Goal: Consume media (video, audio): Consume media (video, audio)

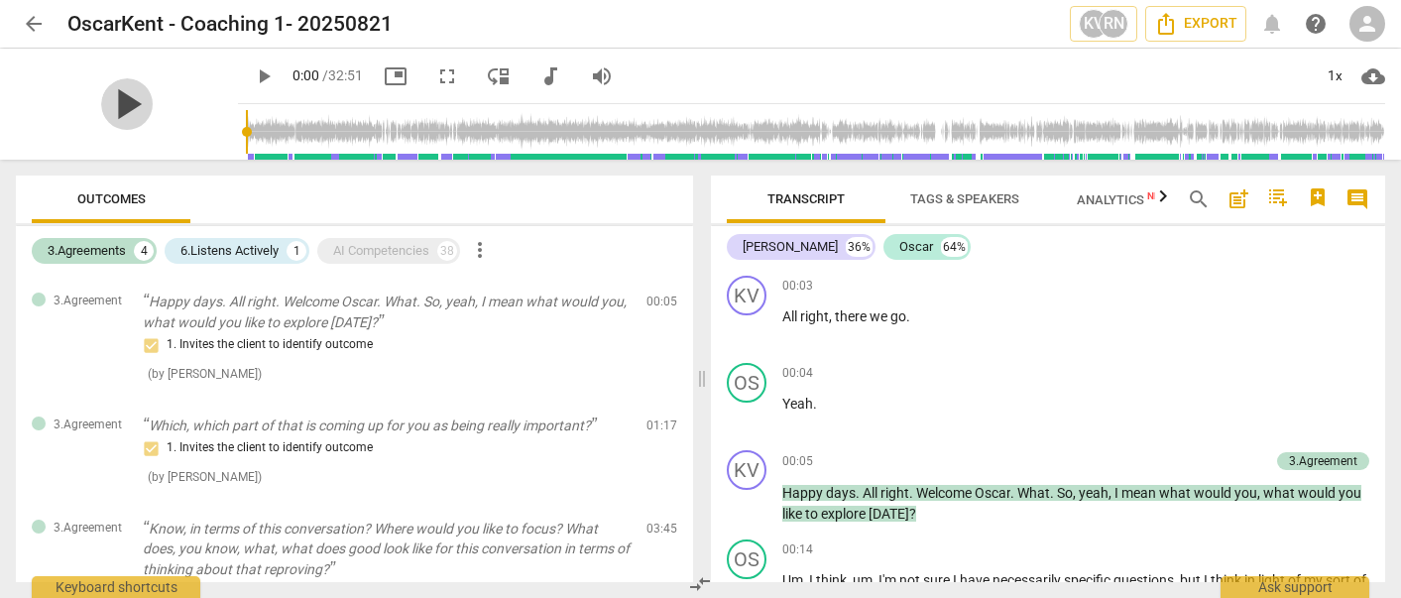
click at [111, 107] on span "play_arrow" at bounding box center [127, 104] width 52 height 52
click at [111, 107] on span "pause" at bounding box center [127, 104] width 52 height 52
click at [115, 99] on span "play_arrow" at bounding box center [127, 104] width 52 height 52
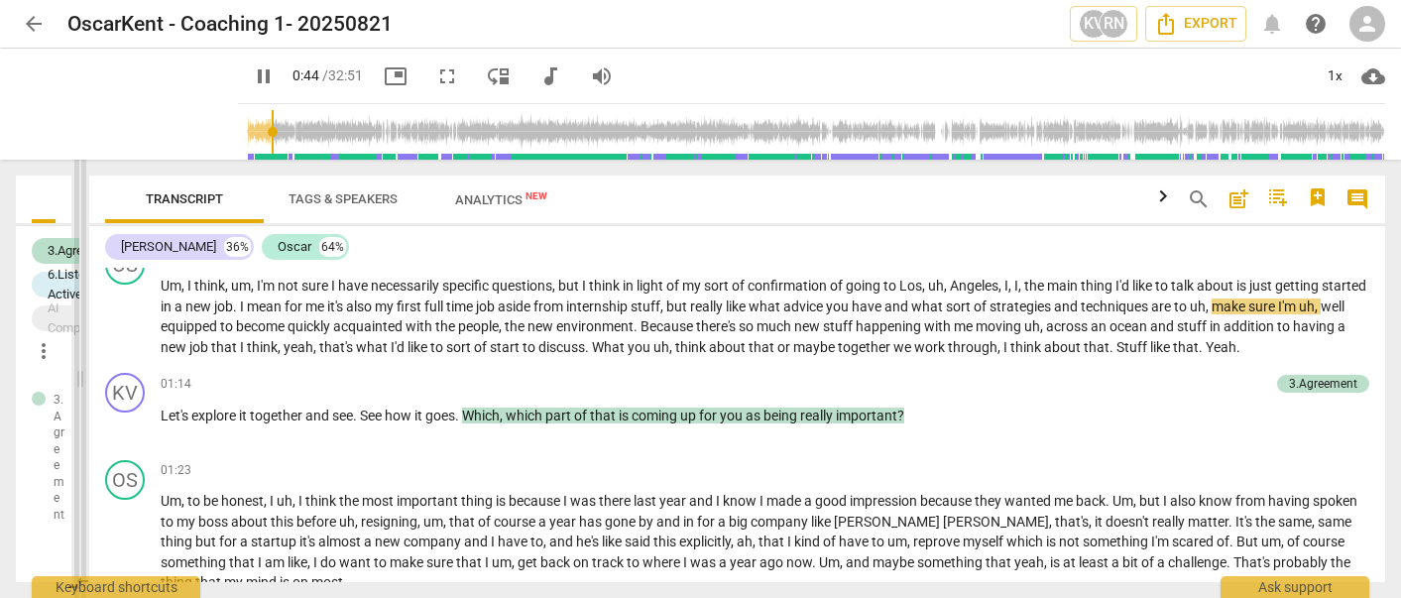
scroll to position [282, 0]
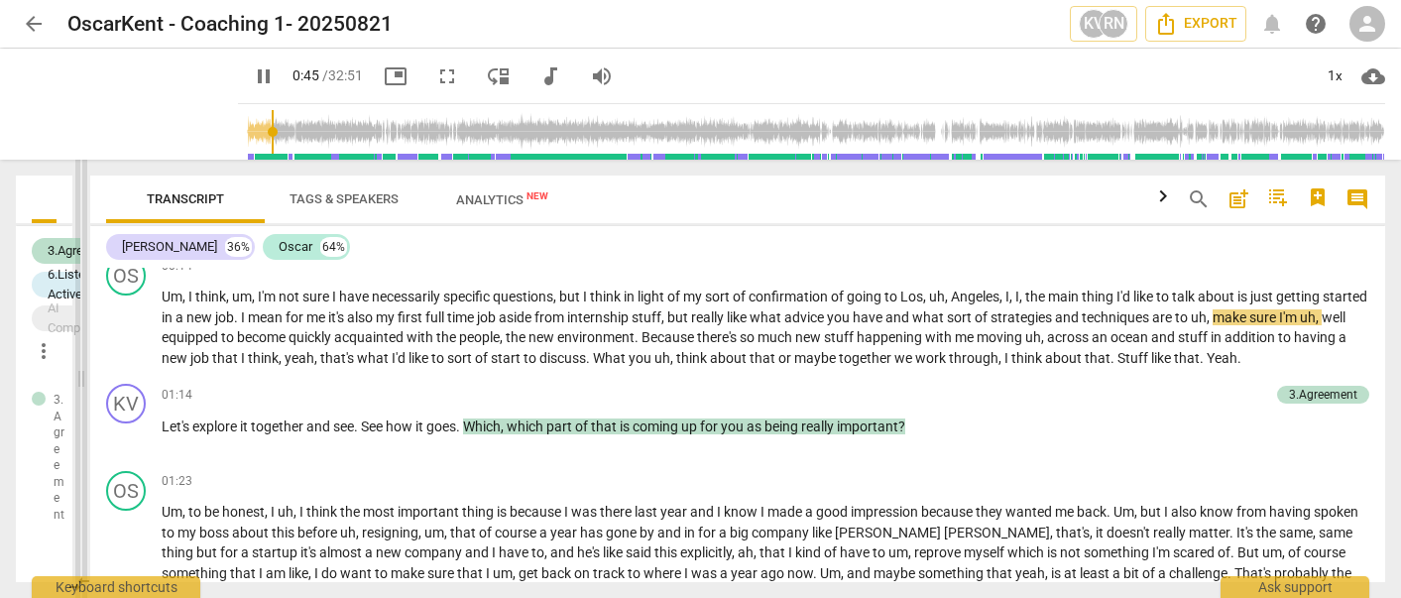
drag, startPoint x: 703, startPoint y: 377, endPoint x: 82, endPoint y: 391, distance: 621.1
click at [82, 391] on span at bounding box center [81, 379] width 12 height 438
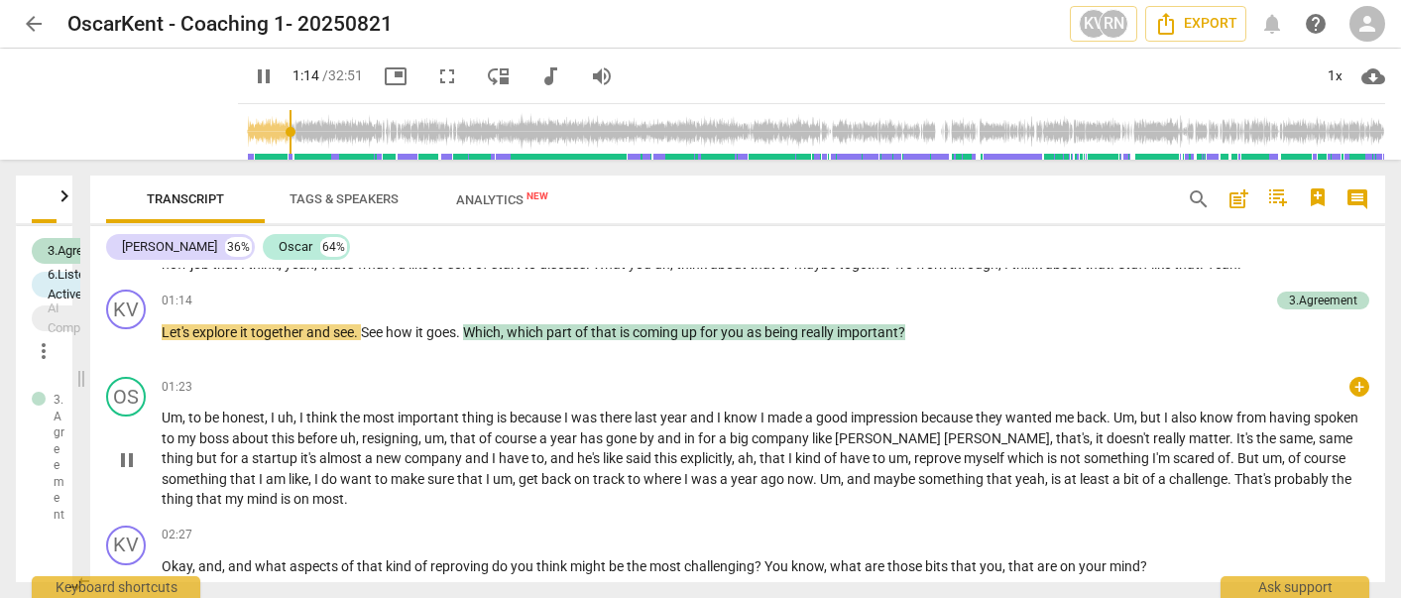
scroll to position [389, 0]
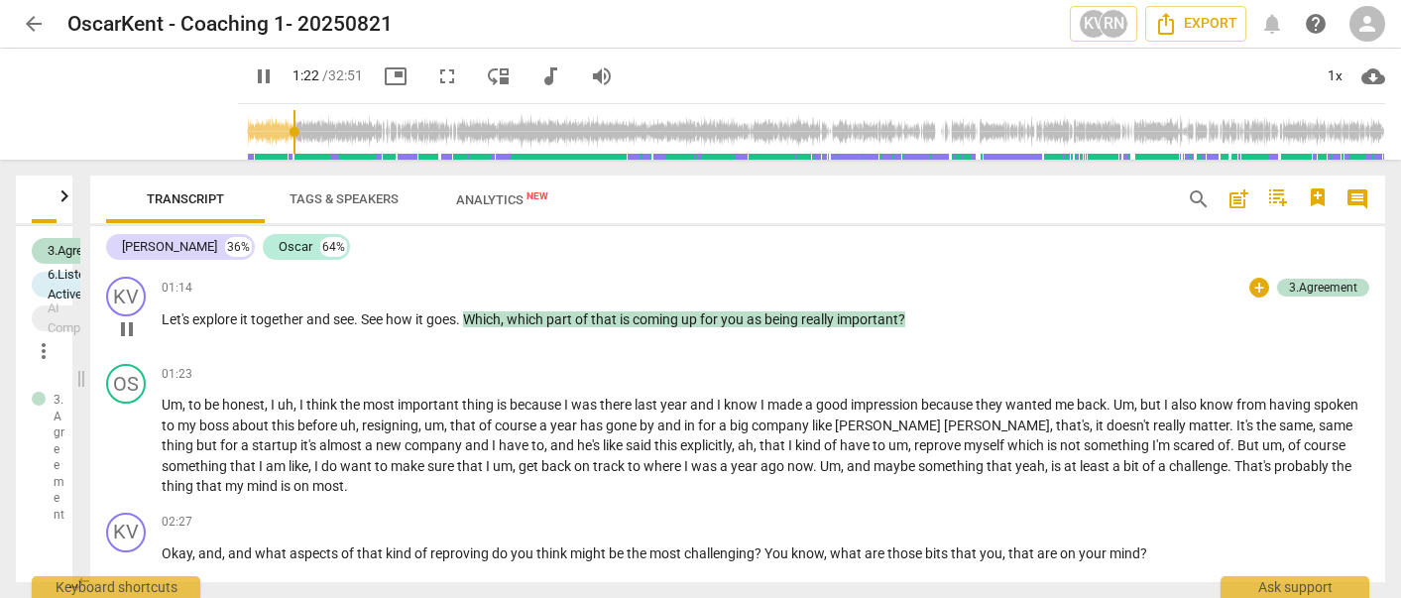
click at [131, 325] on span "pause" at bounding box center [127, 329] width 24 height 24
click at [122, 326] on span "play_arrow" at bounding box center [127, 329] width 24 height 24
click at [279, 526] on div "02:27 + keyboard_arrow_right" at bounding box center [766, 523] width 1209 height 20
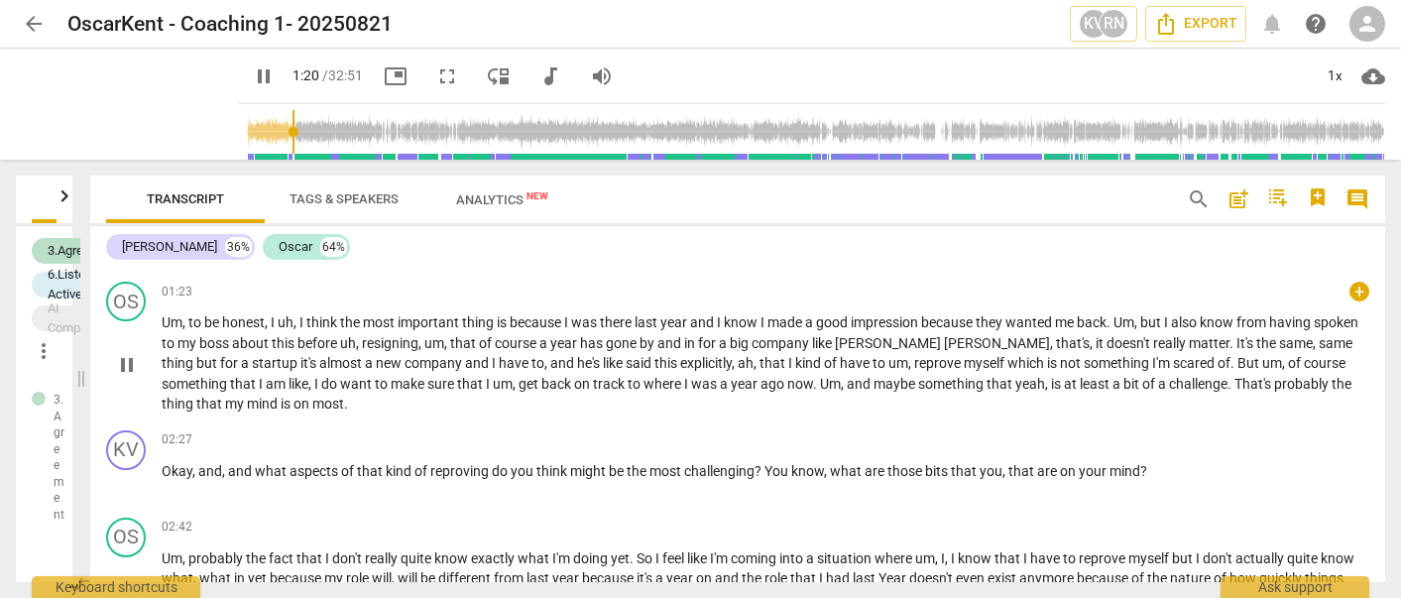
scroll to position [475, 0]
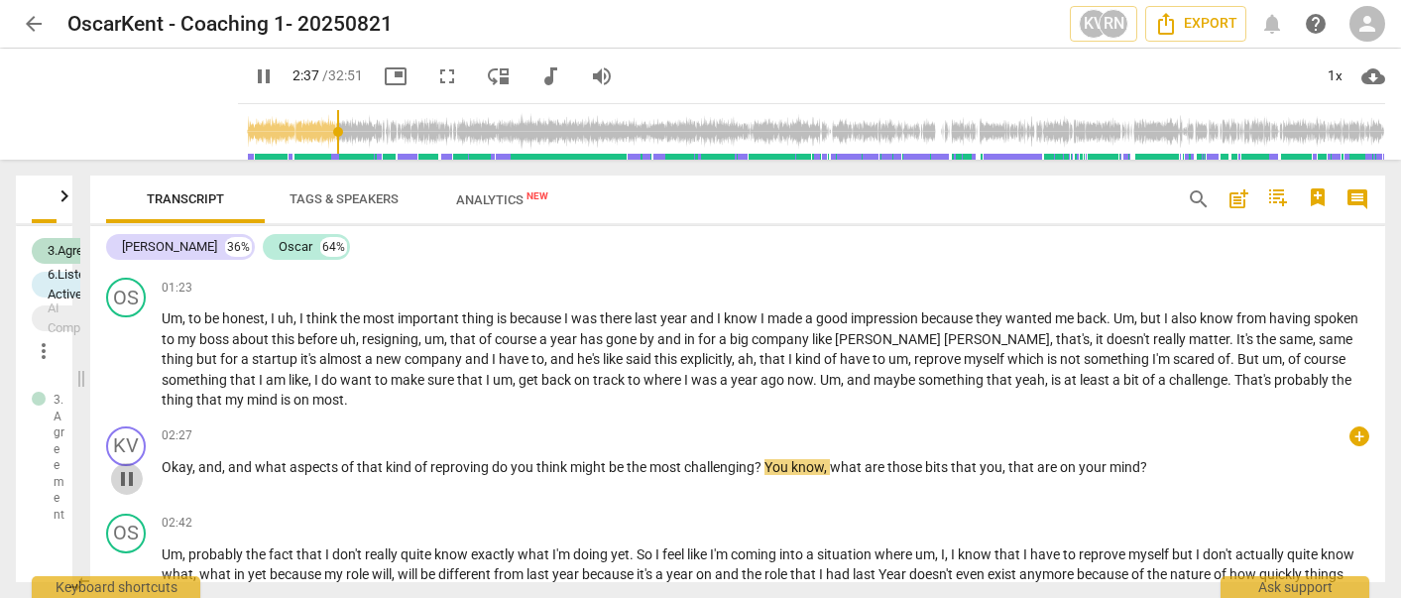
click at [128, 473] on span "pause" at bounding box center [127, 479] width 24 height 24
click at [270, 463] on span "what" at bounding box center [272, 467] width 35 height 16
click at [127, 477] on span "play_arrow" at bounding box center [127, 479] width 24 height 24
click at [127, 477] on span "pause" at bounding box center [127, 479] width 24 height 24
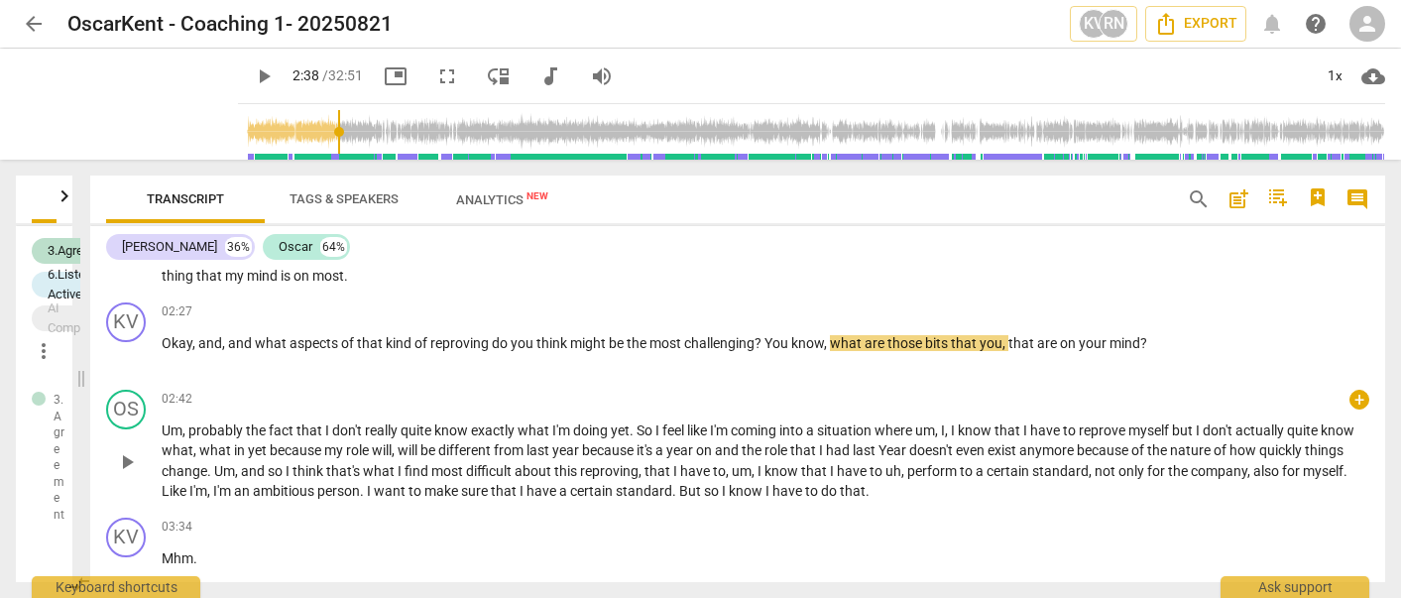
scroll to position [592, 0]
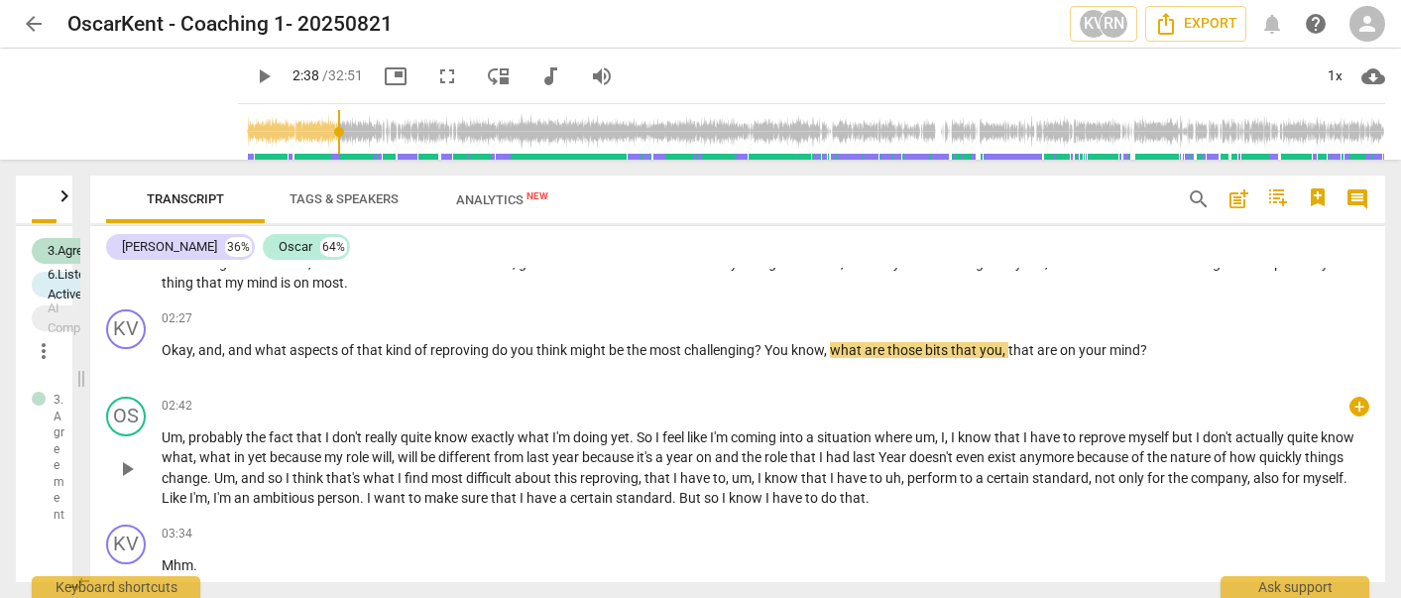
click at [126, 470] on span "play_arrow" at bounding box center [127, 469] width 24 height 24
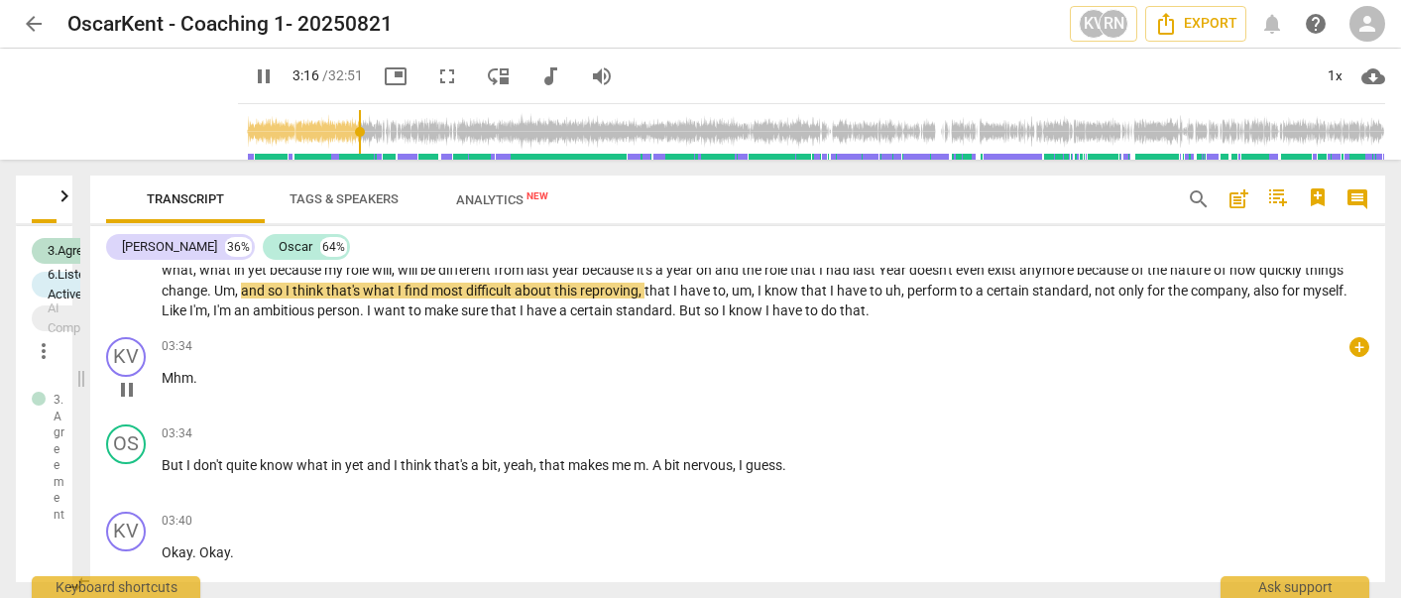
scroll to position [782, 0]
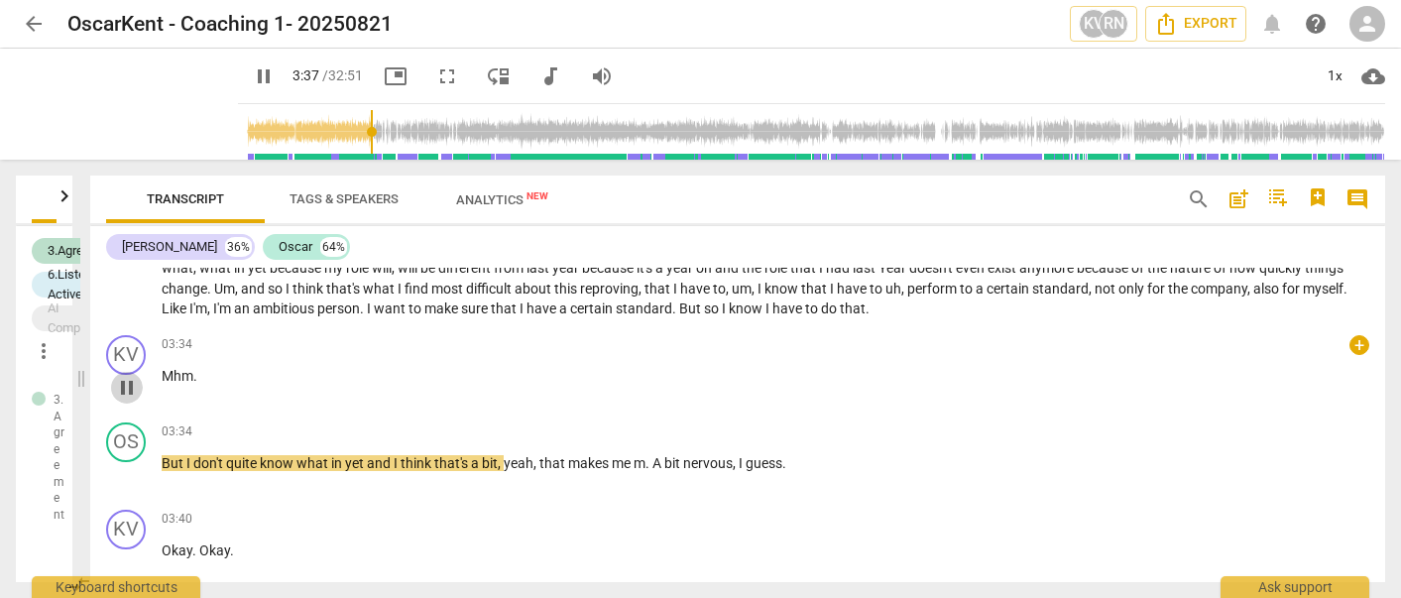
click at [124, 380] on span "pause" at bounding box center [127, 388] width 24 height 24
click at [127, 478] on span "play_arrow" at bounding box center [127, 475] width 24 height 24
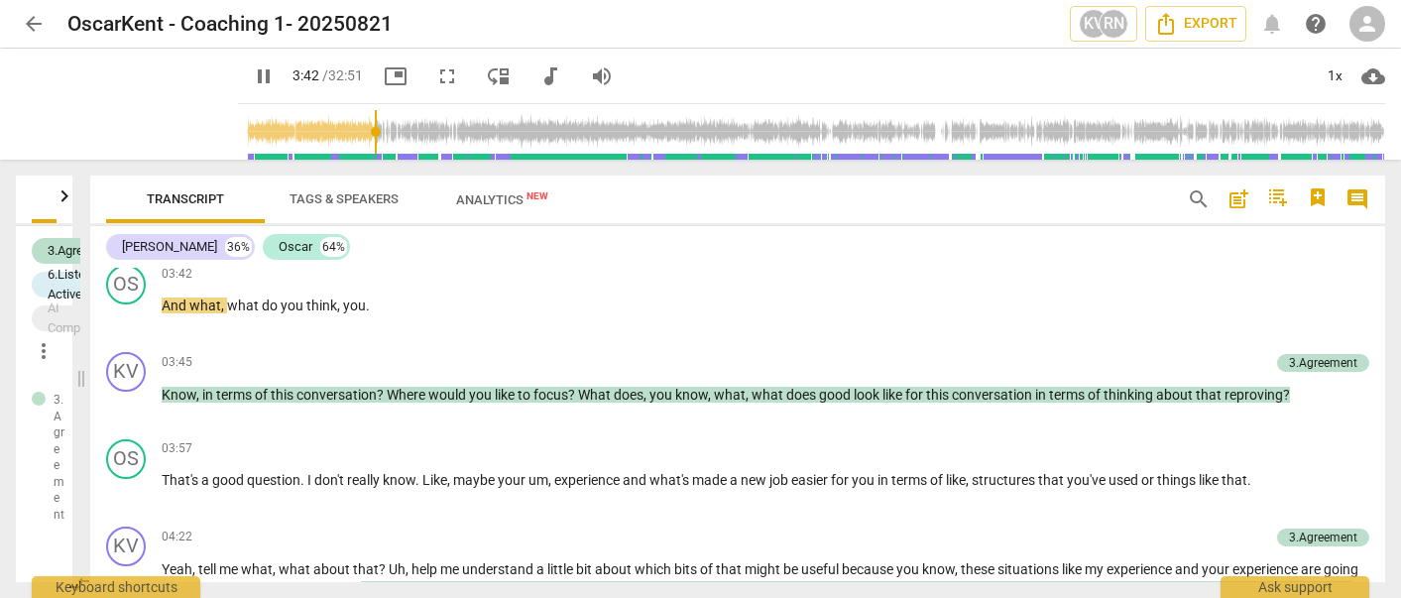
scroll to position [1117, 0]
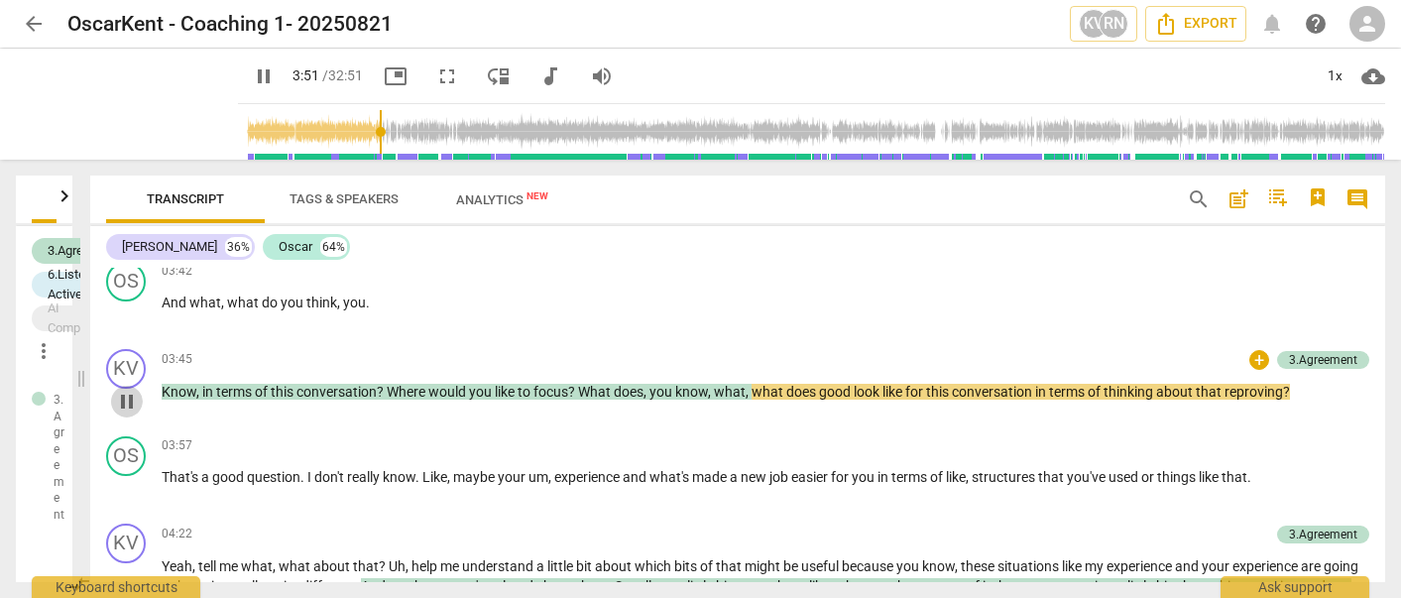
click at [128, 396] on span "pause" at bounding box center [127, 402] width 24 height 24
click at [123, 487] on span "play_arrow" at bounding box center [127, 489] width 24 height 24
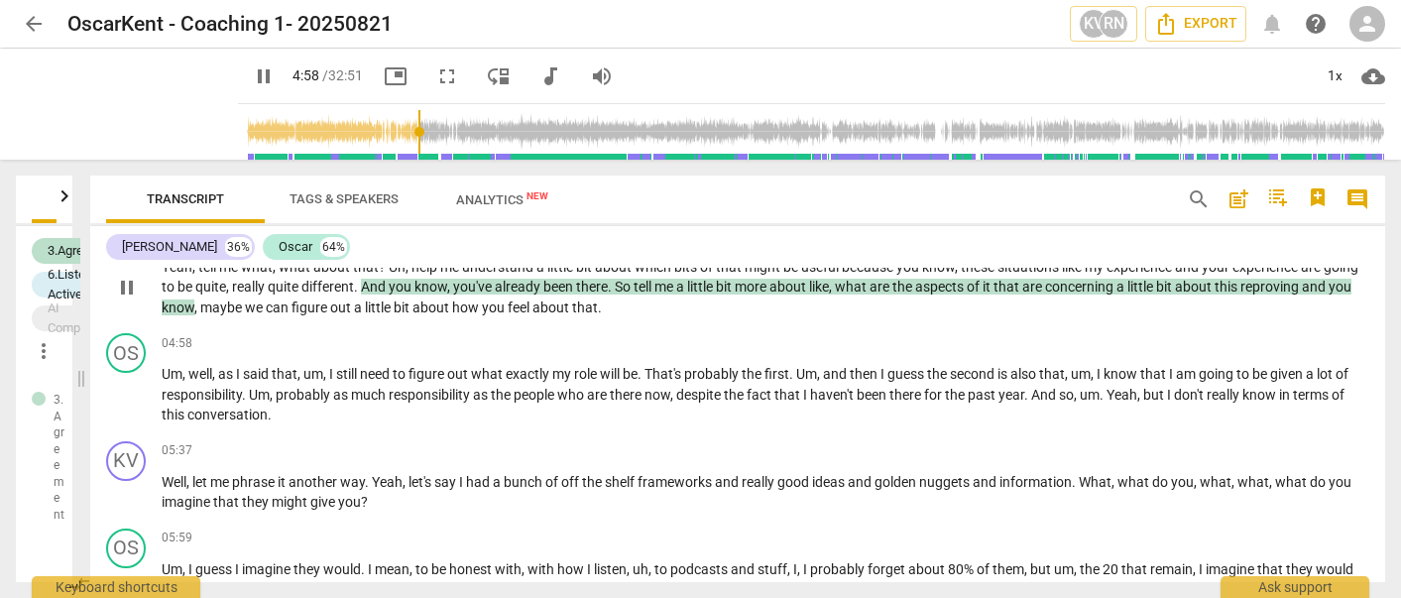
scroll to position [1420, 0]
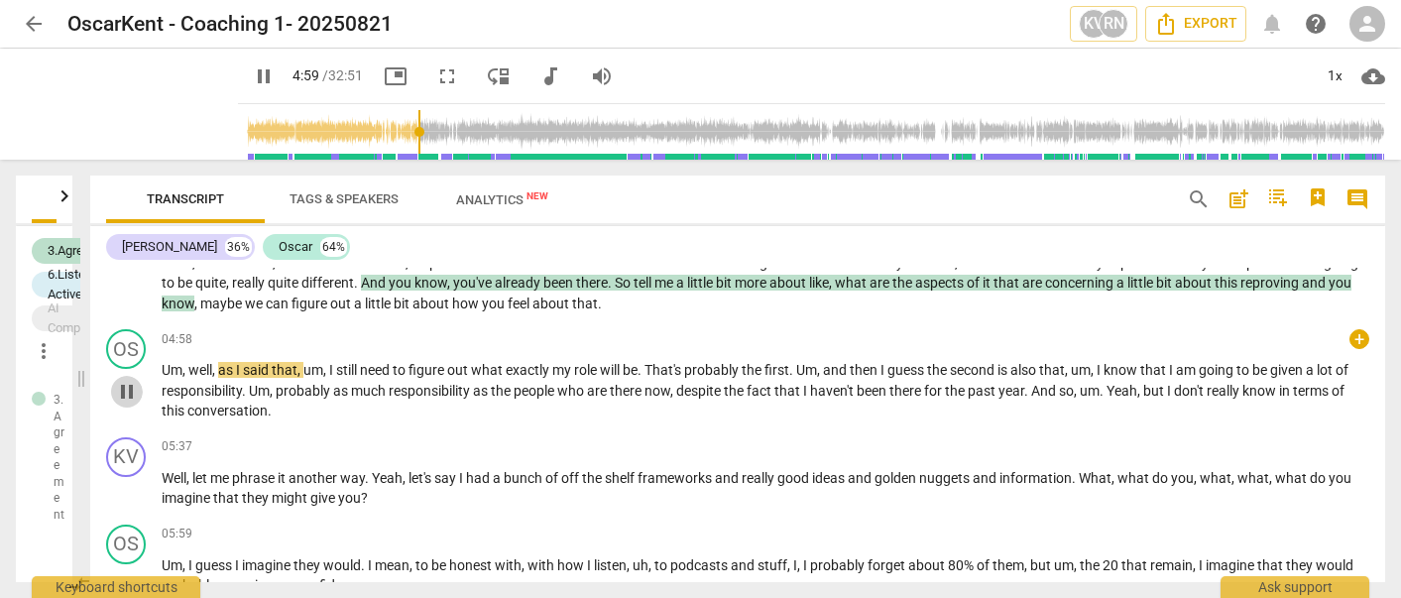
click at [128, 389] on span "pause" at bounding box center [127, 392] width 24 height 24
click at [126, 390] on span "play_arrow" at bounding box center [127, 392] width 24 height 24
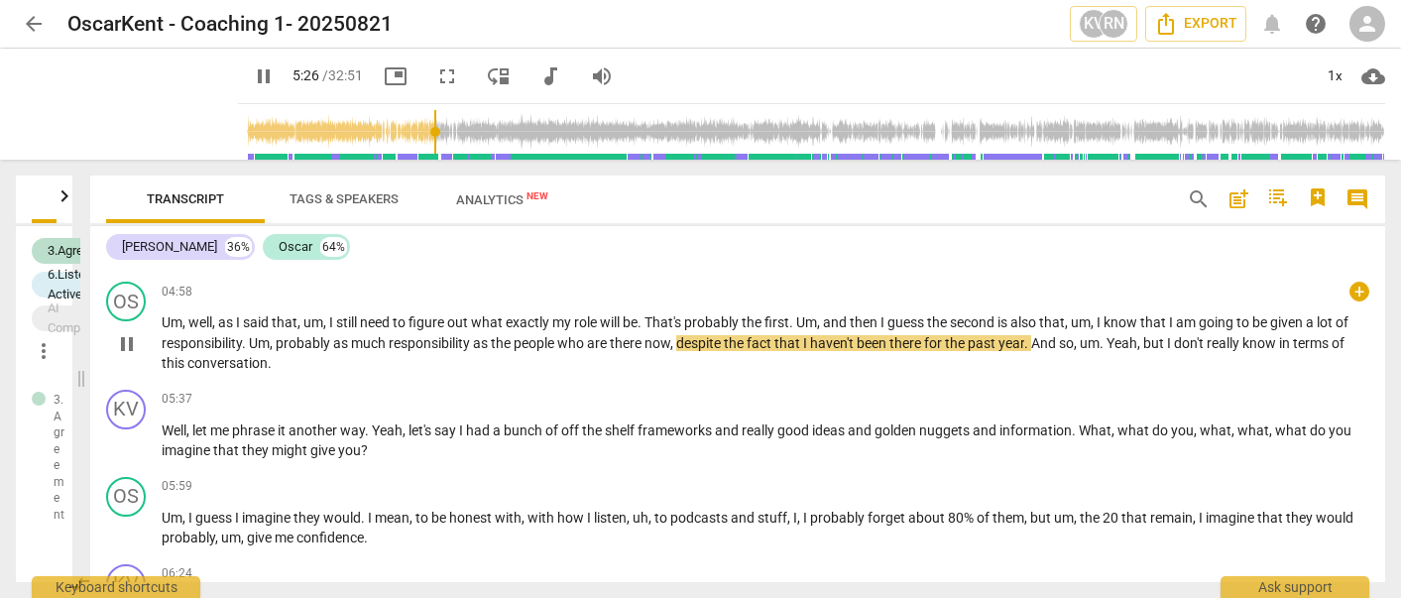
scroll to position [1469, 0]
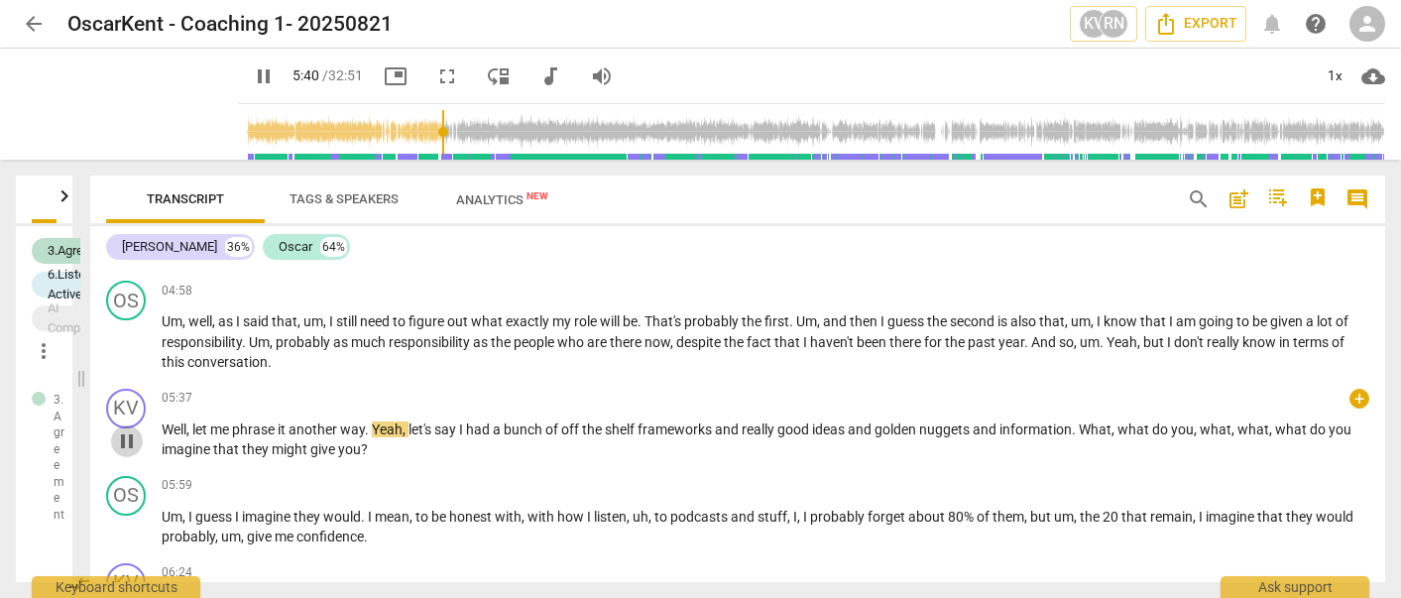
click at [126, 447] on span "pause" at bounding box center [127, 441] width 24 height 24
click at [125, 439] on span "play_arrow" at bounding box center [127, 441] width 24 height 24
click at [133, 519] on span "pause" at bounding box center [127, 529] width 24 height 24
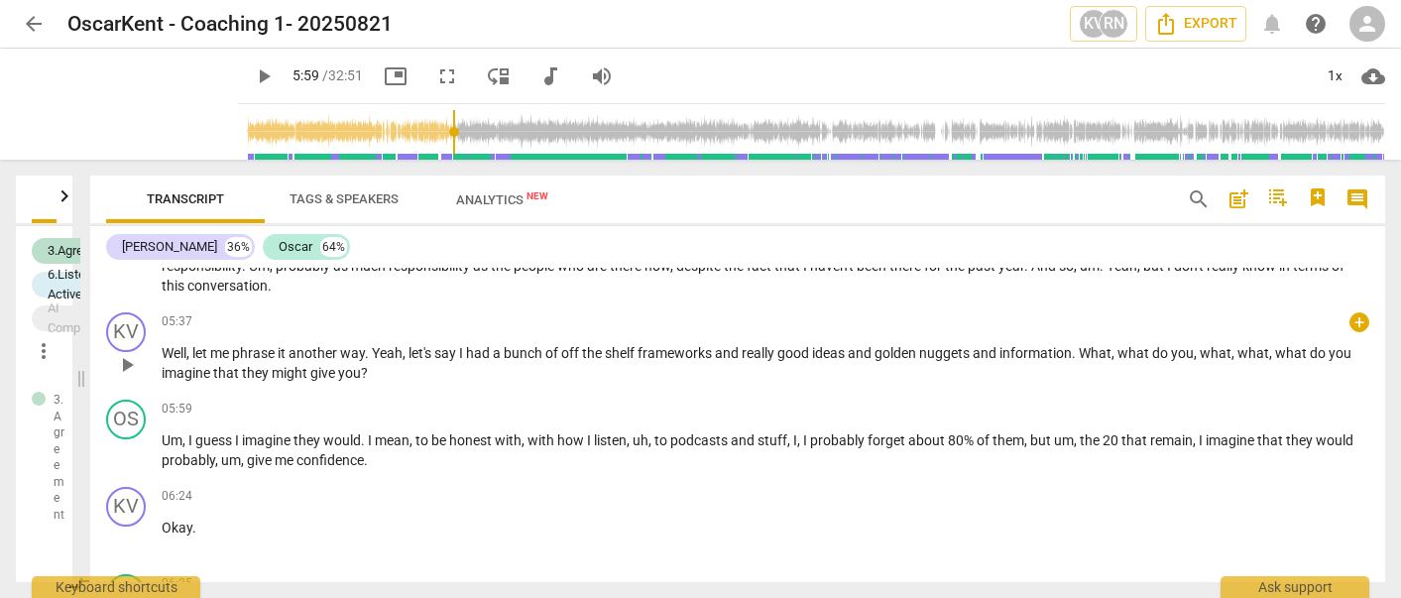
scroll to position [1544, 0]
click at [124, 450] on span "play_arrow" at bounding box center [127, 453] width 24 height 24
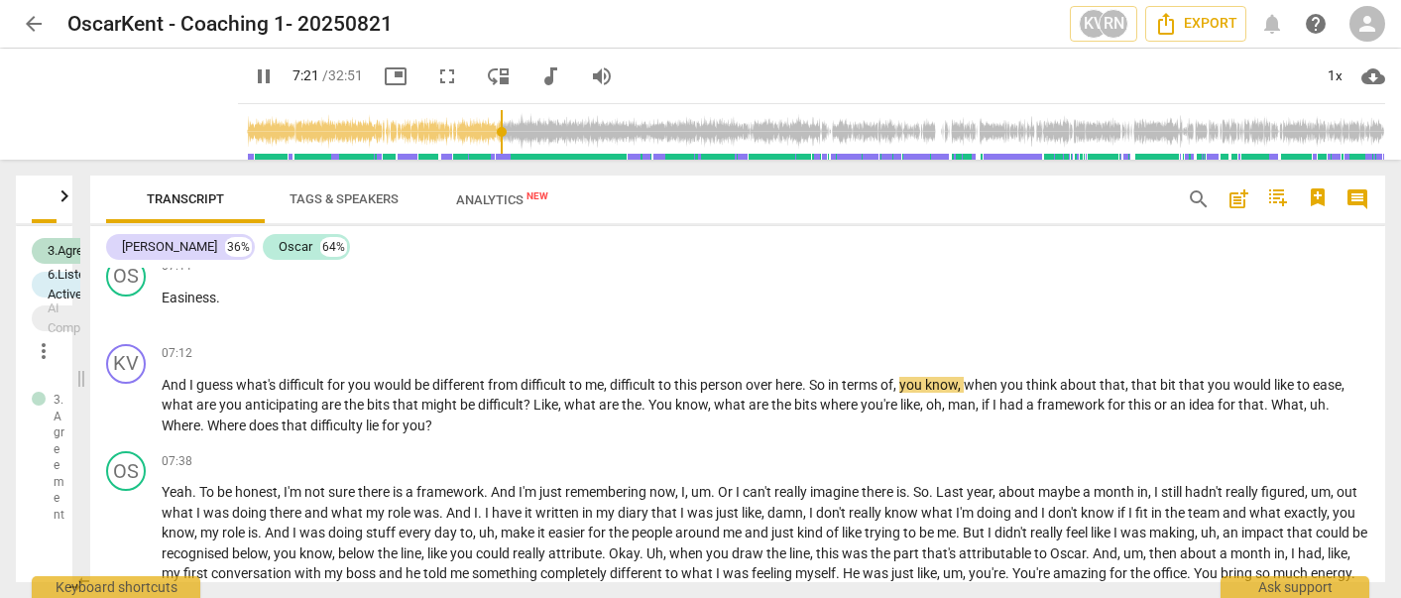
scroll to position [2199, 0]
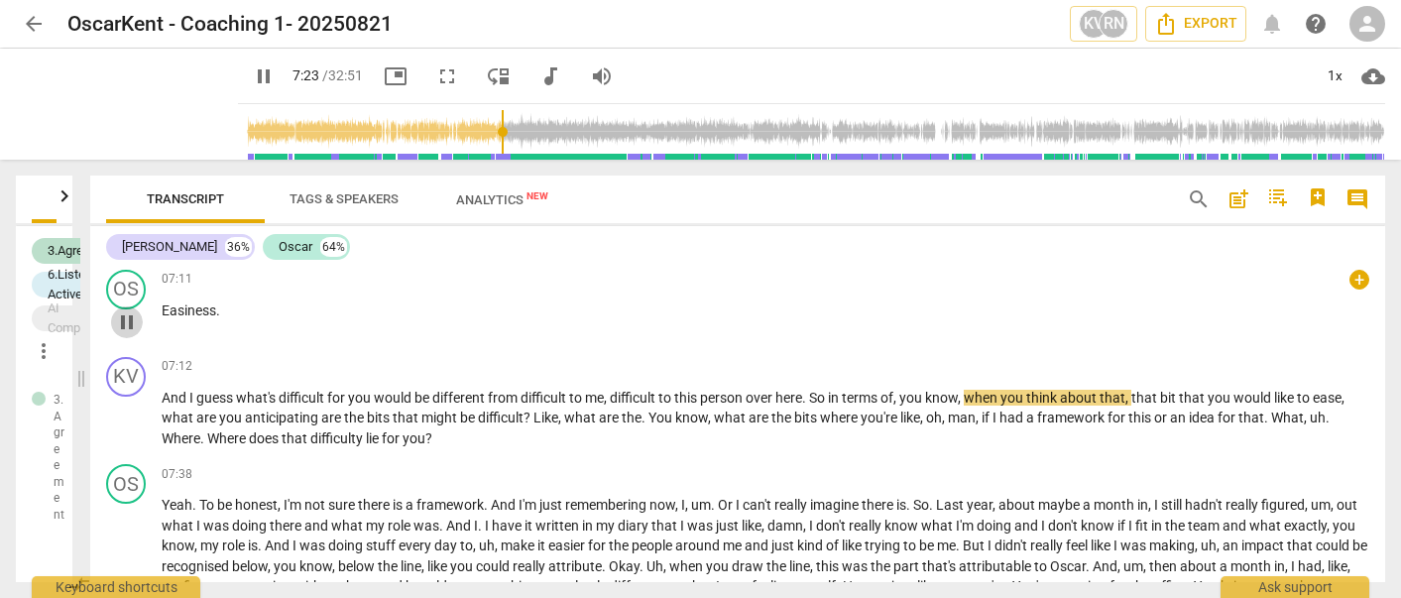
click at [128, 334] on span "pause" at bounding box center [127, 322] width 24 height 24
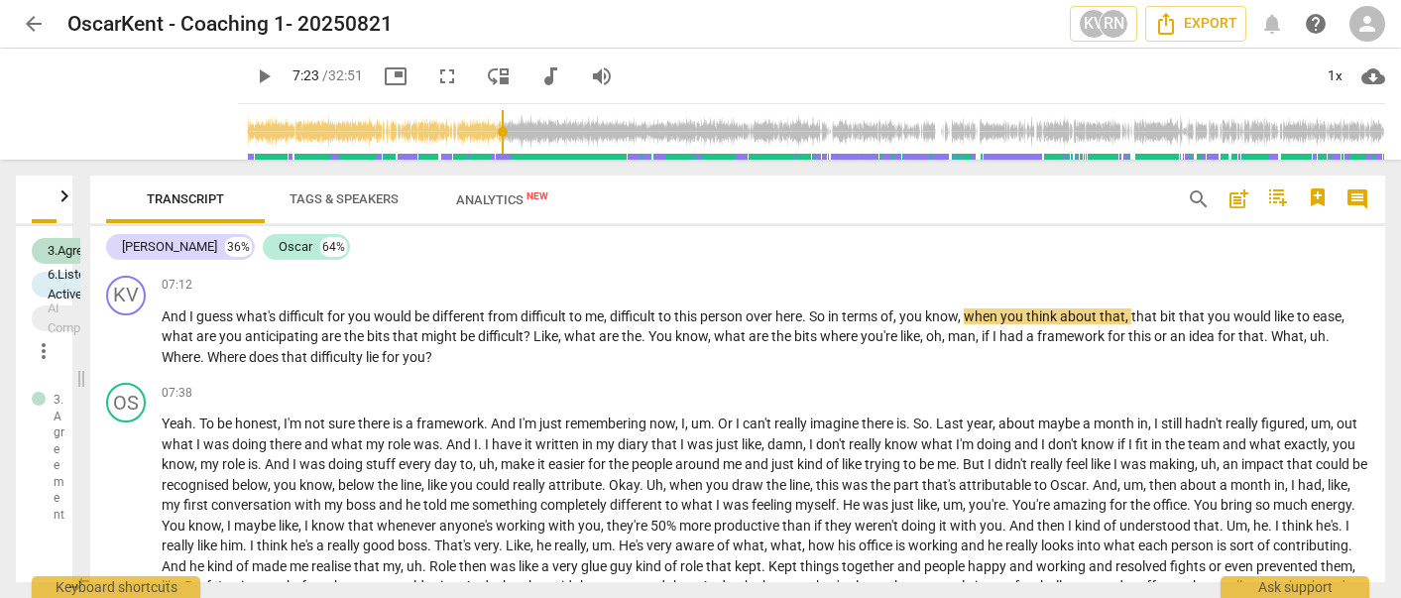
scroll to position [2265, 0]
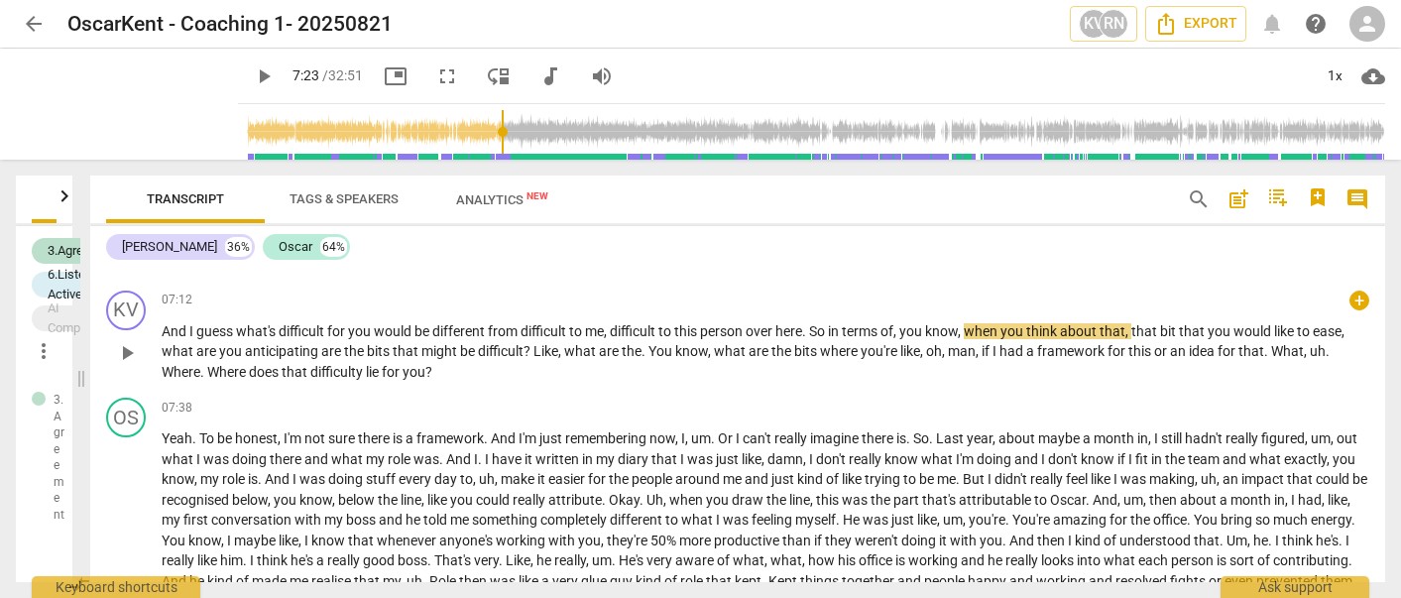
click at [127, 365] on span "play_arrow" at bounding box center [127, 353] width 24 height 24
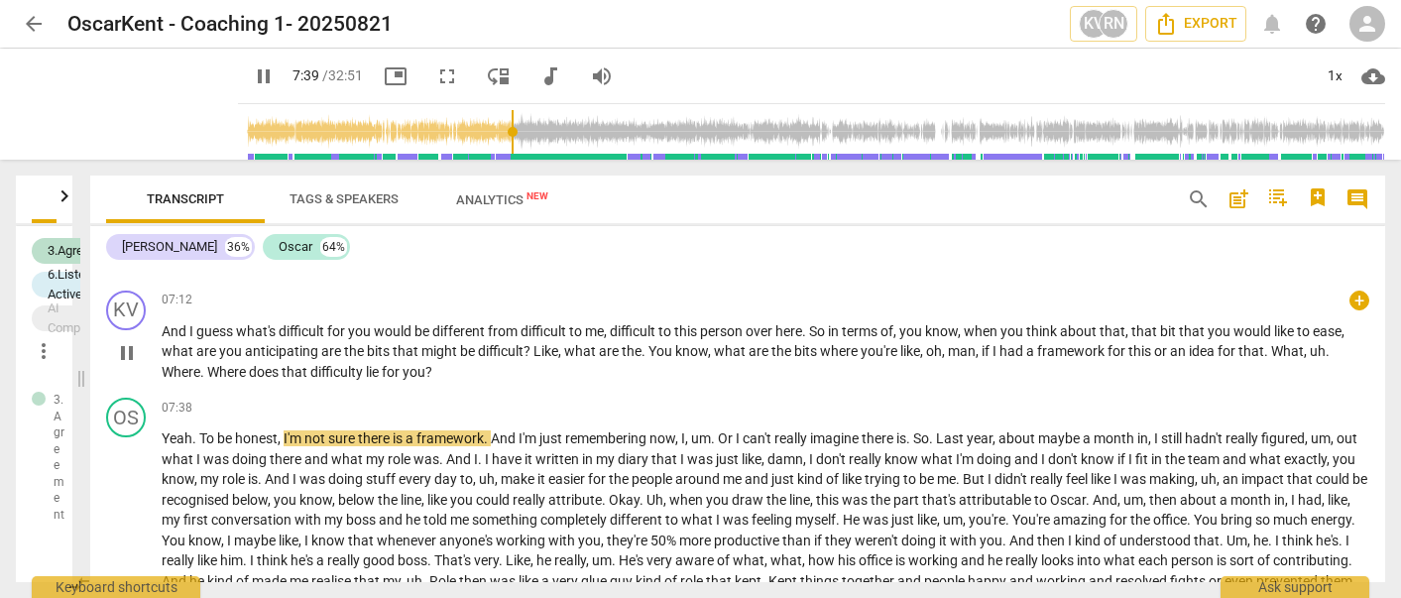
click at [129, 365] on span "pause" at bounding box center [127, 353] width 24 height 24
click at [127, 365] on span "play_arrow" at bounding box center [127, 353] width 24 height 24
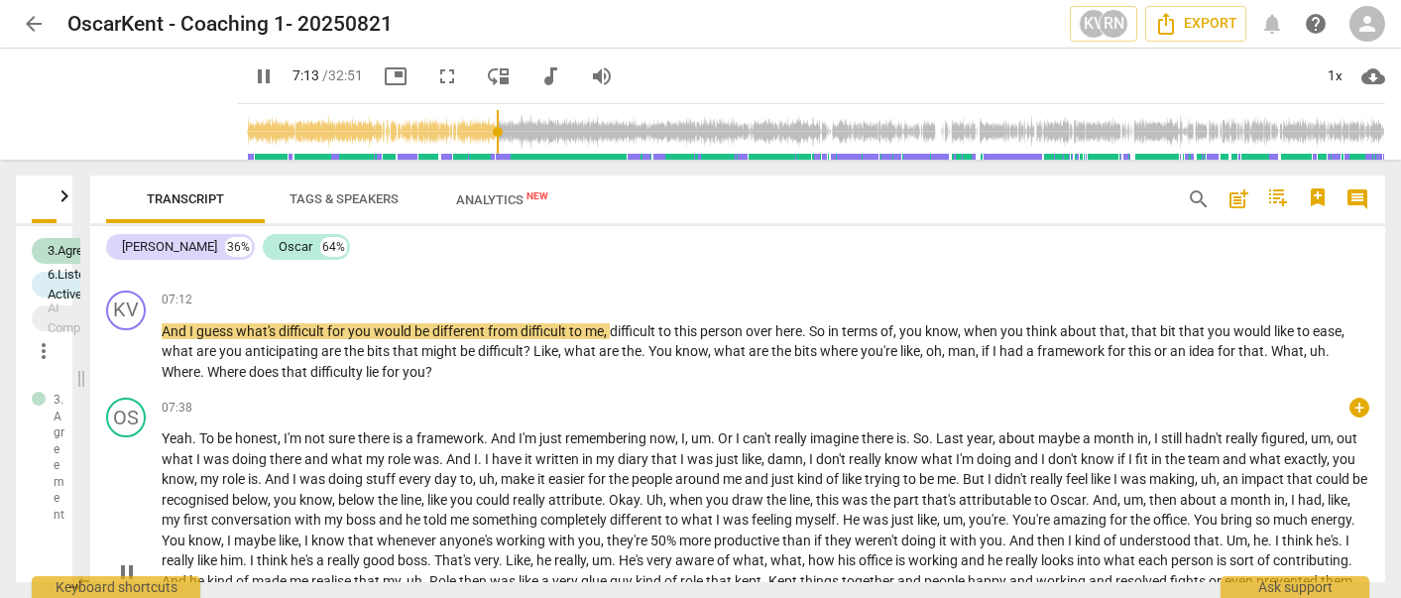
click at [131, 488] on div "play_arrow pause" at bounding box center [136, 572] width 51 height 270
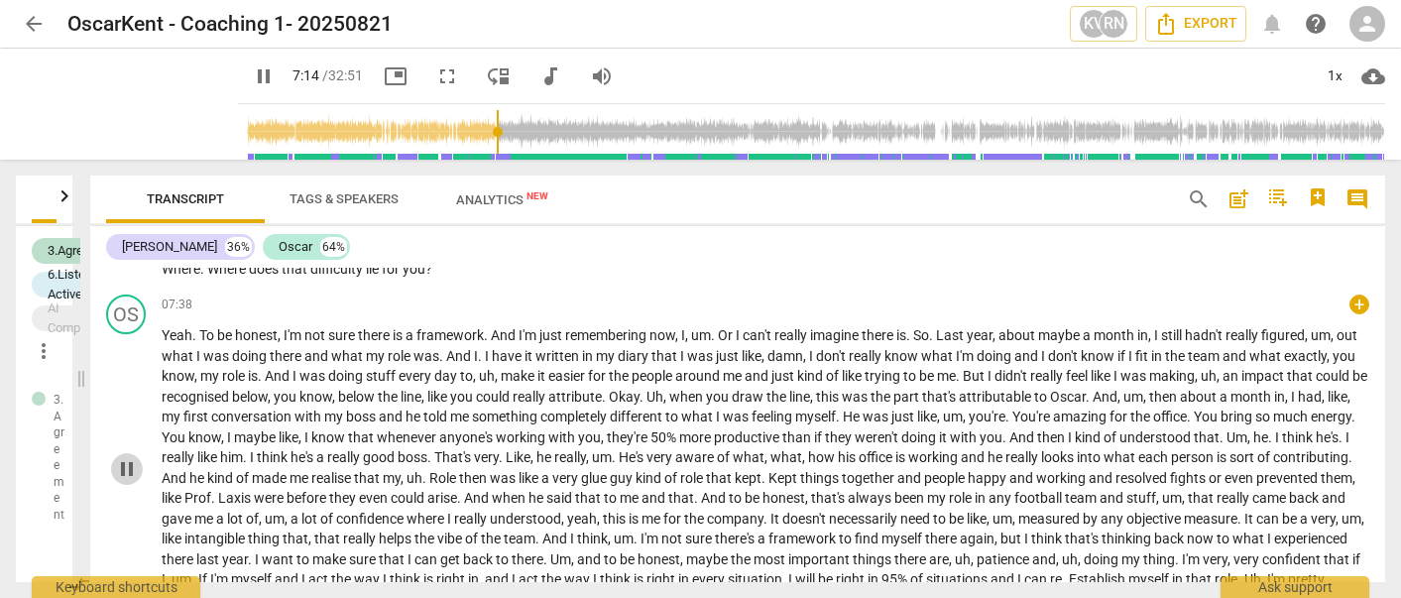
click at [122, 481] on span "pause" at bounding box center [127, 469] width 24 height 24
click at [128, 481] on span "play_arrow" at bounding box center [127, 469] width 24 height 24
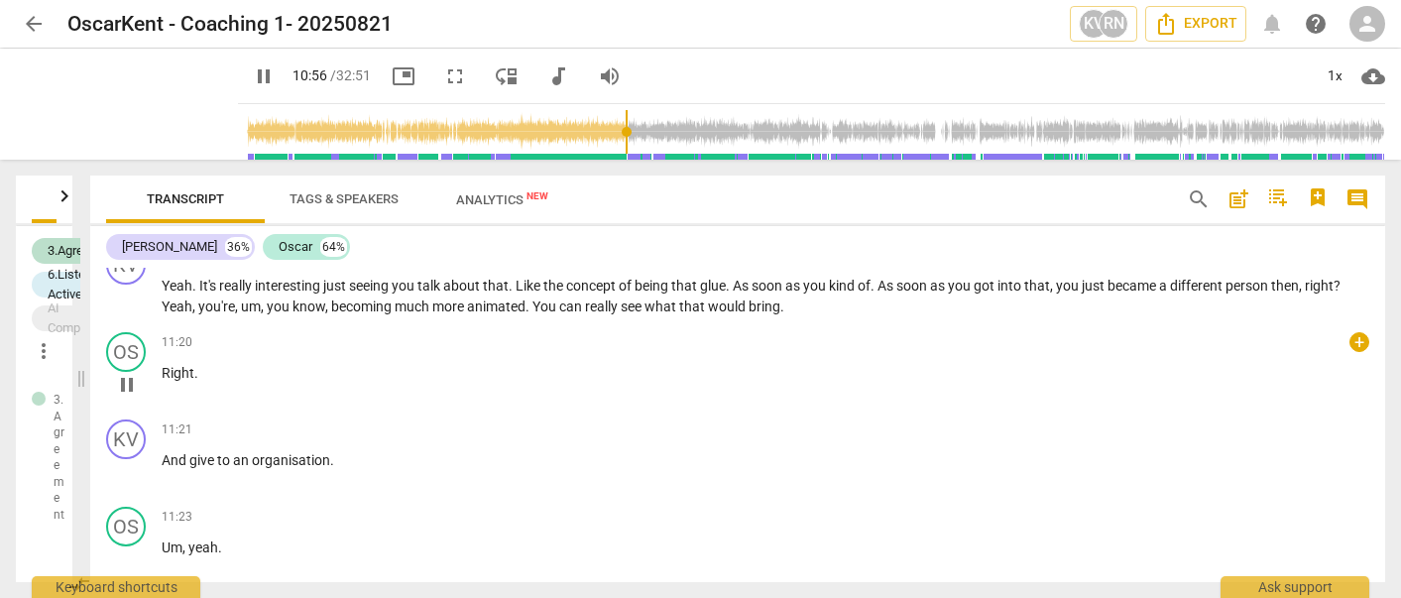
scroll to position [2757, 0]
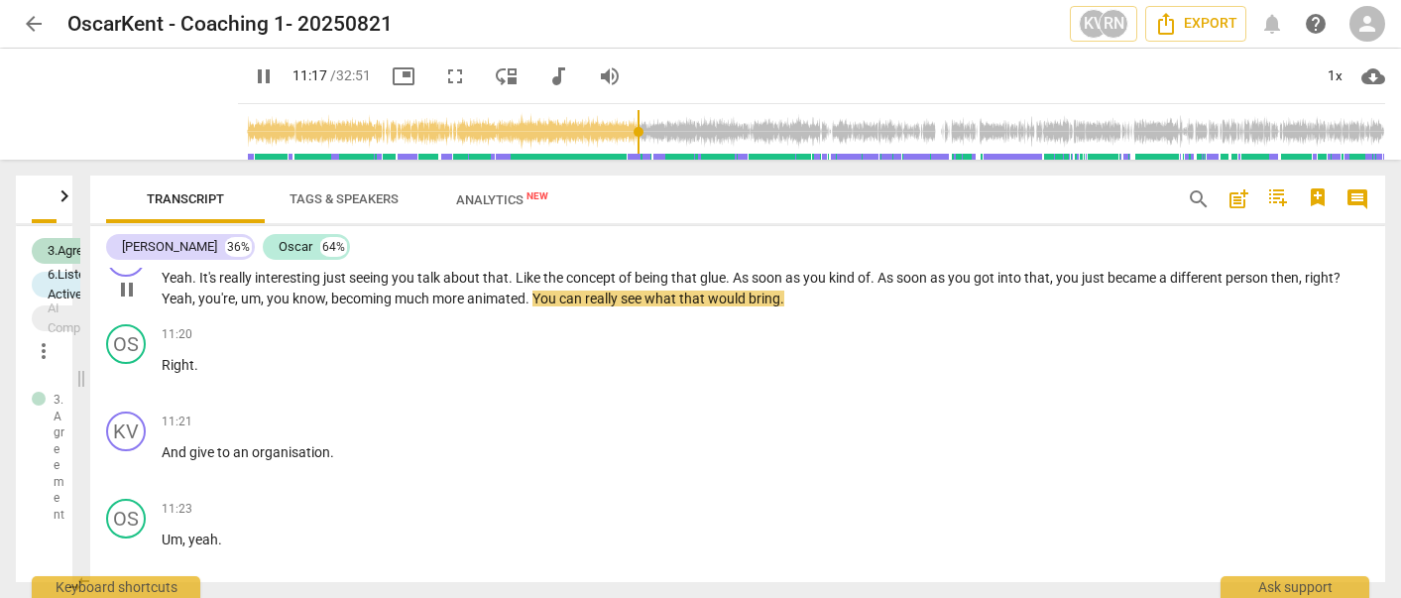
click at [130, 302] on span "pause" at bounding box center [127, 290] width 24 height 24
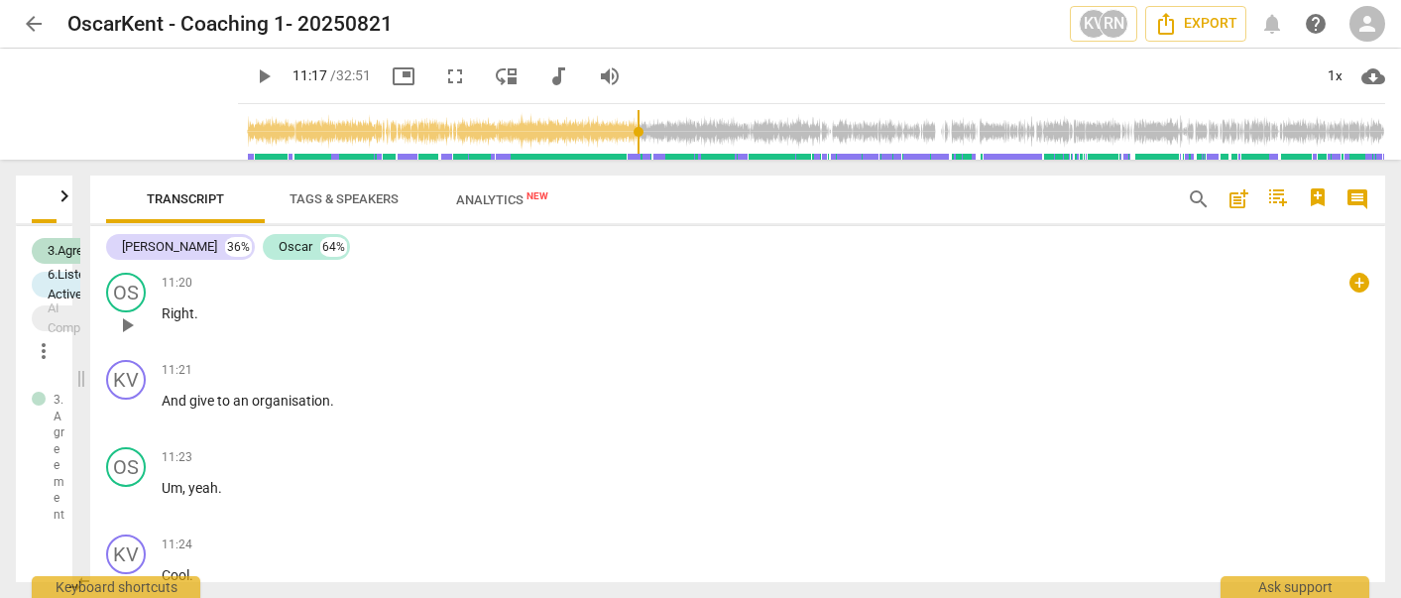
scroll to position [2811, 0]
click at [125, 335] on span "play_arrow" at bounding box center [127, 323] width 24 height 24
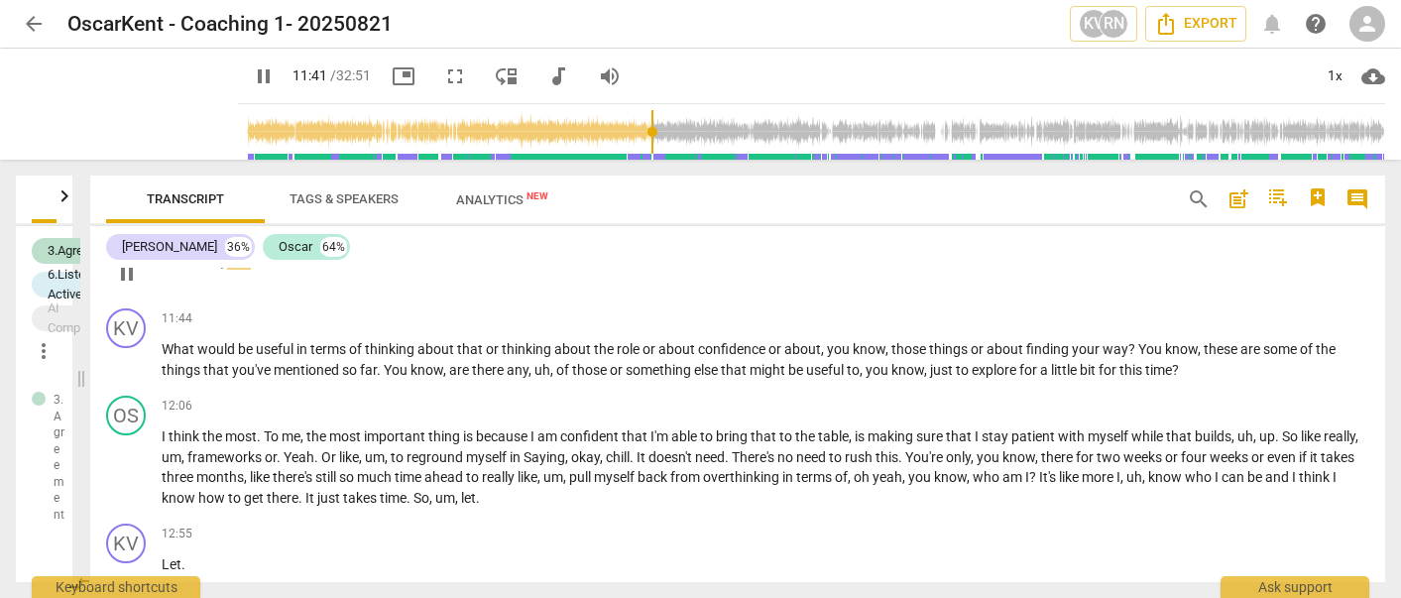
scroll to position [3388, 0]
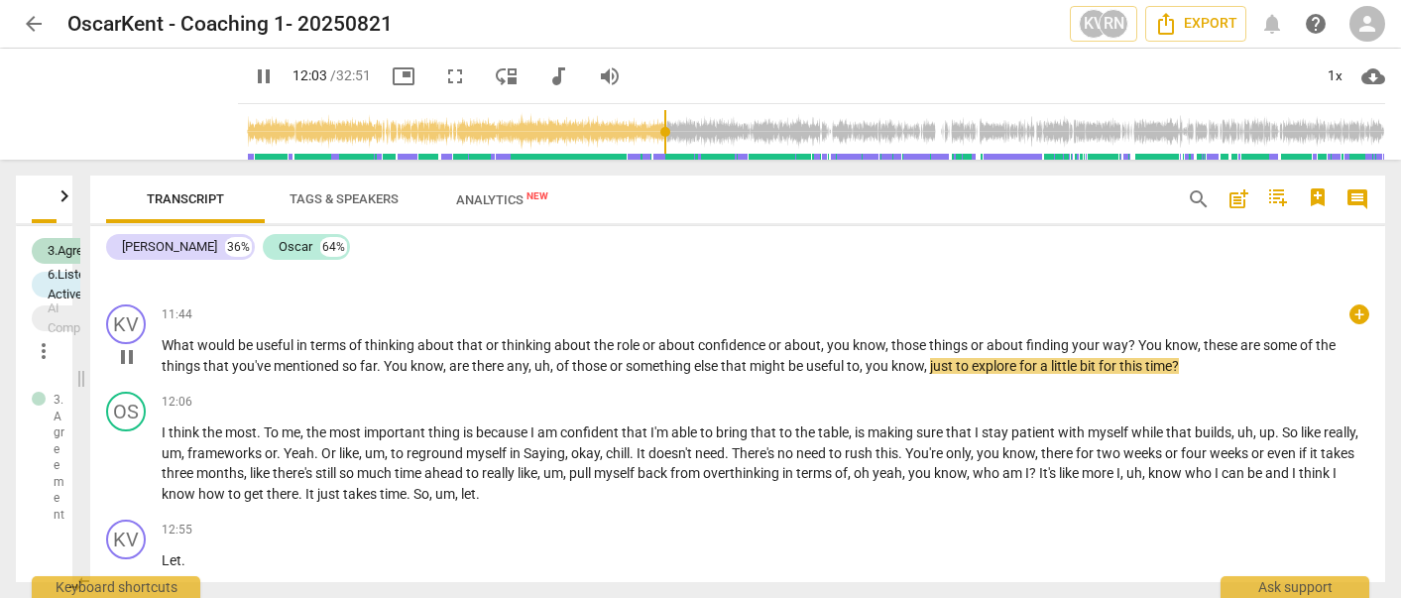
click at [129, 369] on span "pause" at bounding box center [127, 357] width 24 height 24
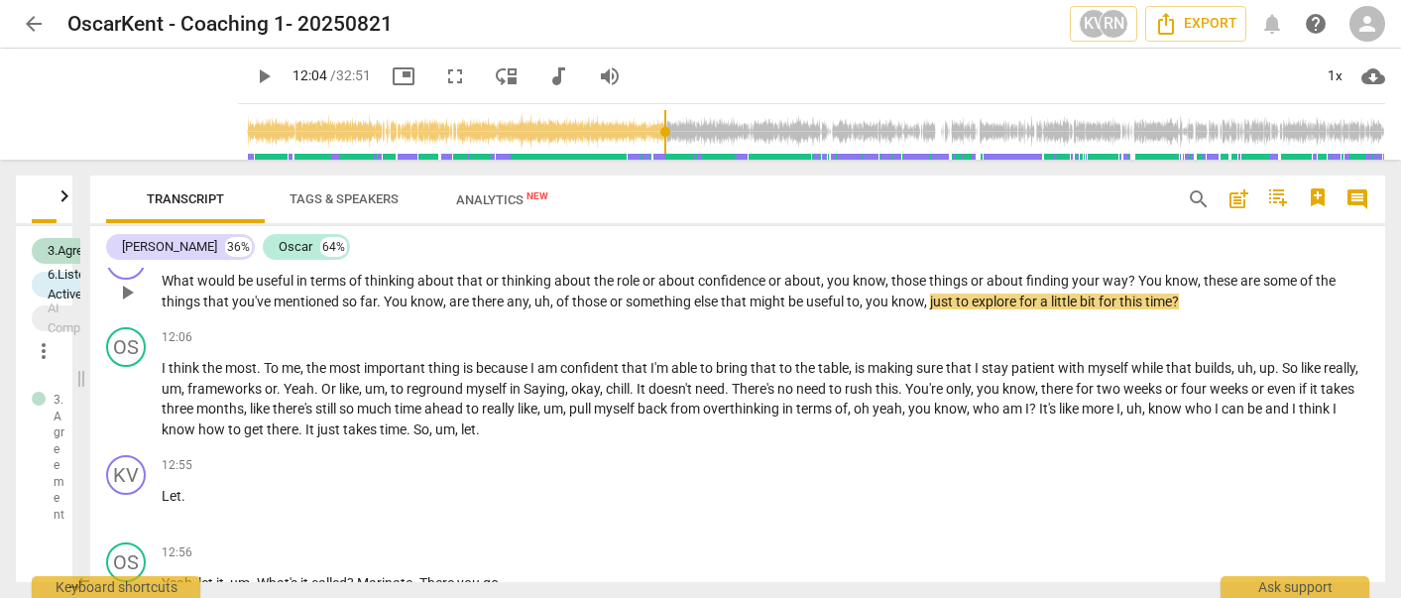
scroll to position [3434, 0]
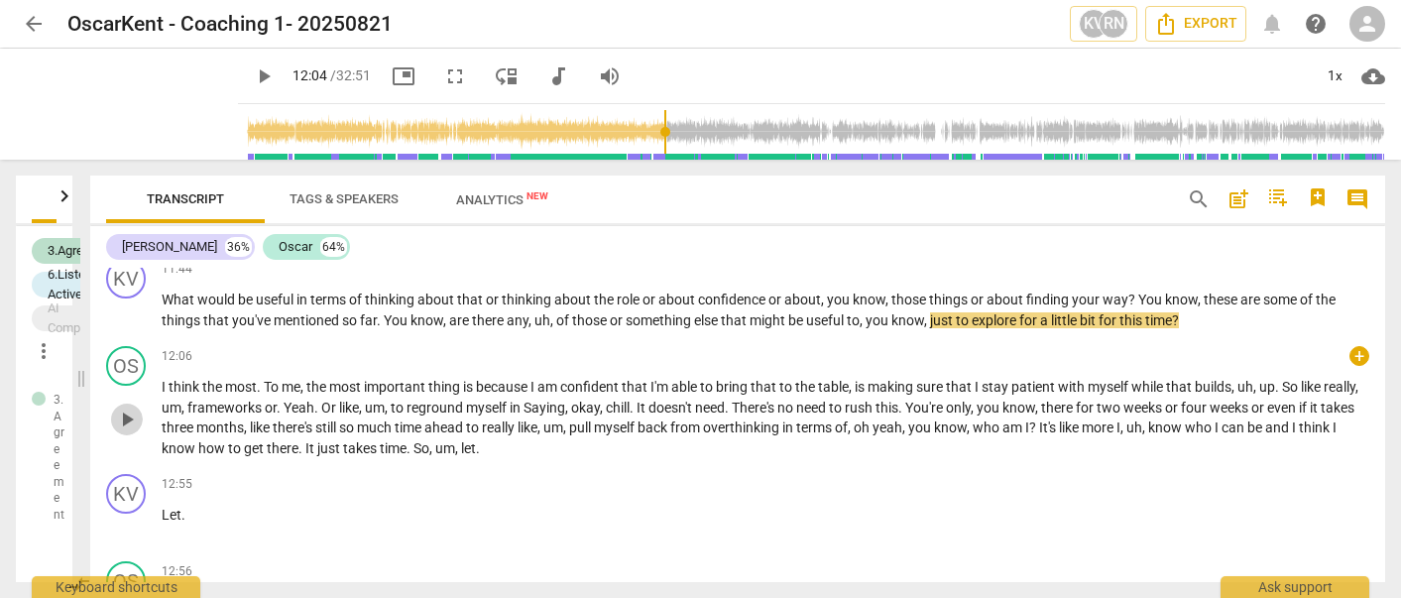
click at [129, 431] on span "play_arrow" at bounding box center [127, 420] width 24 height 24
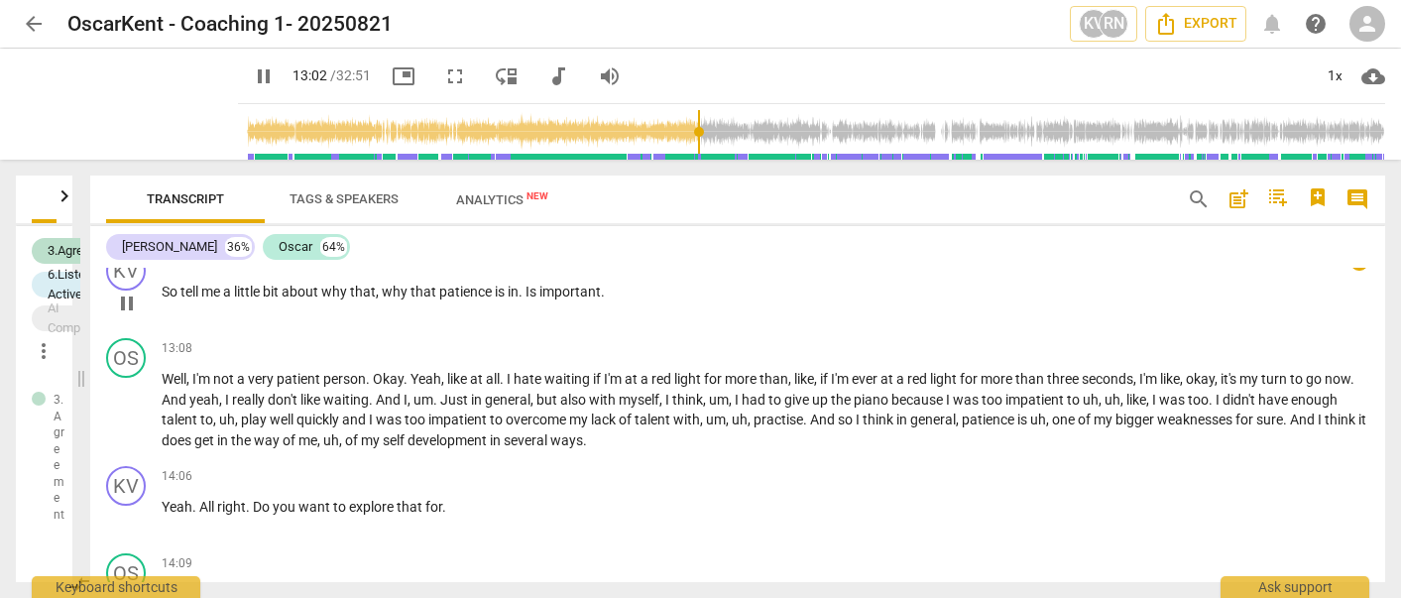
scroll to position [3834, 0]
click at [127, 313] on span "pause" at bounding box center [127, 302] width 24 height 24
click at [131, 422] on span "play_arrow" at bounding box center [127, 410] width 24 height 24
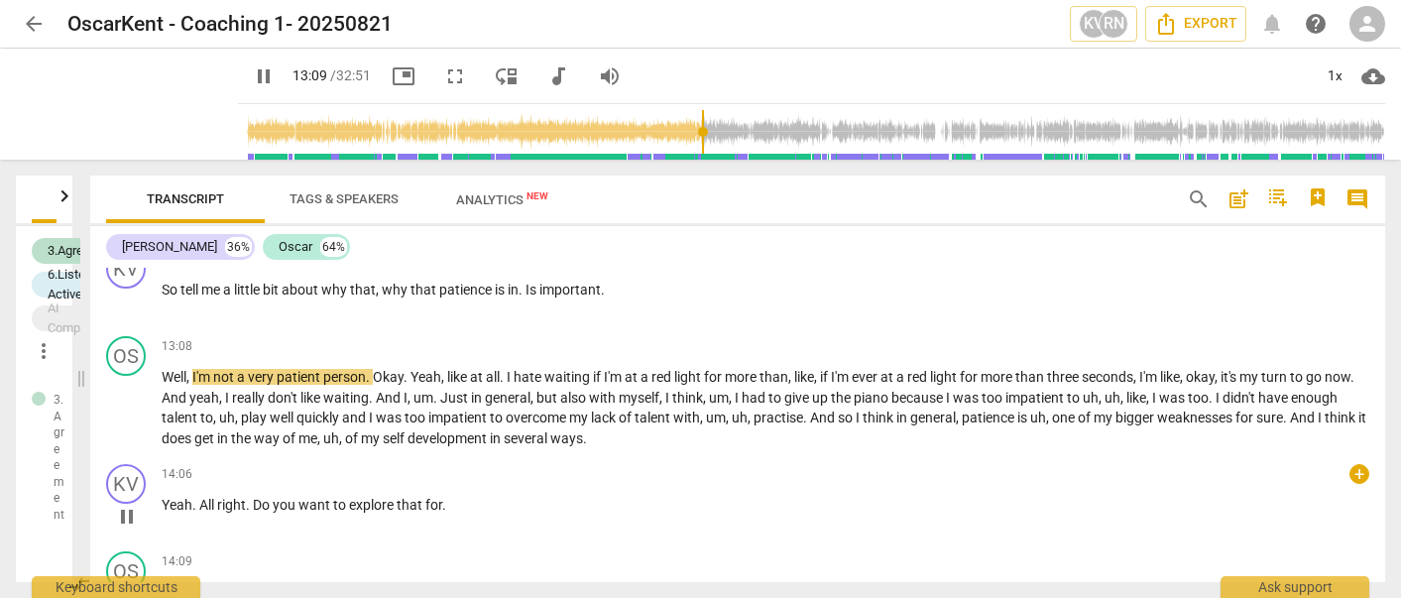
click at [466, 482] on div "KV play_arrow pause 14:06 + keyboard_arrow_right Yeah . All right . Do you want…" at bounding box center [738, 499] width 1296 height 87
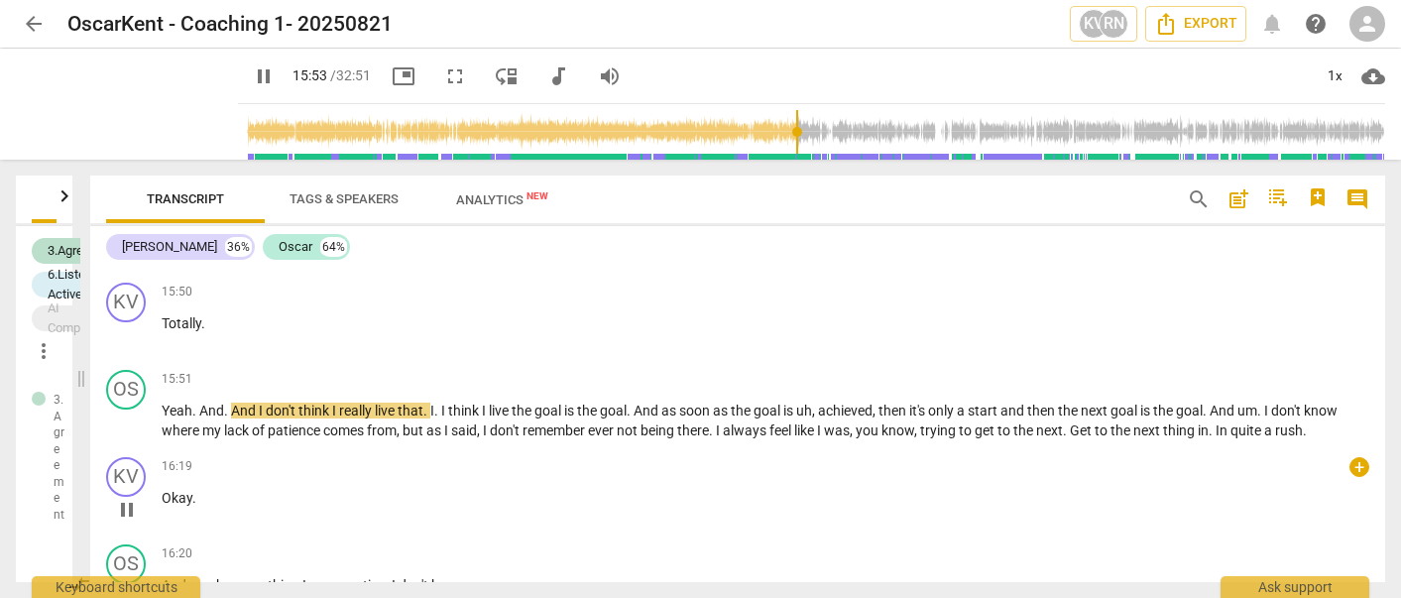
scroll to position [4424, 0]
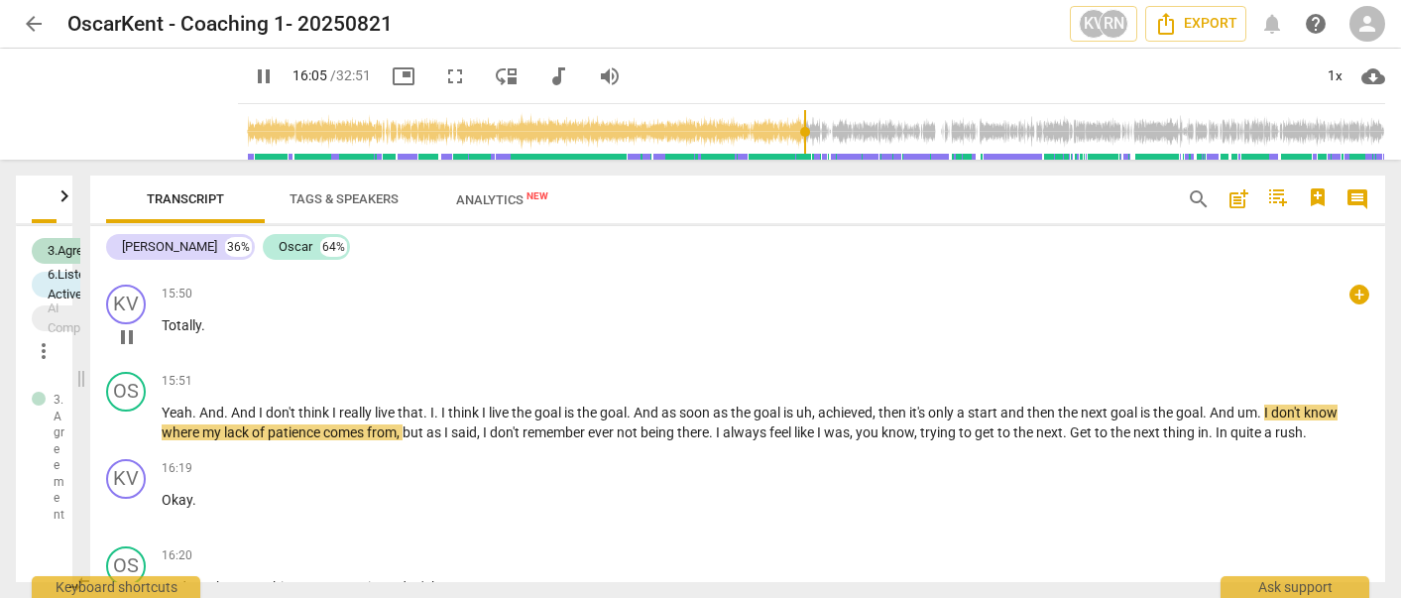
click at [711, 326] on div "15:50 + keyboard_arrow_right Totally ." at bounding box center [766, 320] width 1209 height 71
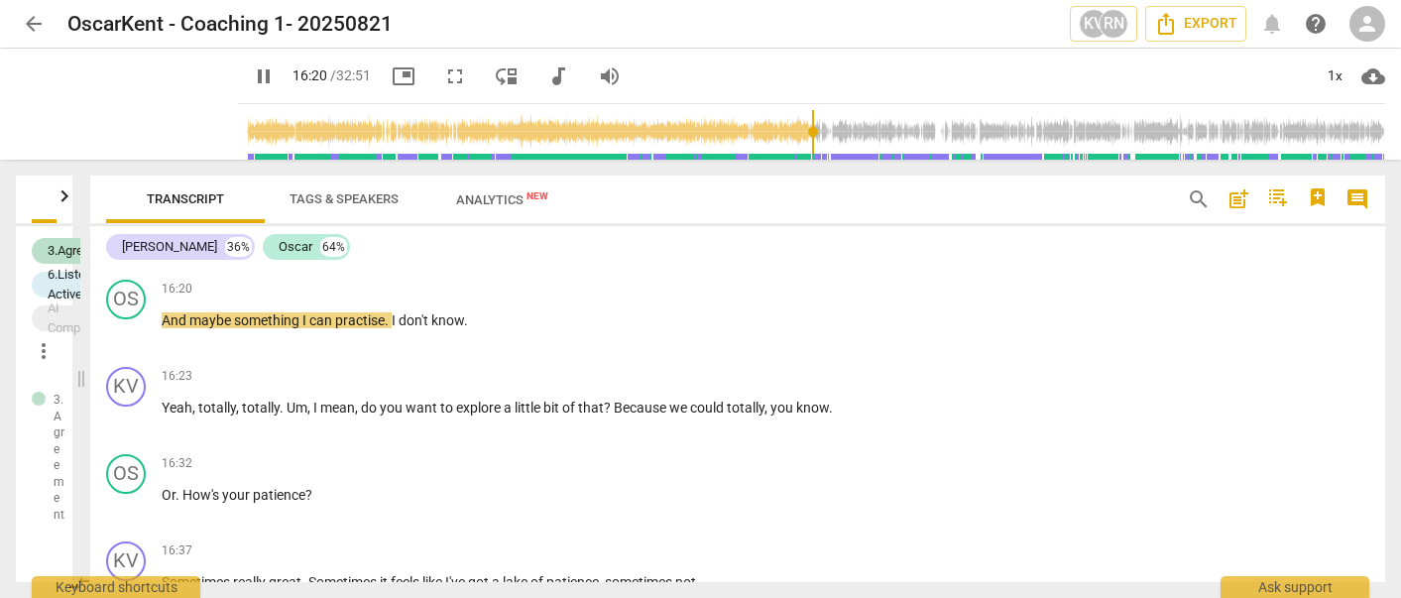
scroll to position [4695, 0]
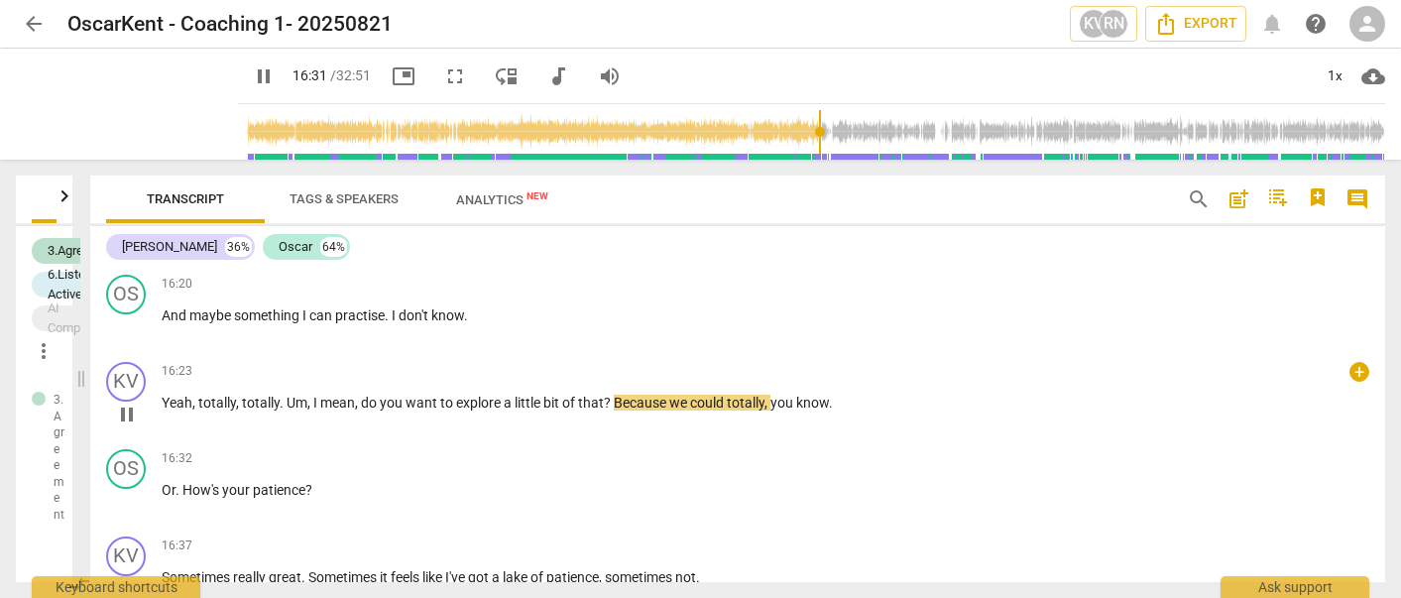
click at [126, 427] on span "pause" at bounding box center [127, 415] width 24 height 24
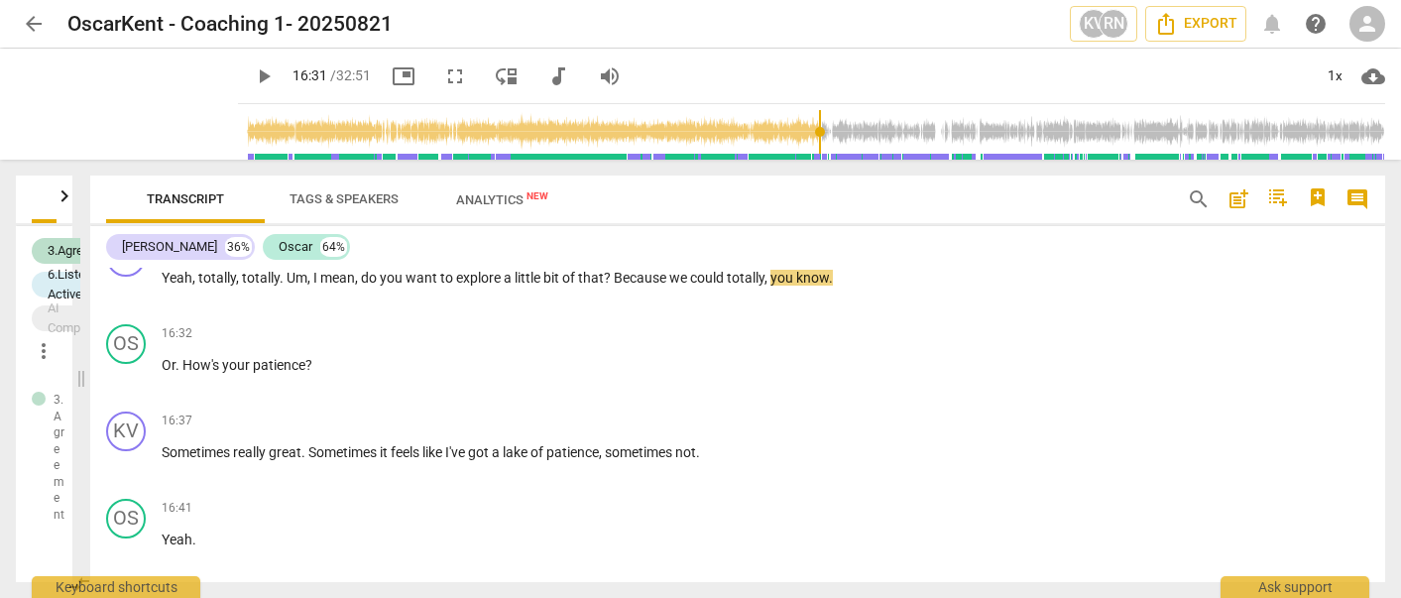
scroll to position [4788, 0]
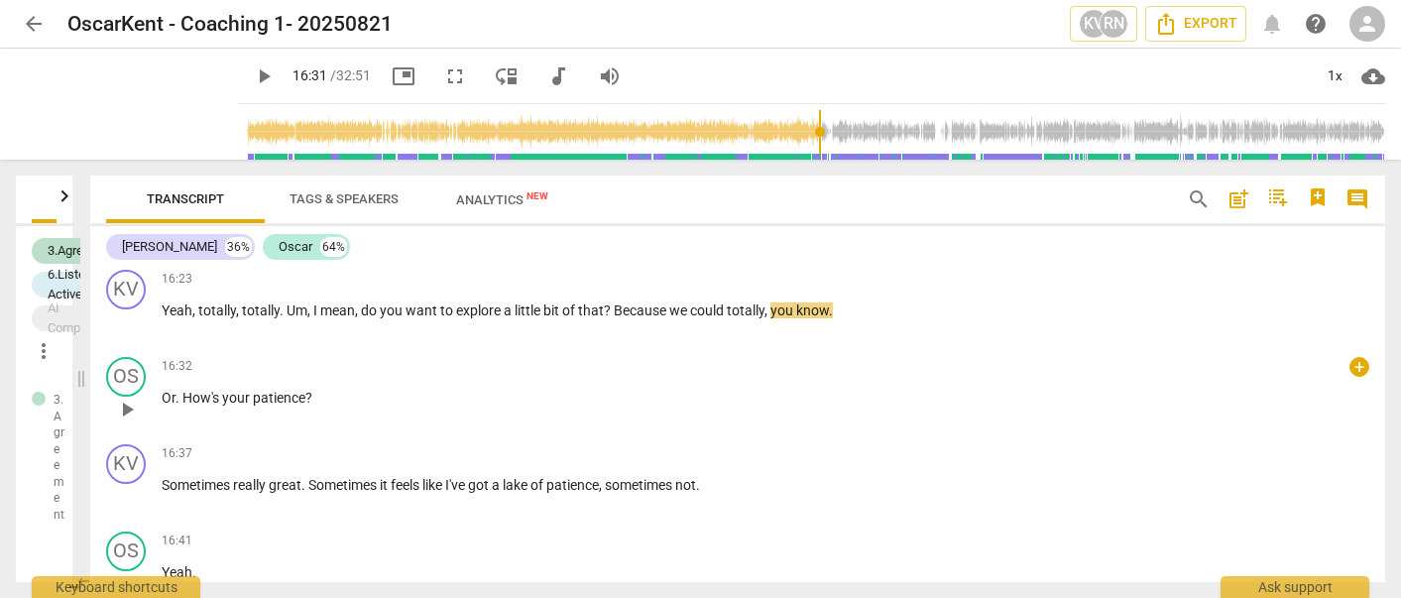
click at [128, 422] on span "play_arrow" at bounding box center [127, 410] width 24 height 24
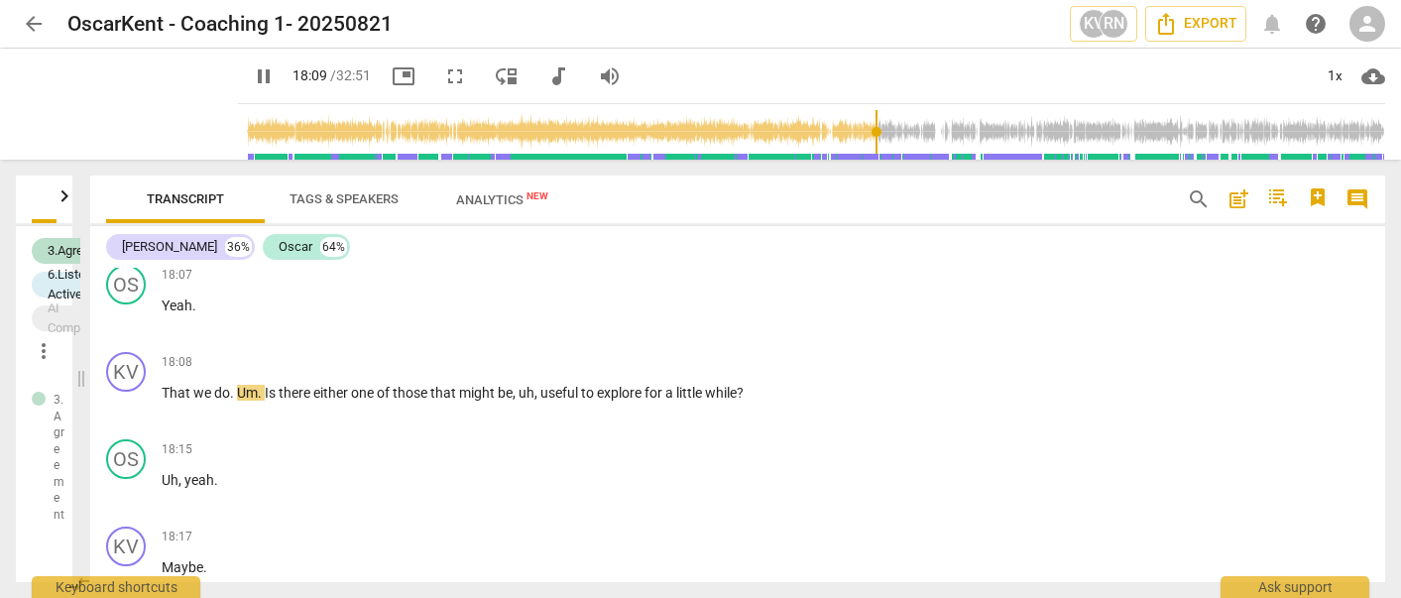
scroll to position [5789, 0]
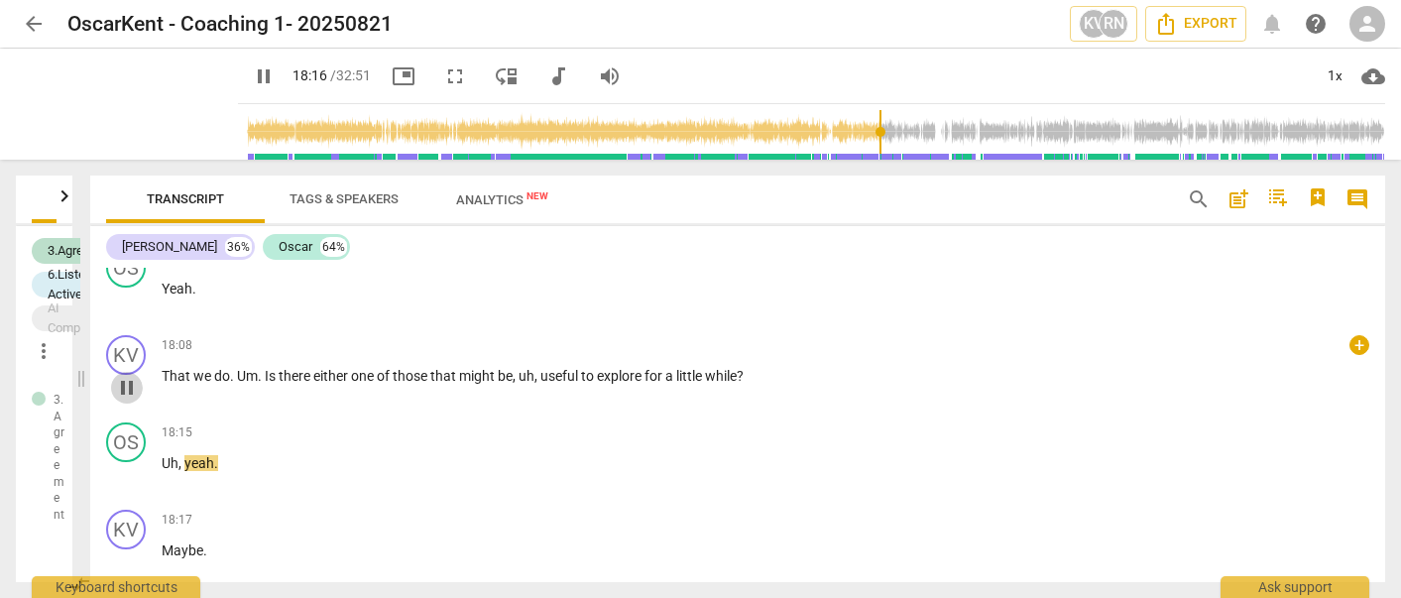
click at [128, 400] on span "pause" at bounding box center [127, 388] width 24 height 24
click at [122, 487] on span "play_arrow" at bounding box center [127, 475] width 24 height 24
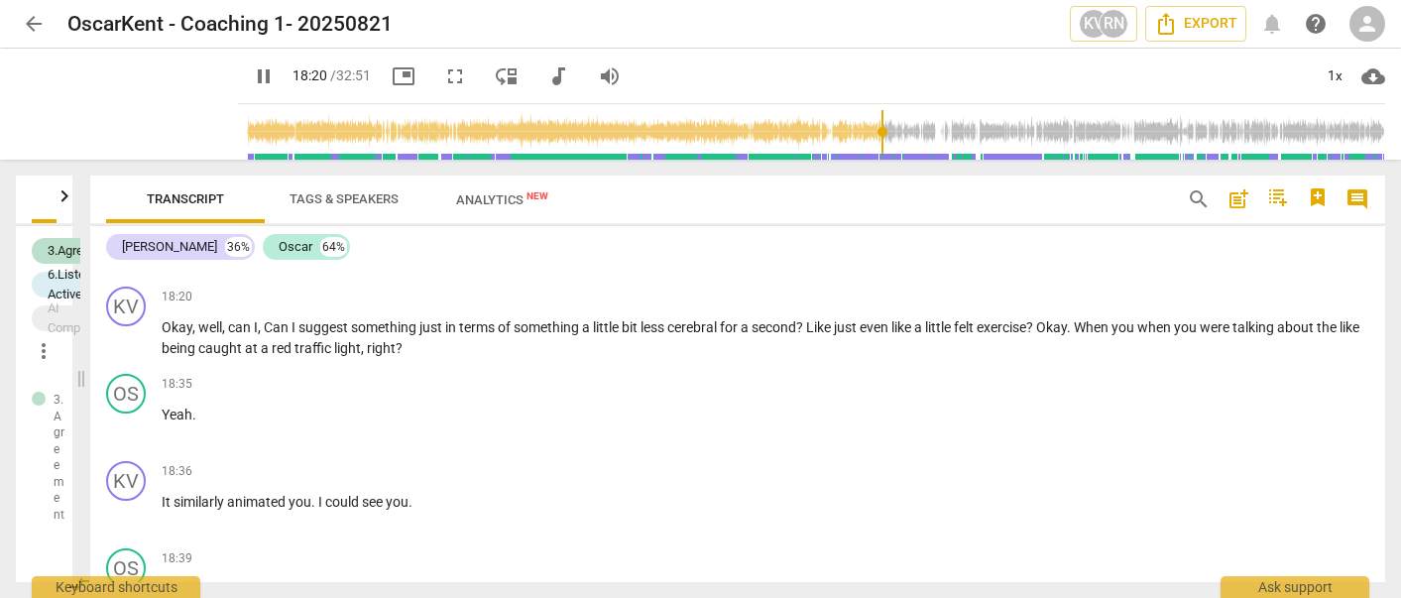
scroll to position [6203, 0]
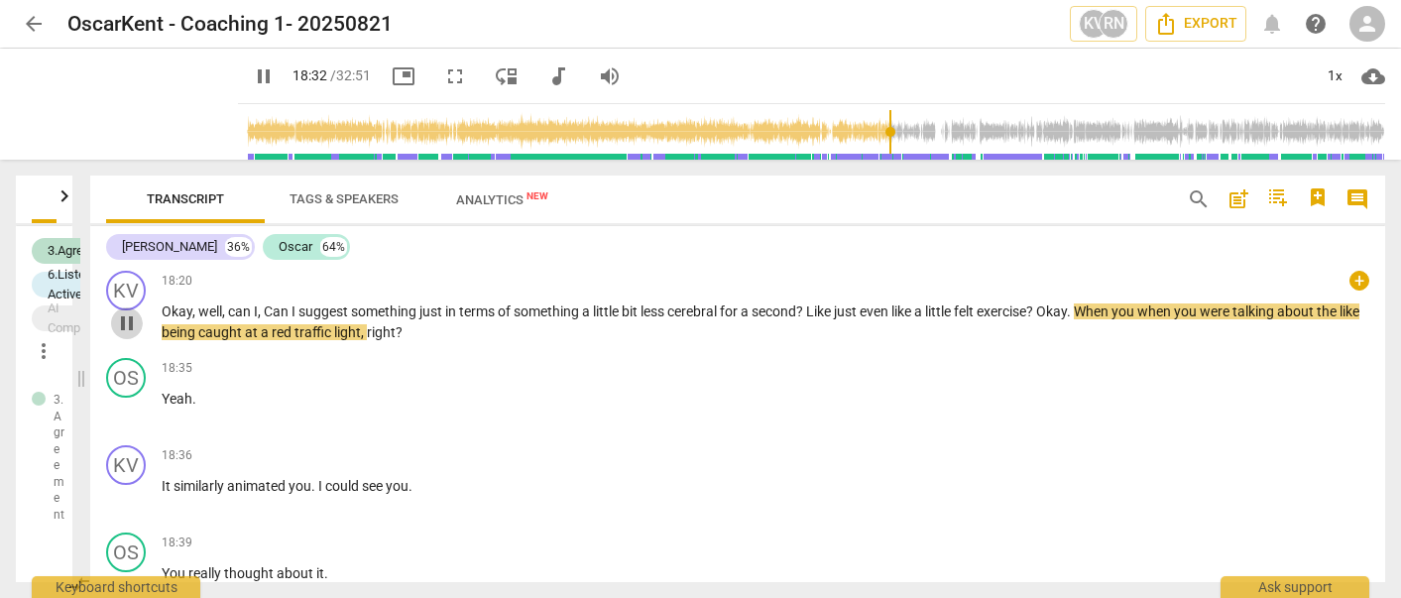
click at [132, 335] on span "pause" at bounding box center [127, 323] width 24 height 24
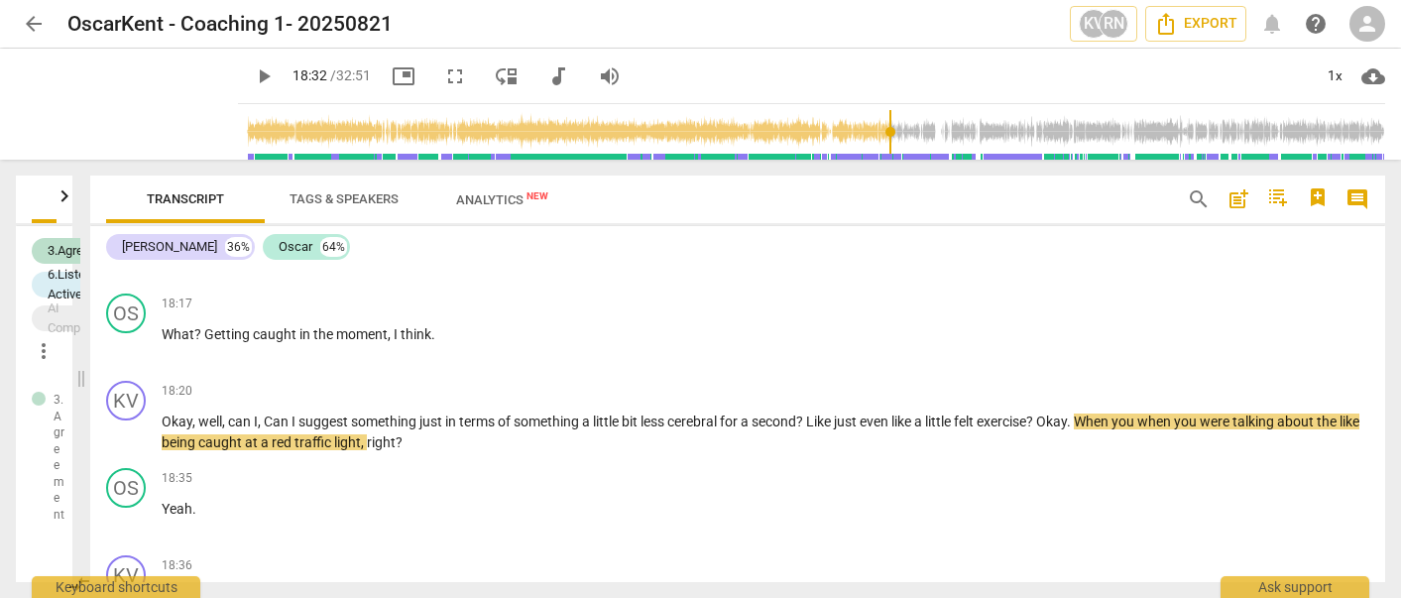
scroll to position [6126, 0]
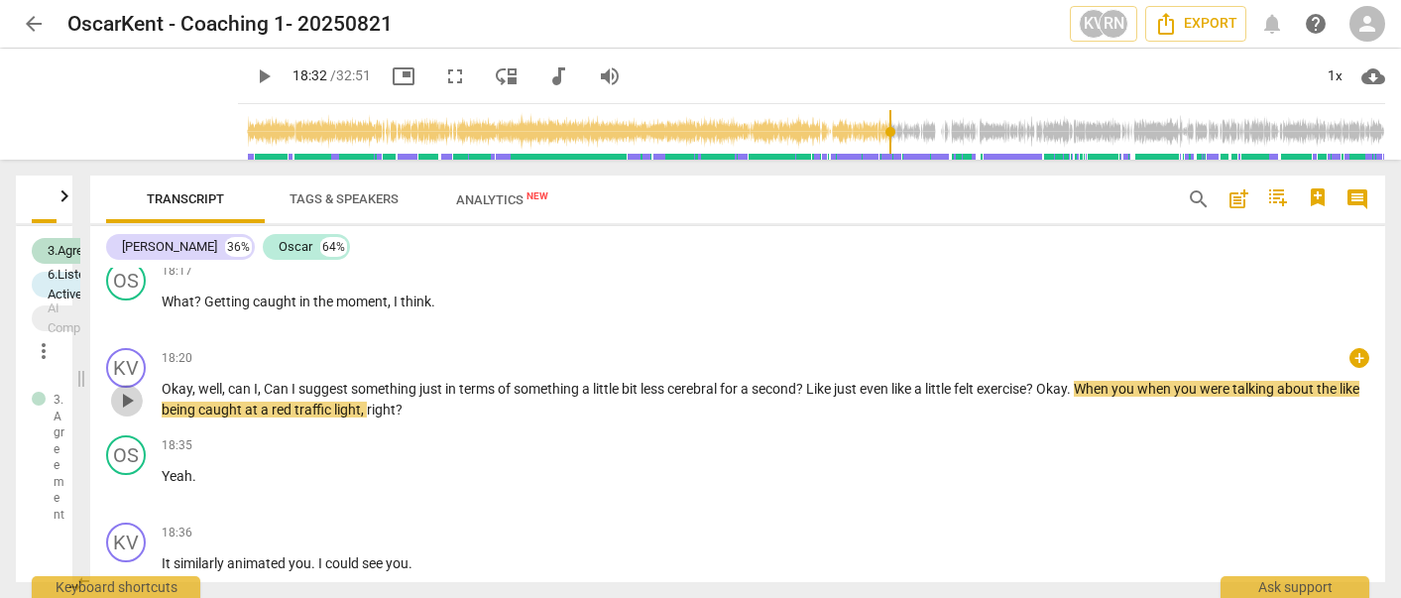
click at [129, 413] on span "play_arrow" at bounding box center [127, 401] width 24 height 24
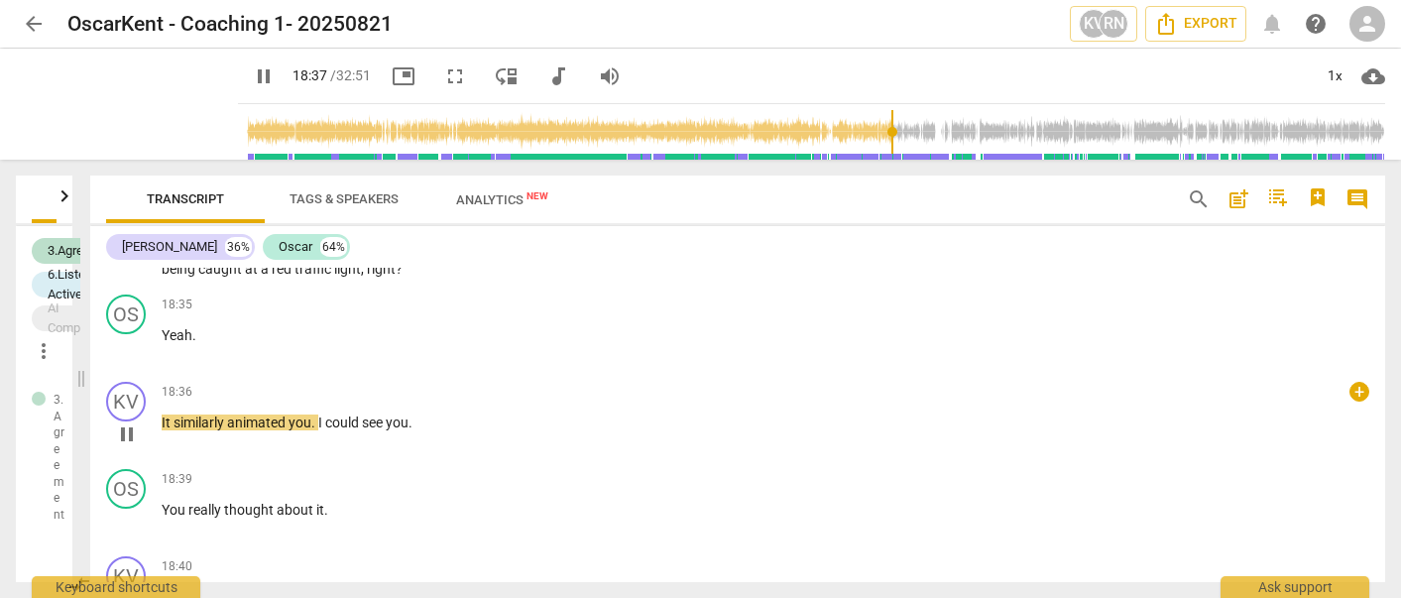
scroll to position [6324, 0]
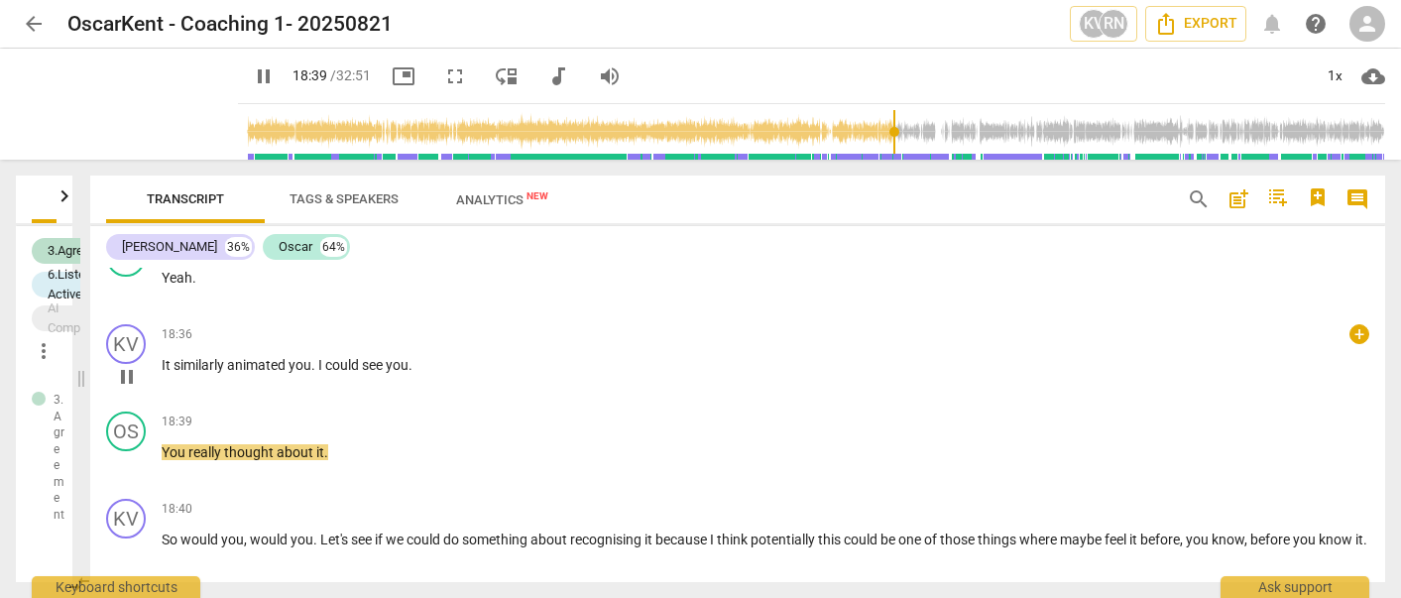
click at [127, 389] on span "pause" at bounding box center [127, 377] width 24 height 24
click at [126, 389] on span "play_arrow" at bounding box center [127, 377] width 24 height 24
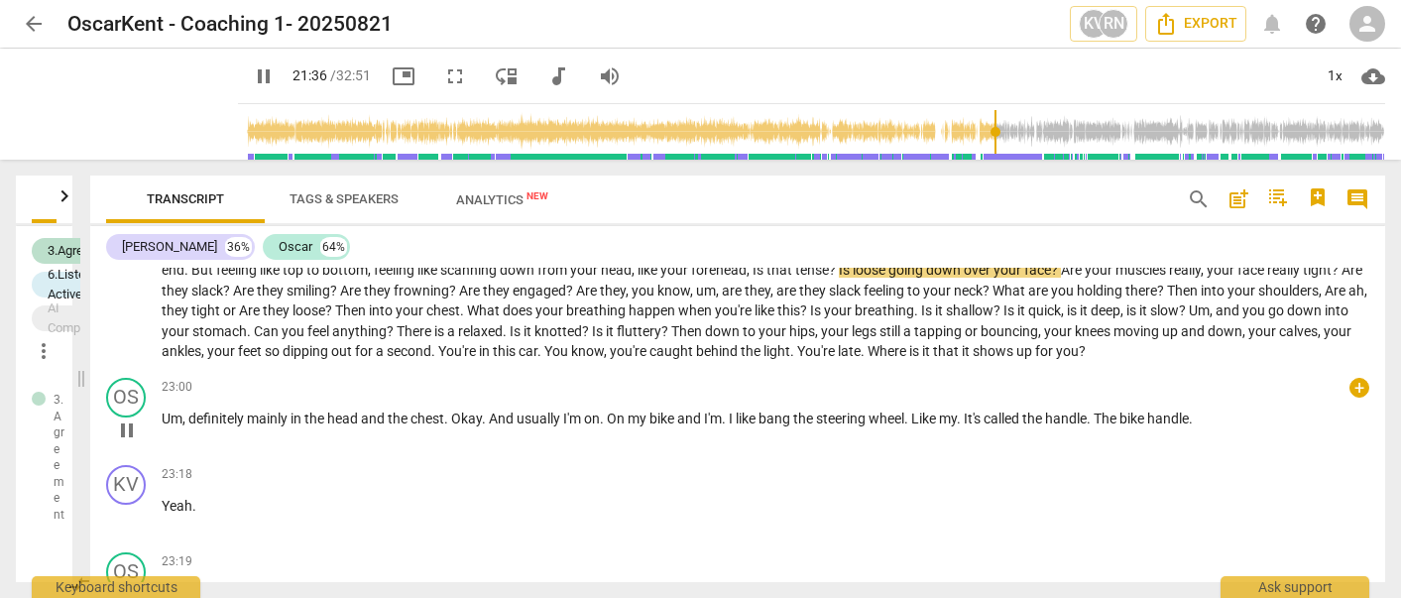
scroll to position [7684, 0]
click at [123, 440] on span "pause" at bounding box center [127, 429] width 24 height 24
click at [130, 440] on span "play_arrow" at bounding box center [127, 429] width 24 height 24
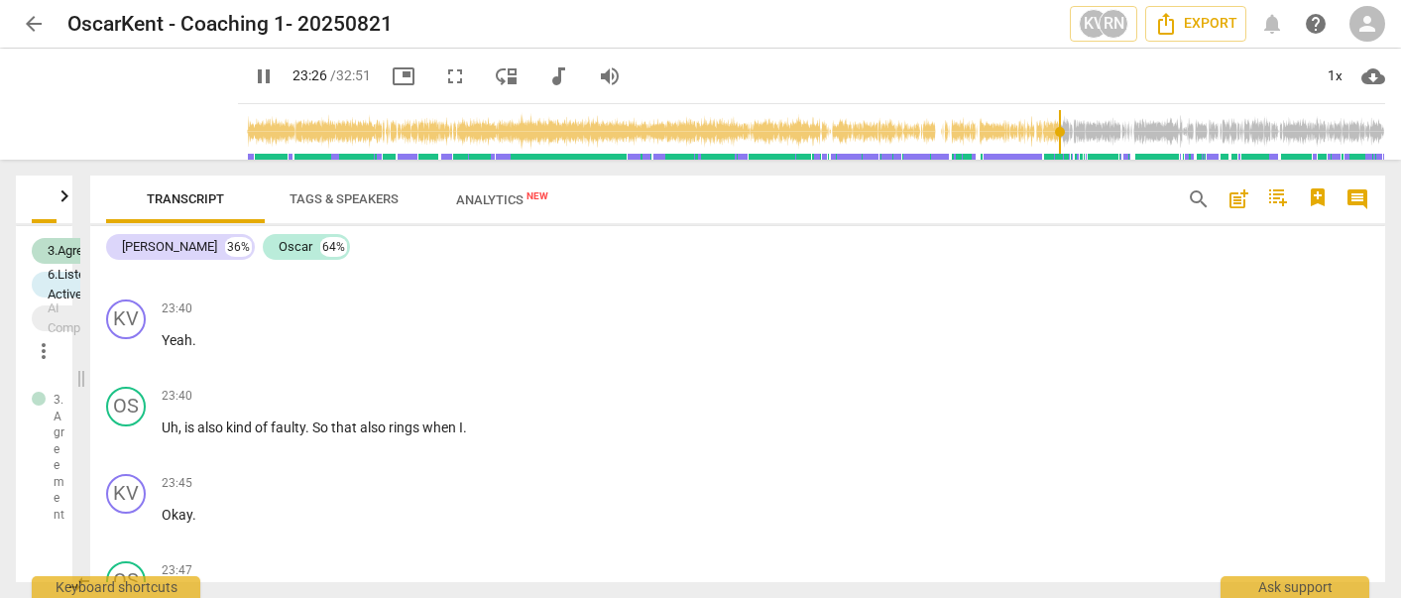
scroll to position [8195, 0]
click at [123, 453] on span "pause" at bounding box center [127, 441] width 24 height 24
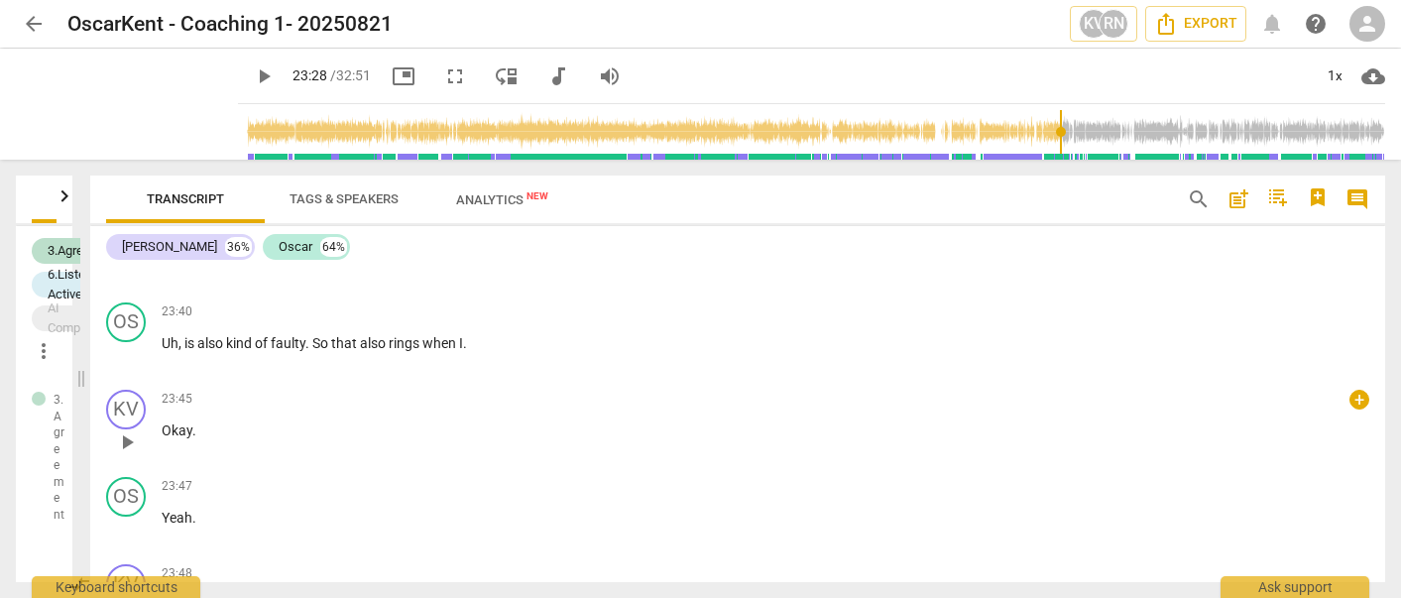
scroll to position [8293, 0]
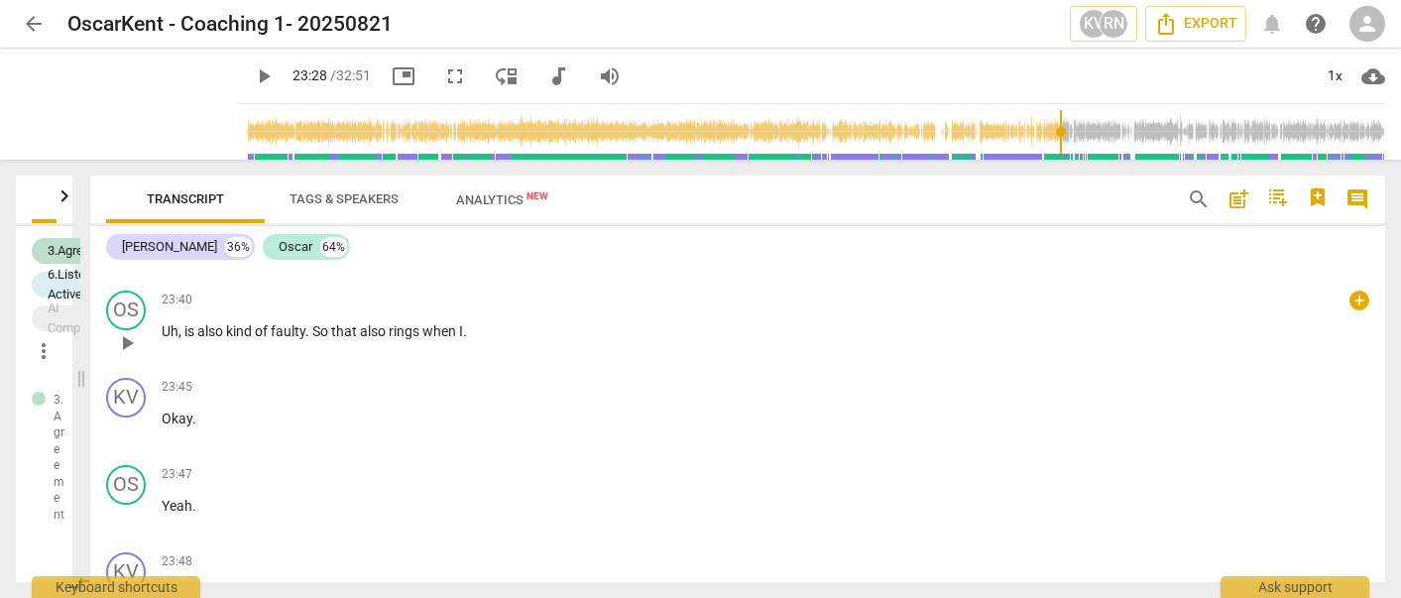
click at [128, 355] on span "play_arrow" at bounding box center [127, 343] width 24 height 24
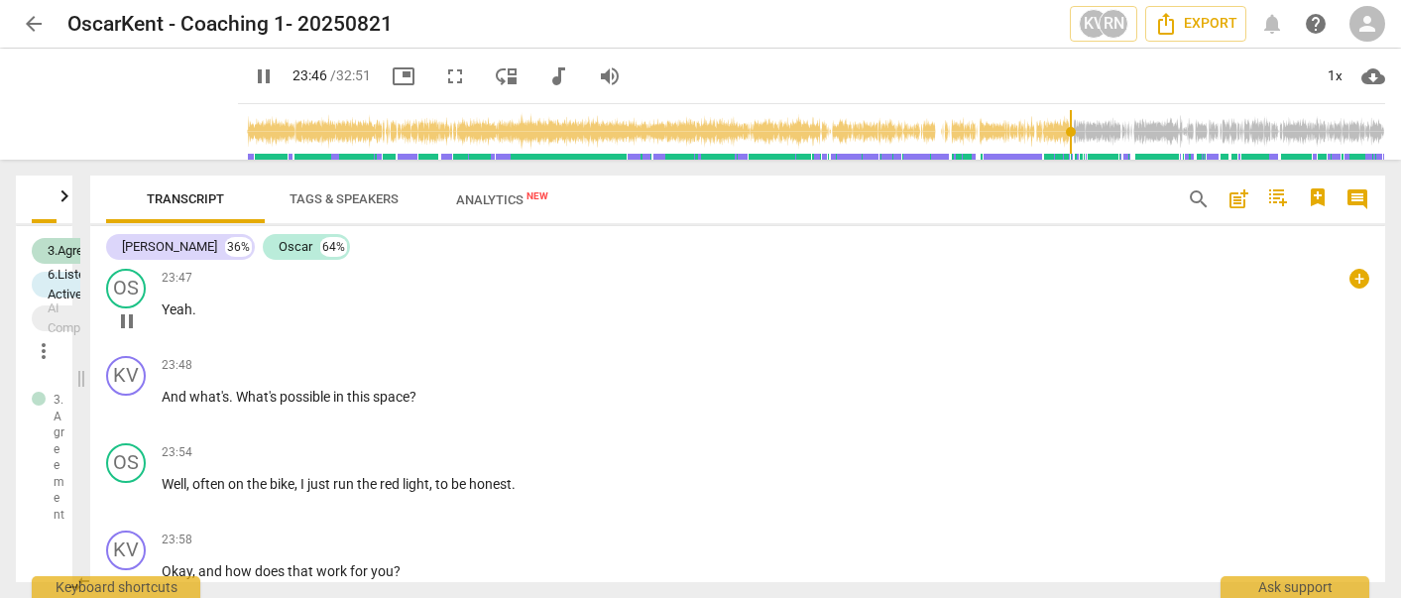
scroll to position [8487, 0]
click at [125, 423] on span "pause" at bounding box center [127, 411] width 24 height 24
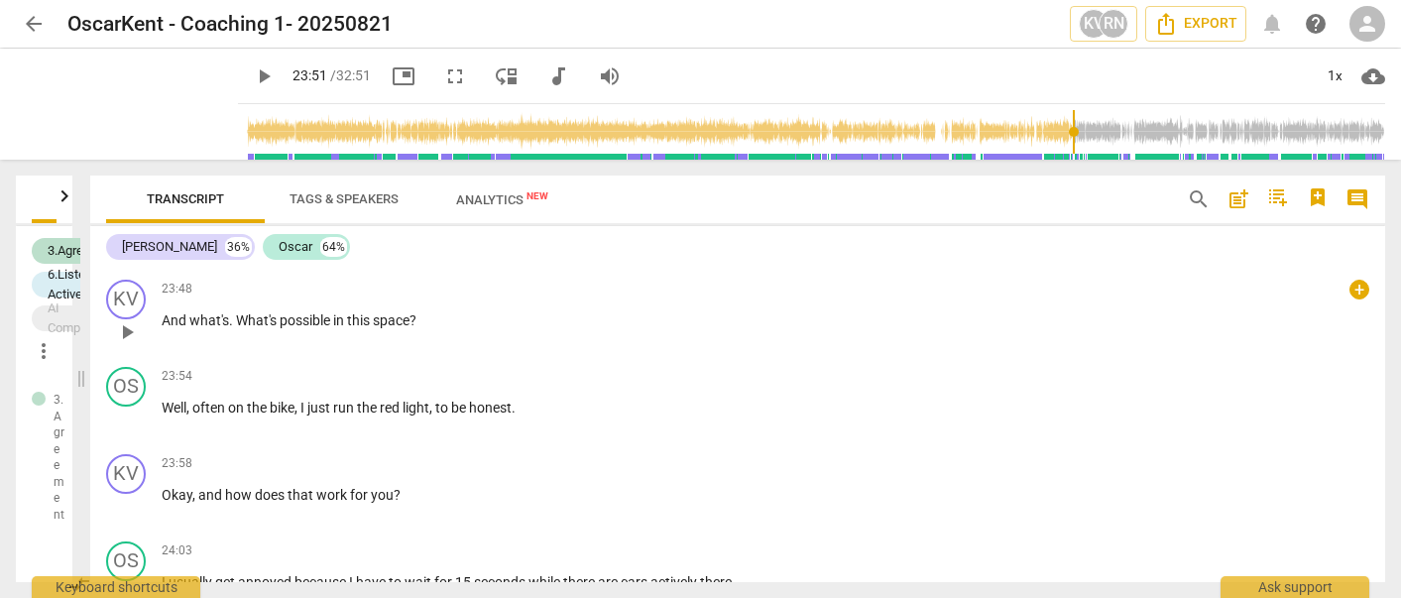
scroll to position [8565, 0]
click at [128, 520] on span "play_arrow" at bounding box center [127, 508] width 24 height 24
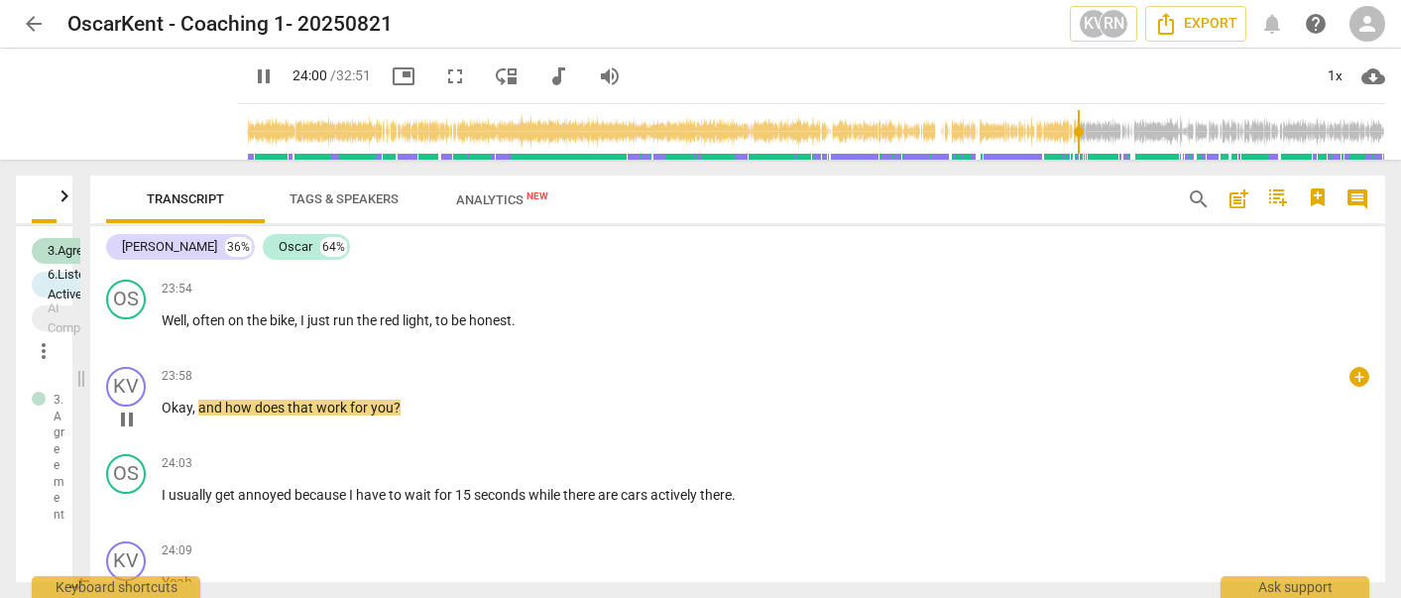
scroll to position [8661, 0]
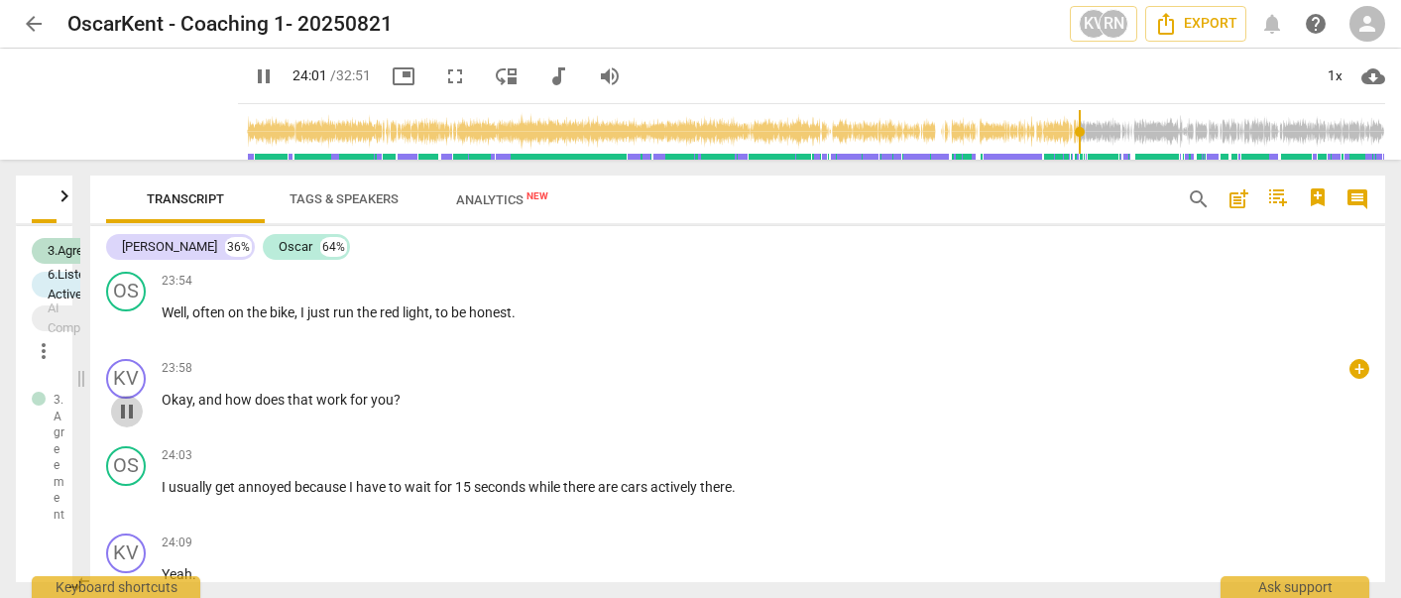
click at [125, 424] on span "pause" at bounding box center [127, 412] width 24 height 24
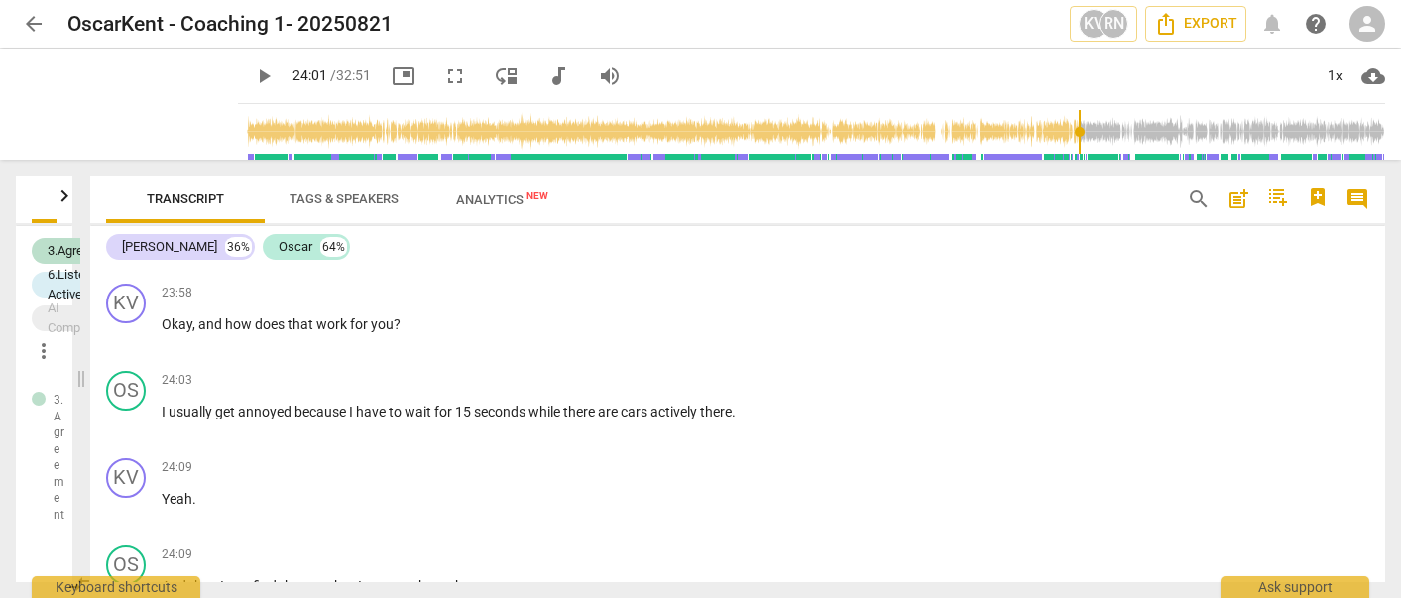
scroll to position [8757, 0]
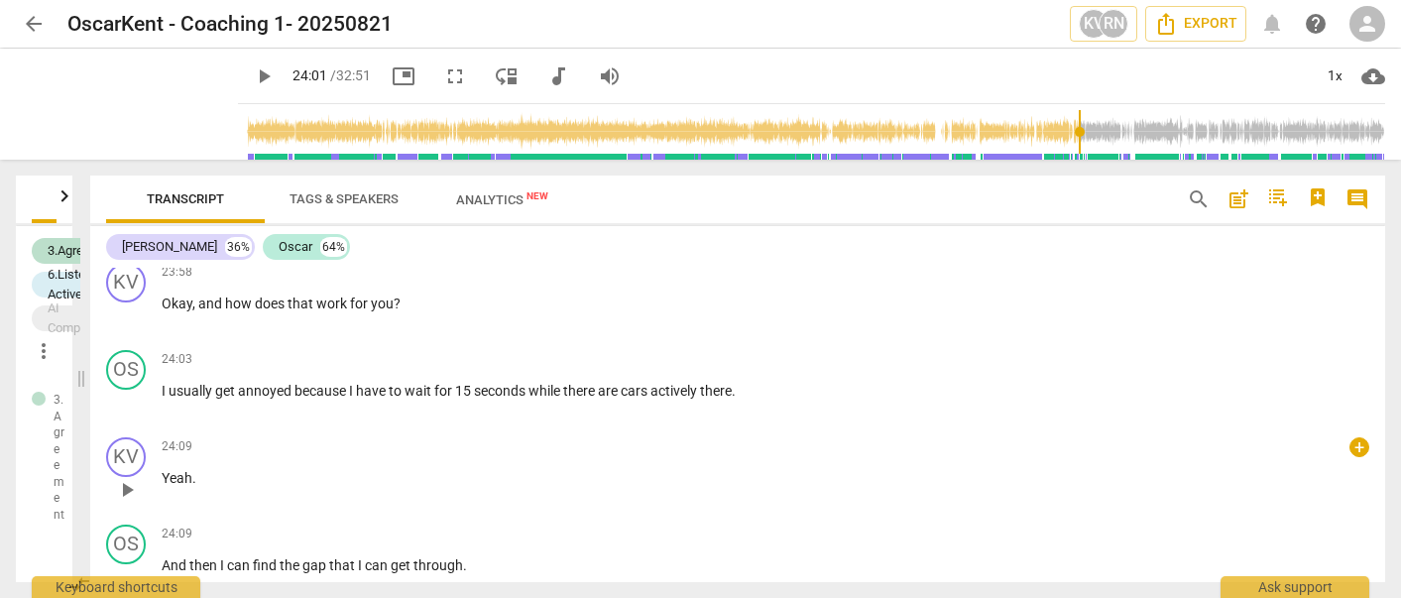
click at [128, 502] on span "play_arrow" at bounding box center [127, 490] width 24 height 24
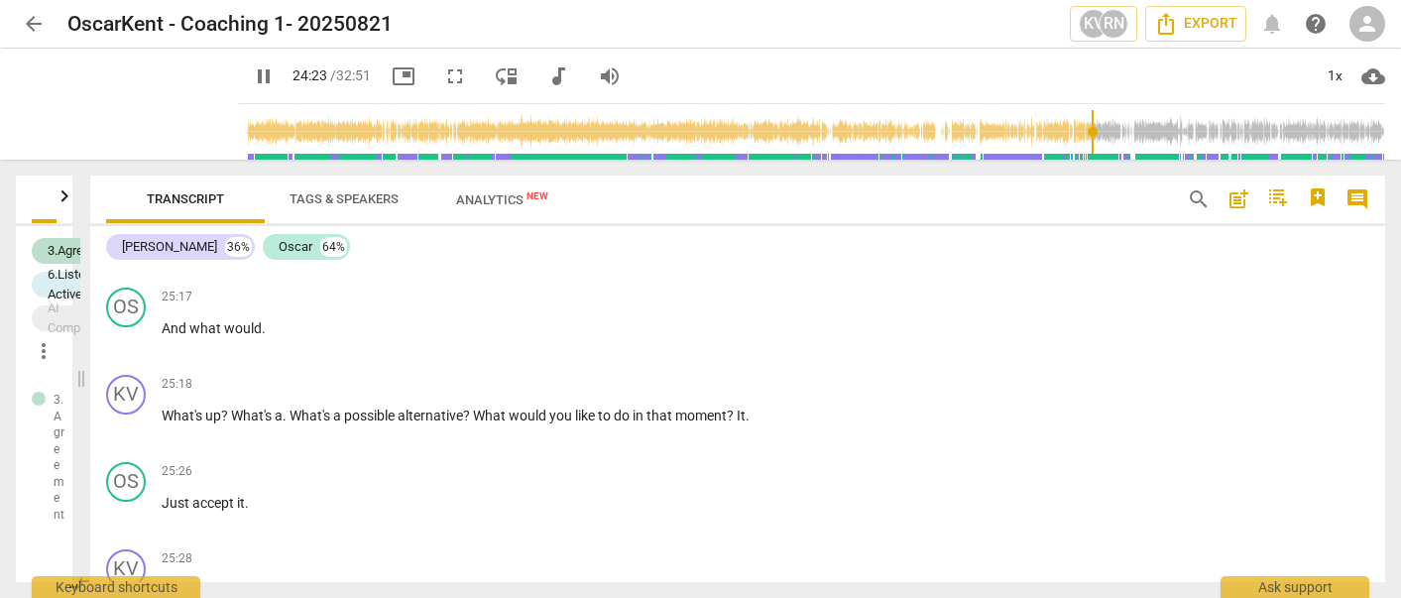
scroll to position [9561, 0]
click at [124, 437] on span "pause" at bounding box center [127, 426] width 24 height 24
click at [128, 437] on span "play_arrow" at bounding box center [127, 426] width 24 height 24
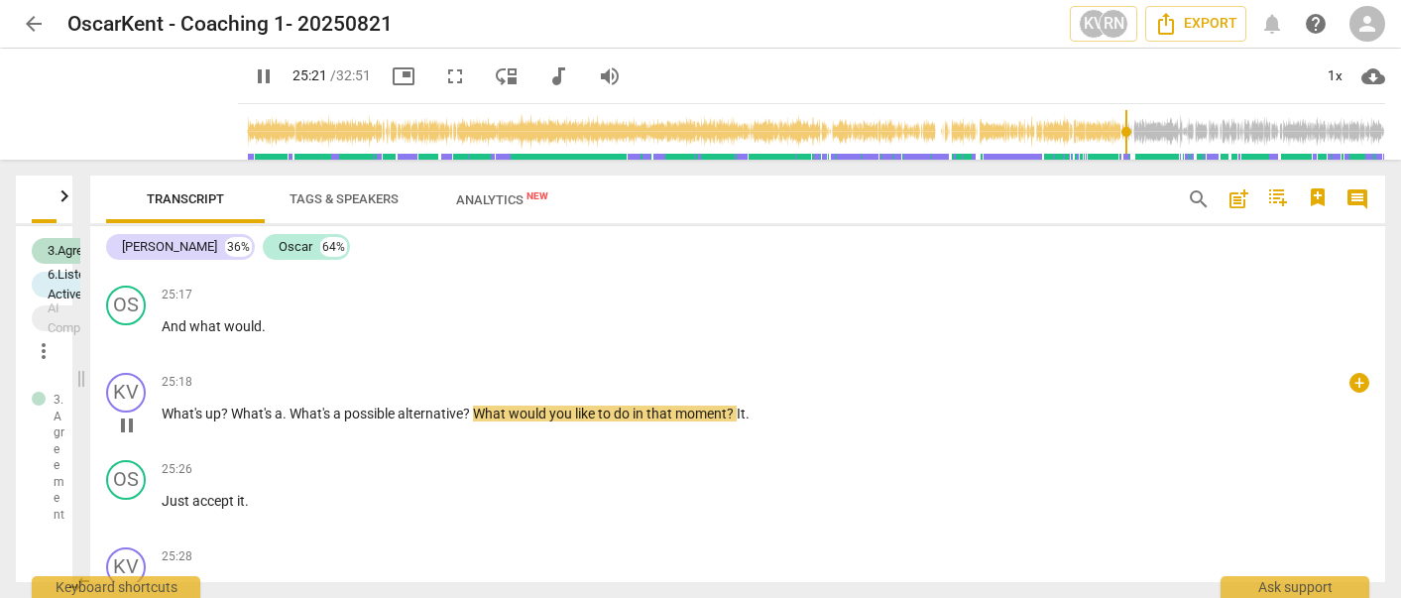
click at [125, 437] on span "pause" at bounding box center [127, 426] width 24 height 24
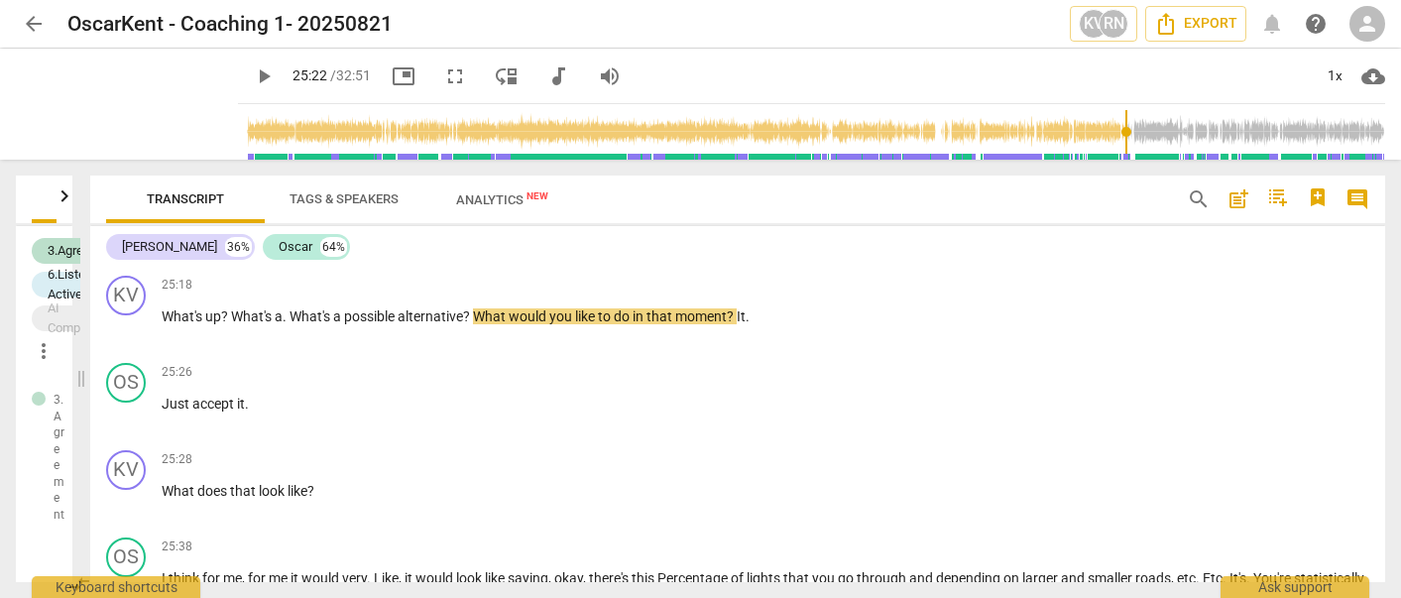
scroll to position [9669, 0]
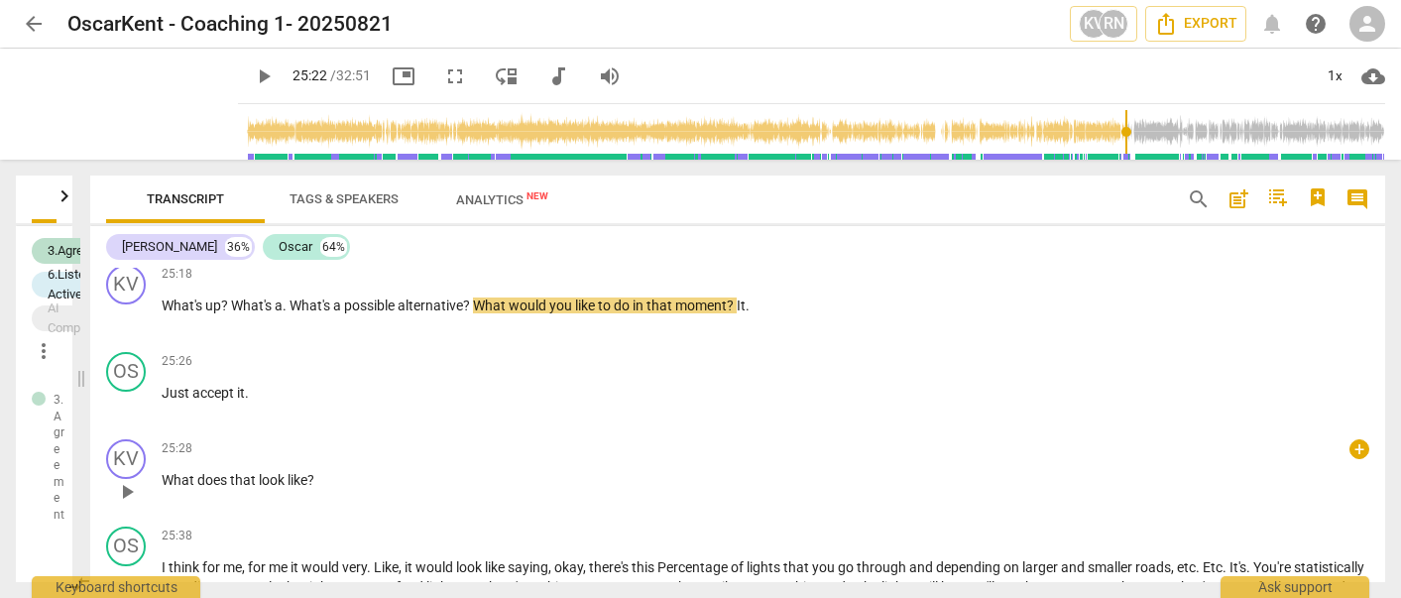
click at [132, 504] on span "play_arrow" at bounding box center [127, 492] width 24 height 24
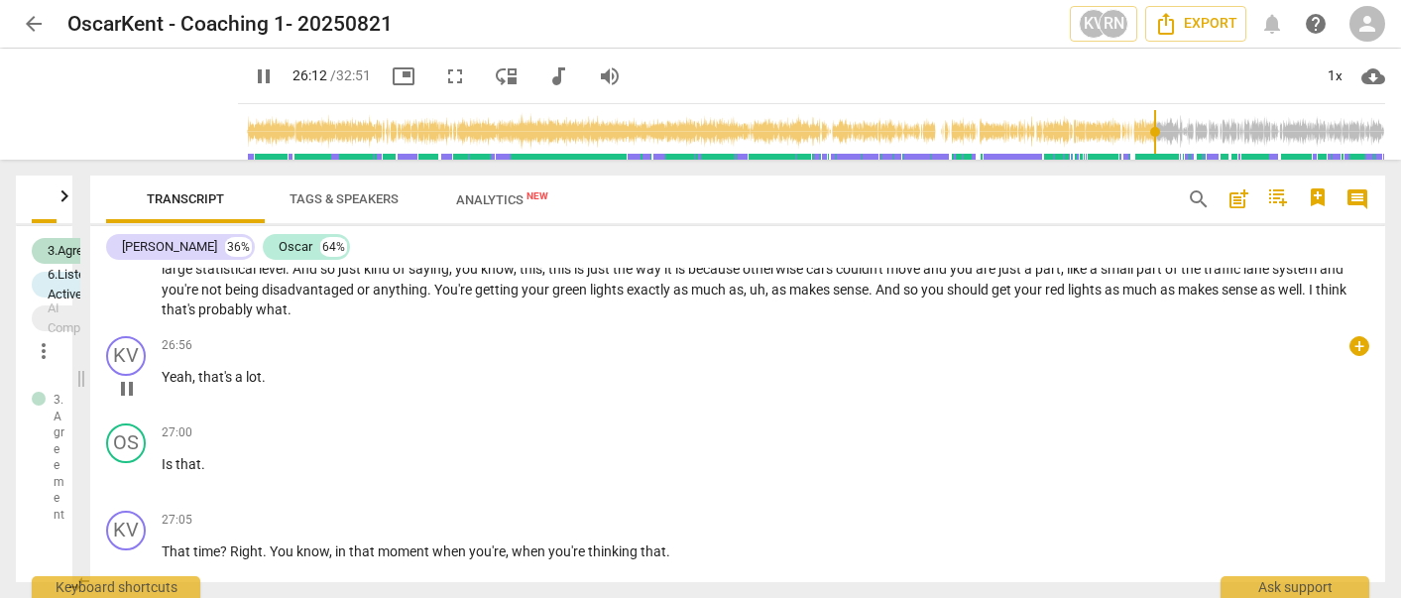
scroll to position [10108, 0]
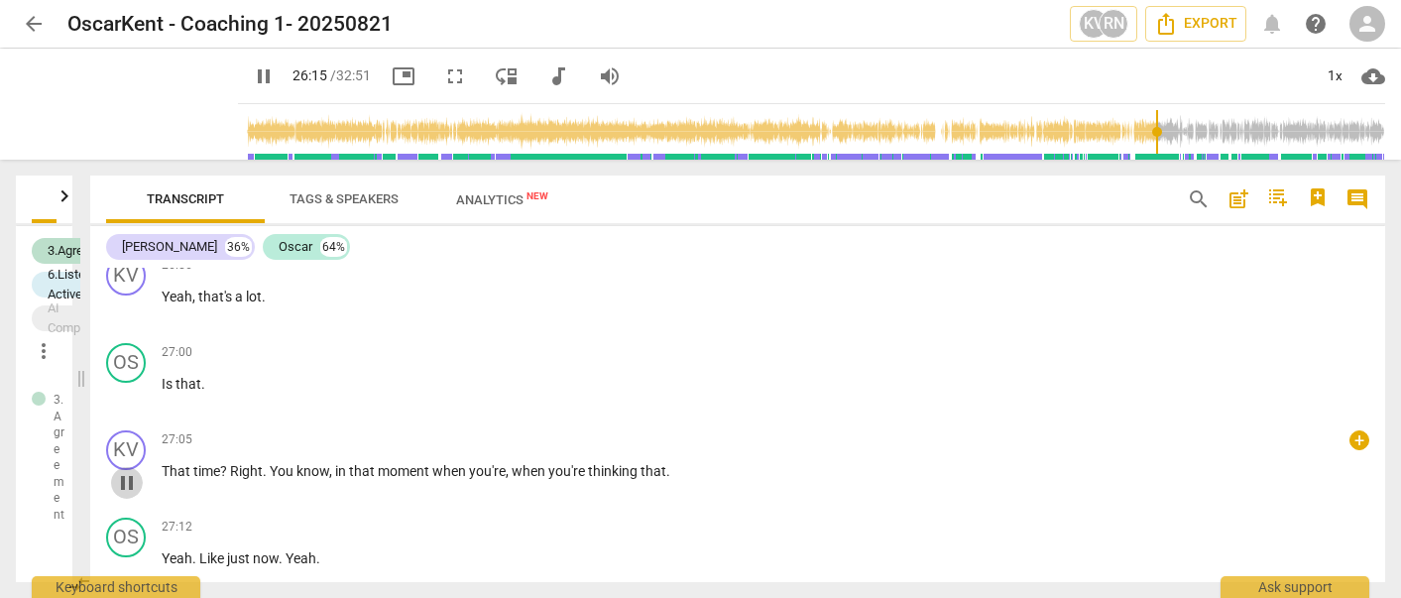
click at [134, 495] on span "pause" at bounding box center [127, 483] width 24 height 24
click at [134, 495] on span "play_arrow" at bounding box center [127, 483] width 24 height 24
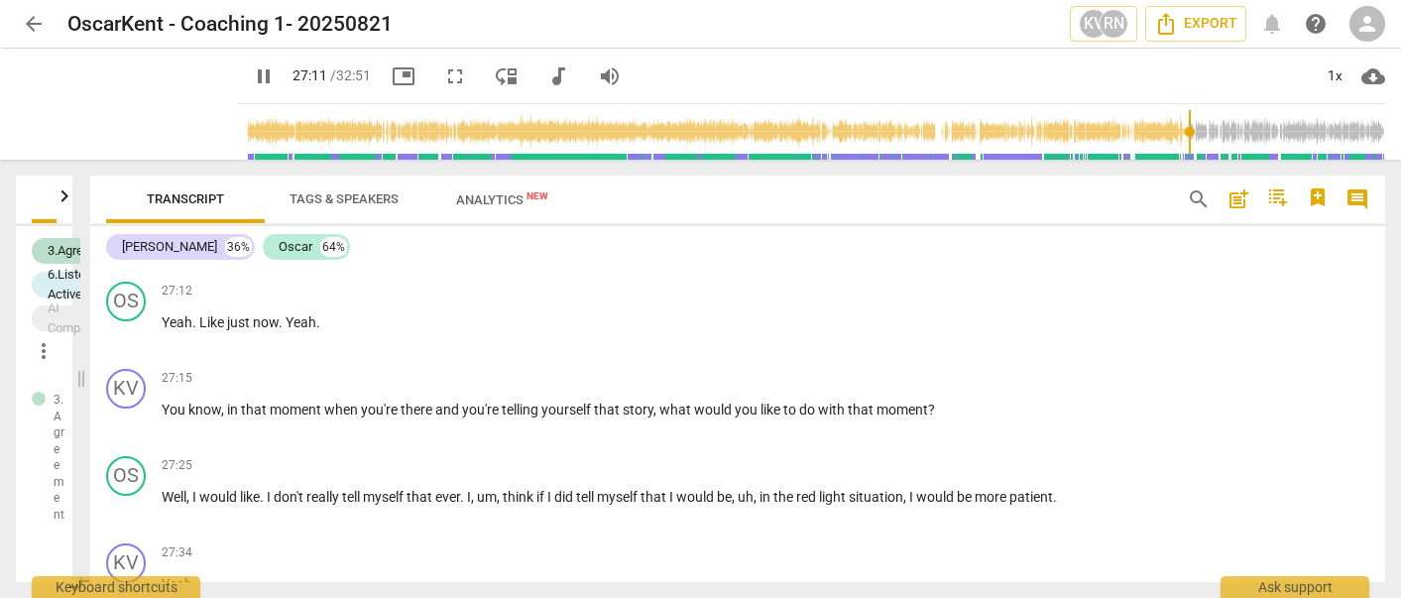
scroll to position [10383, 0]
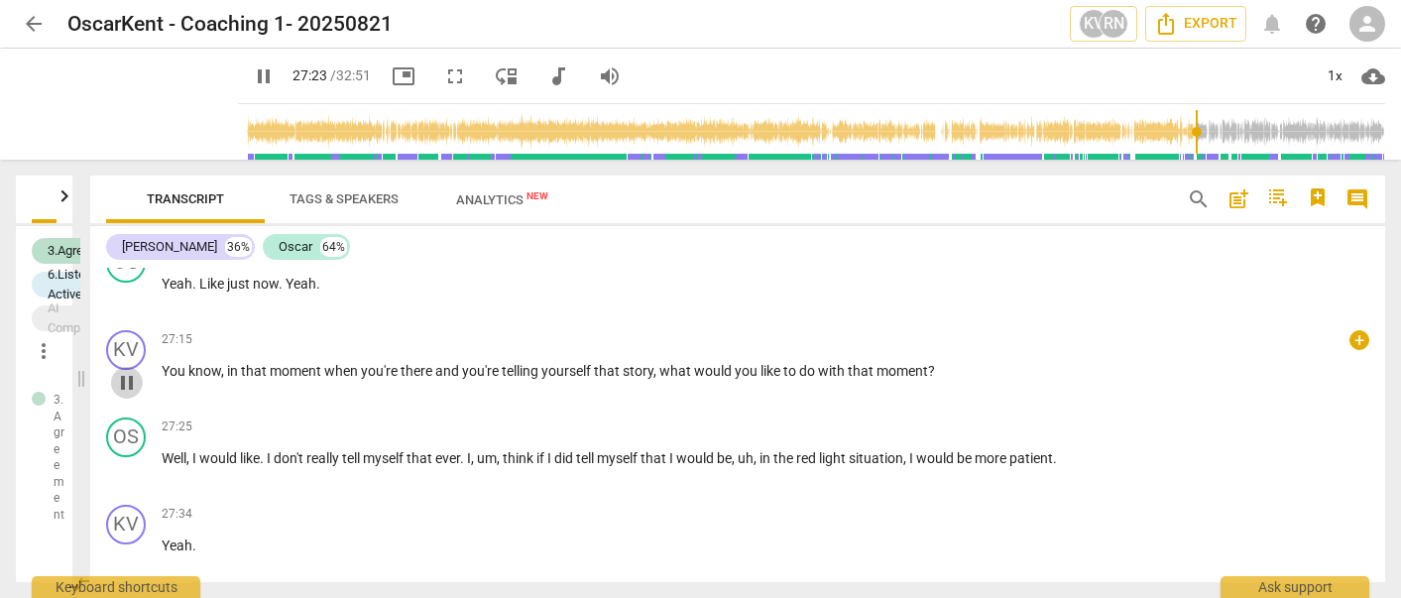
click at [124, 395] on span "pause" at bounding box center [127, 383] width 24 height 24
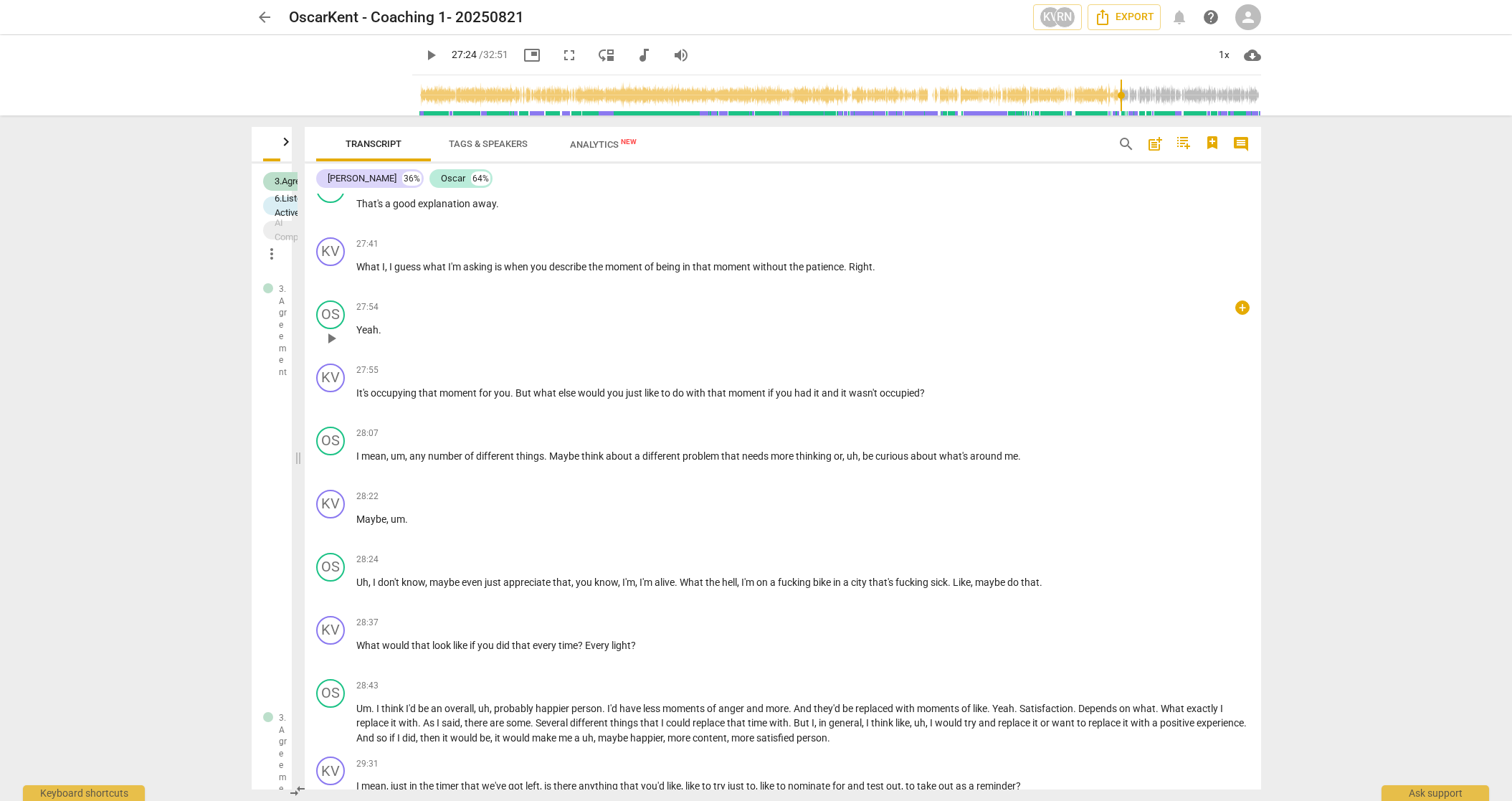
scroll to position [7869, 0]
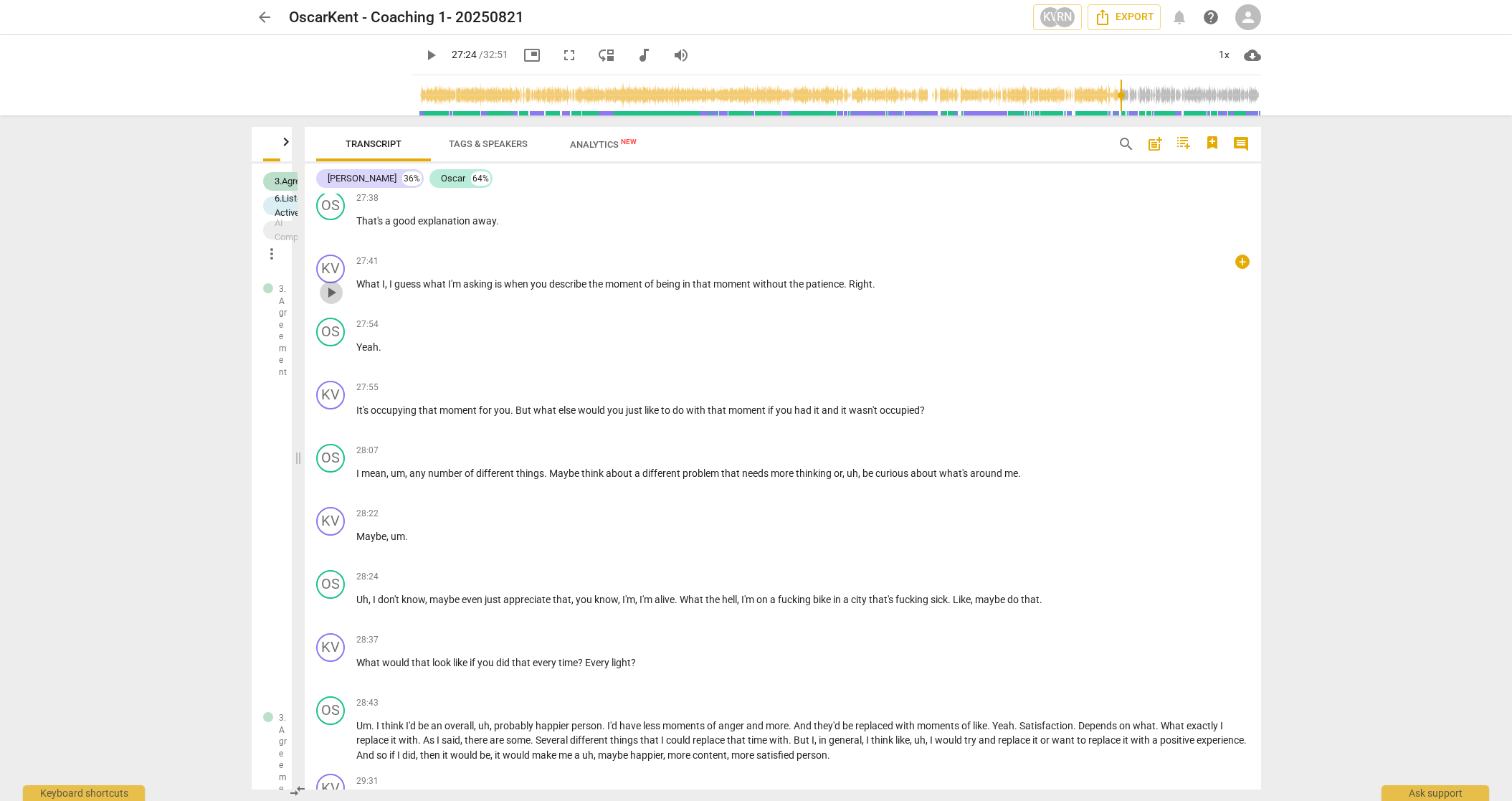
click at [332, 284] on span "play_arrow" at bounding box center [331, 293] width 17 height 17
click at [335, 284] on span "pause" at bounding box center [331, 293] width 17 height 17
click at [335, 284] on span "play_arrow" at bounding box center [331, 293] width 17 height 17
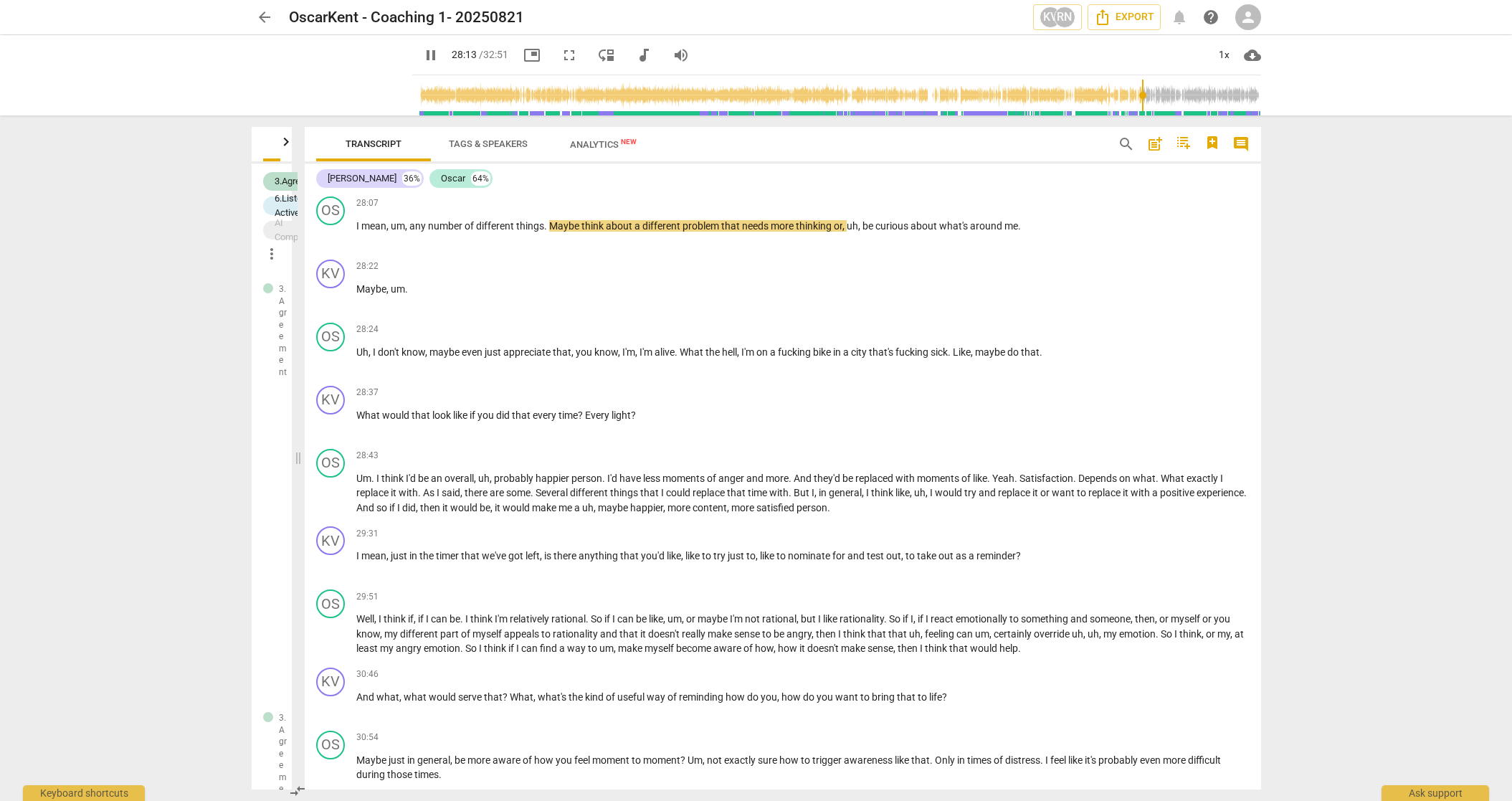
scroll to position [8113, 0]
click at [334, 418] on span "pause" at bounding box center [331, 427] width 17 height 17
click at [383, 412] on span "would" at bounding box center [397, 418] width 30 height 12
click at [330, 418] on span "play_arrow" at bounding box center [331, 427] width 17 height 17
click at [331, 418] on span "pause" at bounding box center [331, 427] width 17 height 17
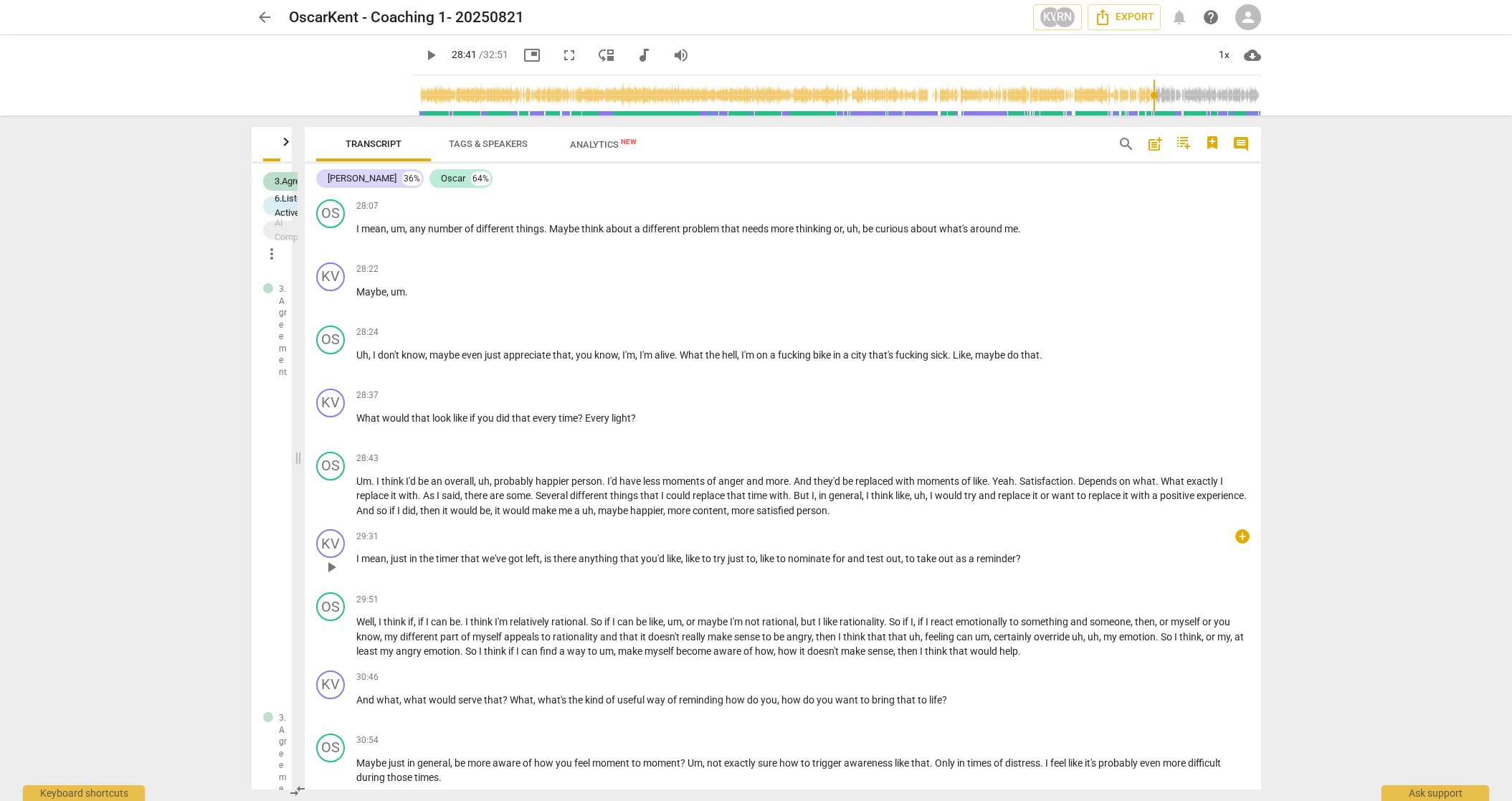
click at [327, 432] on span "play_arrow" at bounding box center [331, 567] width 17 height 17
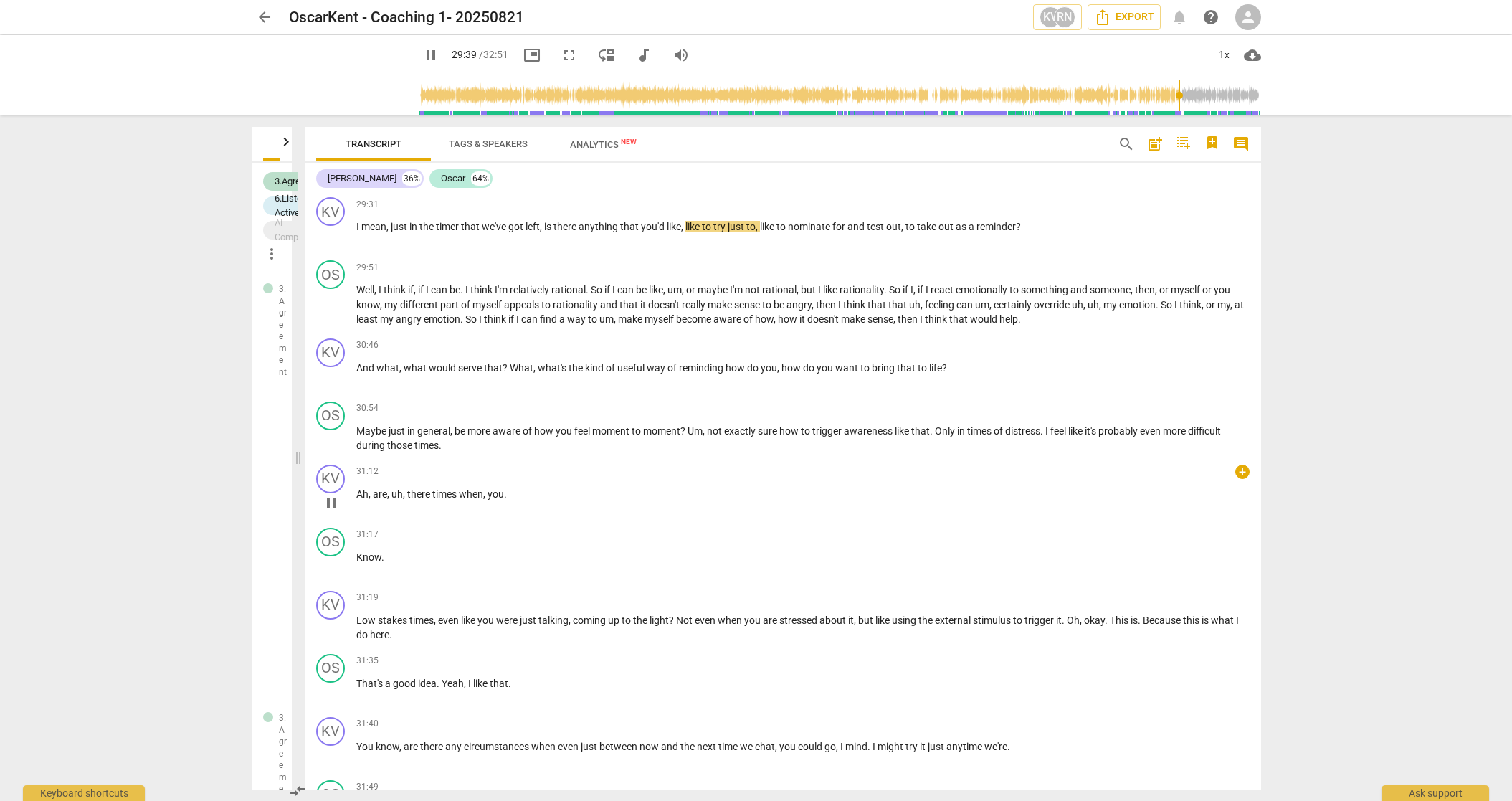
scroll to position [8442, 0]
click at [328, 229] on span "pause" at bounding box center [331, 238] width 17 height 17
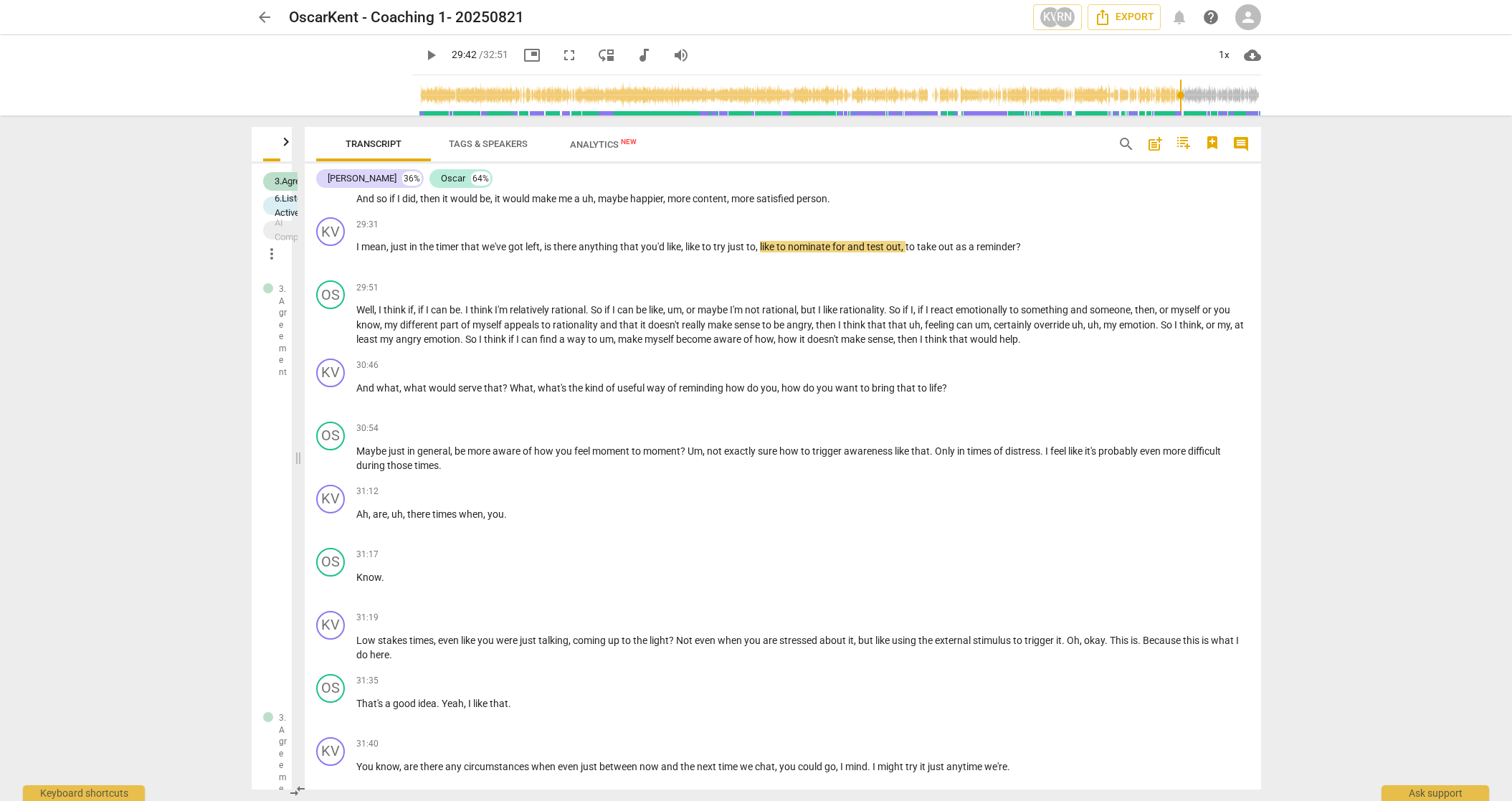
scroll to position [8417, 0]
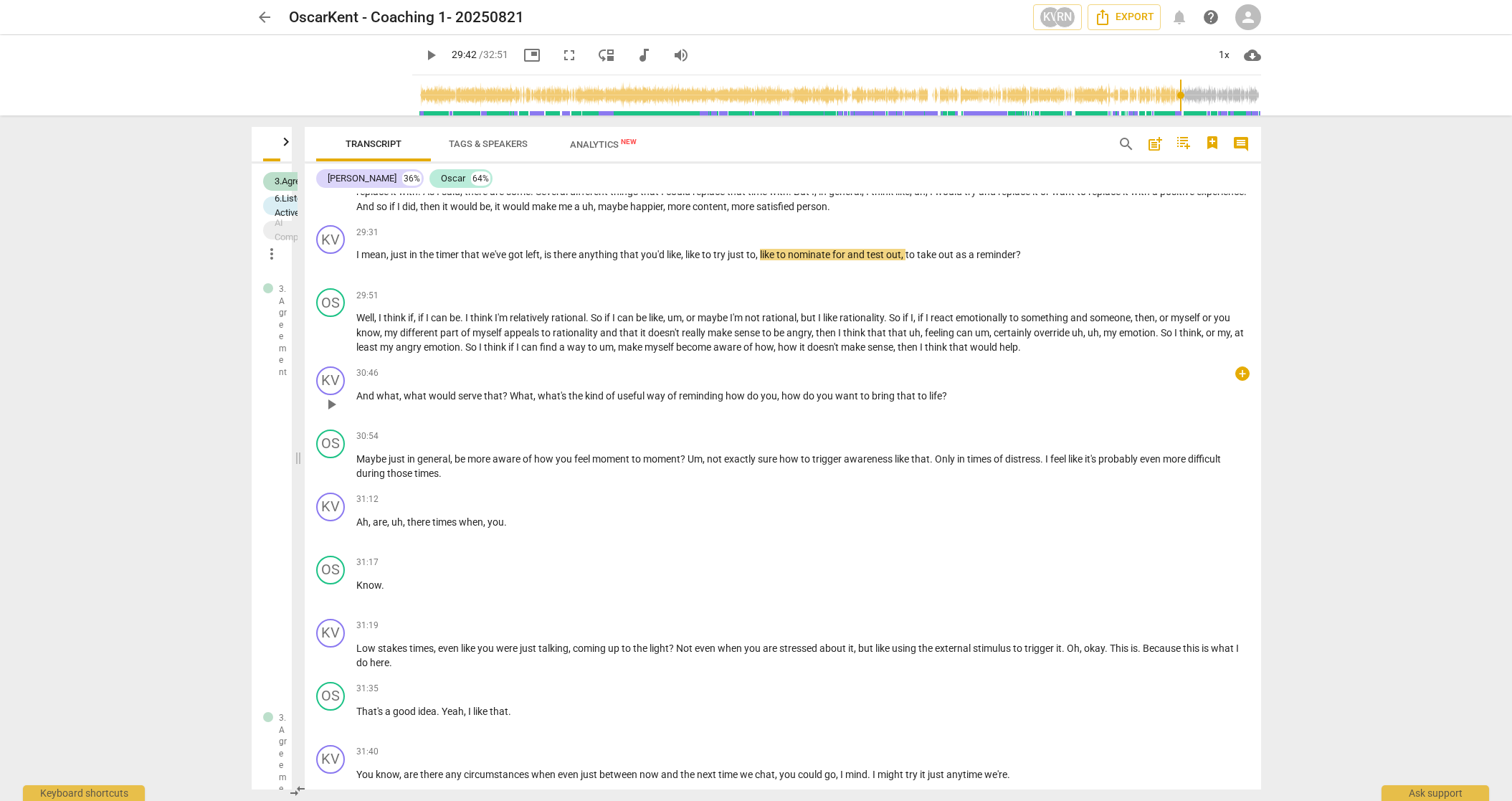
click at [333, 396] on span "play_arrow" at bounding box center [331, 405] width 17 height 17
click at [327, 396] on span "pause" at bounding box center [331, 405] width 17 height 17
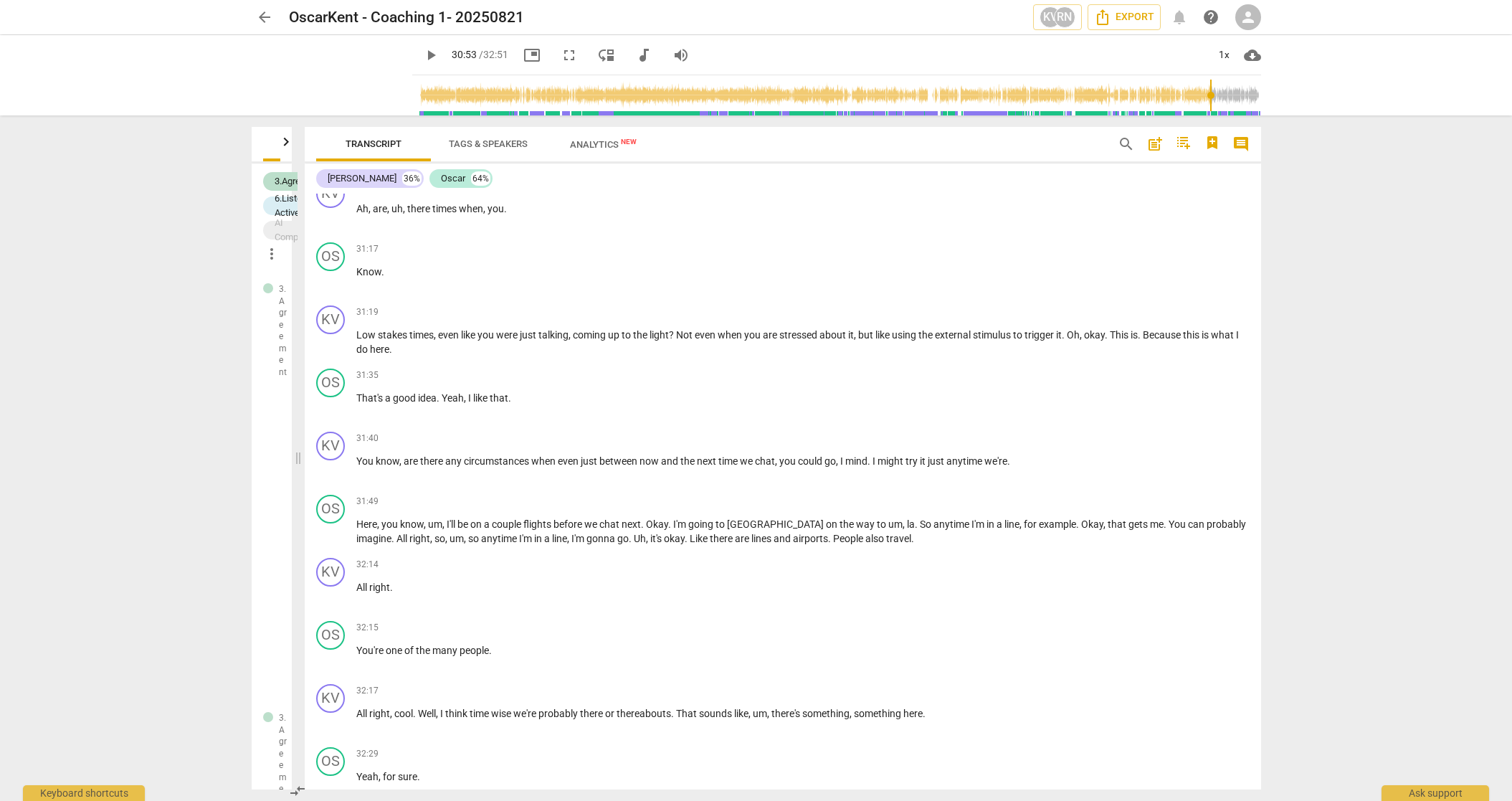
scroll to position [8732, 0]
click at [330, 333] on span "play_arrow" at bounding box center [331, 342] width 17 height 17
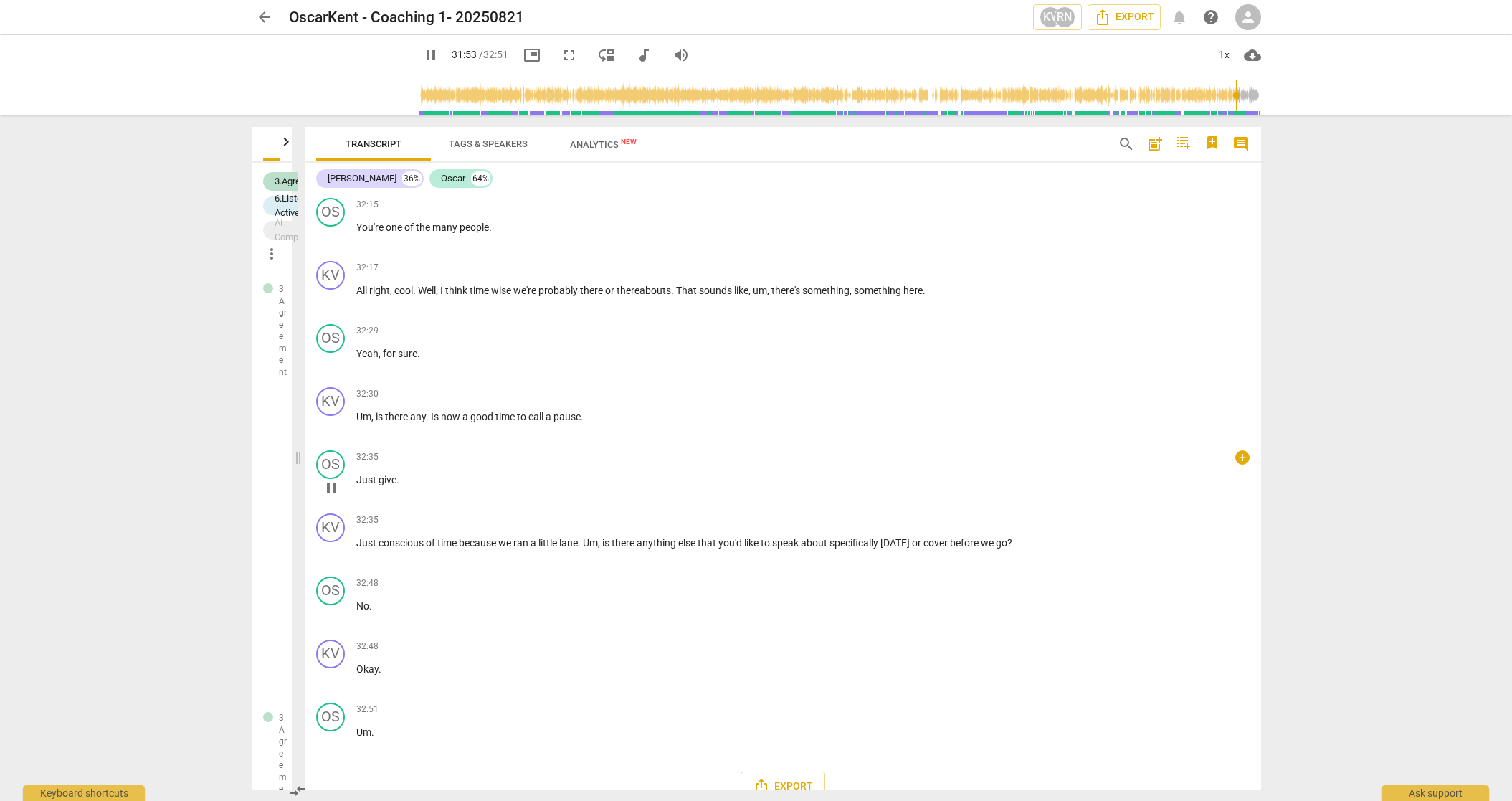
scroll to position [9162, 0]
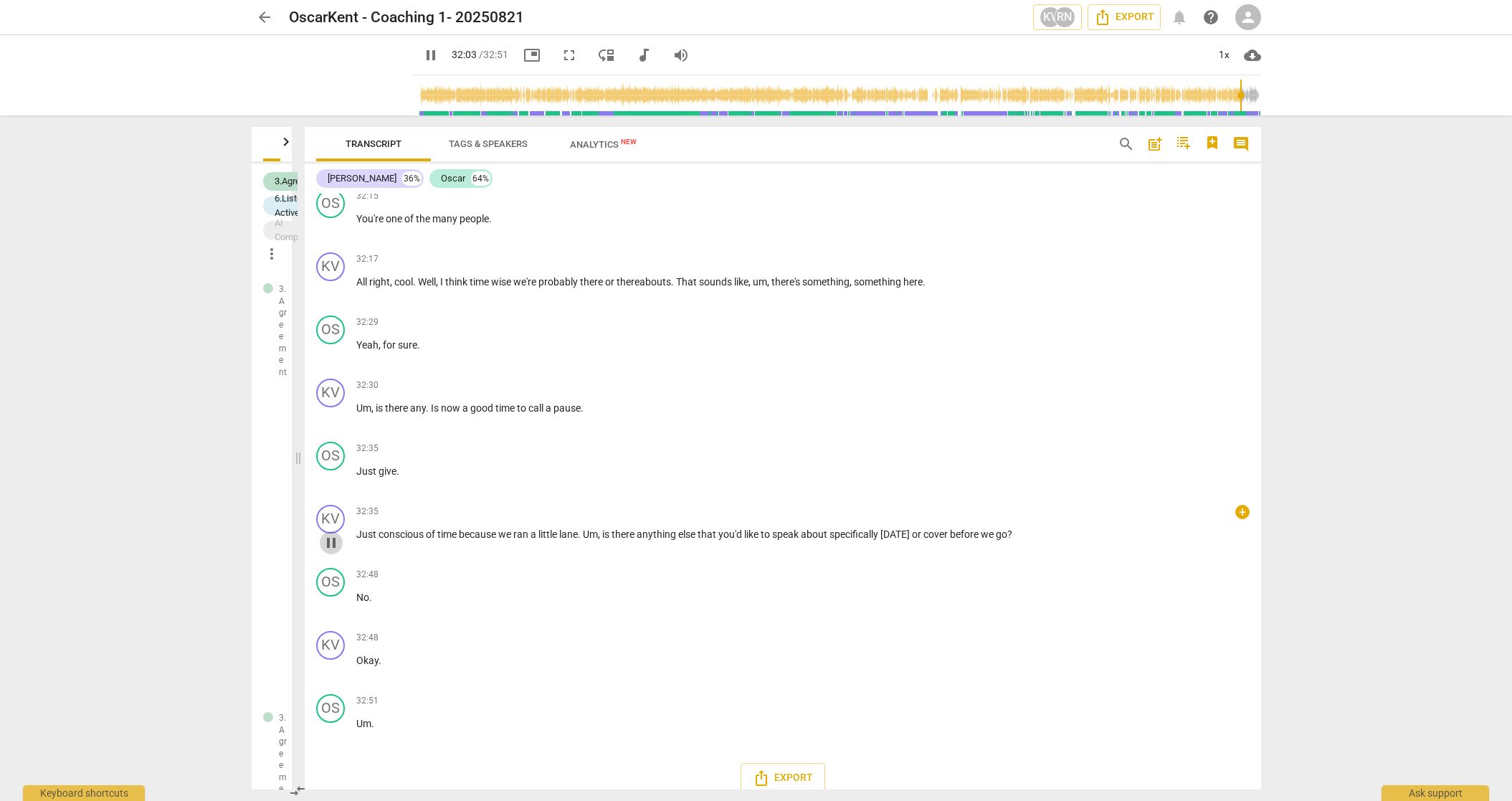
click at [328, 432] on span "pause" at bounding box center [331, 543] width 17 height 17
click at [332, 432] on span "play_arrow" at bounding box center [331, 543] width 17 height 17
click at [329, 432] on span "pause" at bounding box center [331, 543] width 17 height 17
type input "1967"
